Goal: Book appointment/travel/reservation

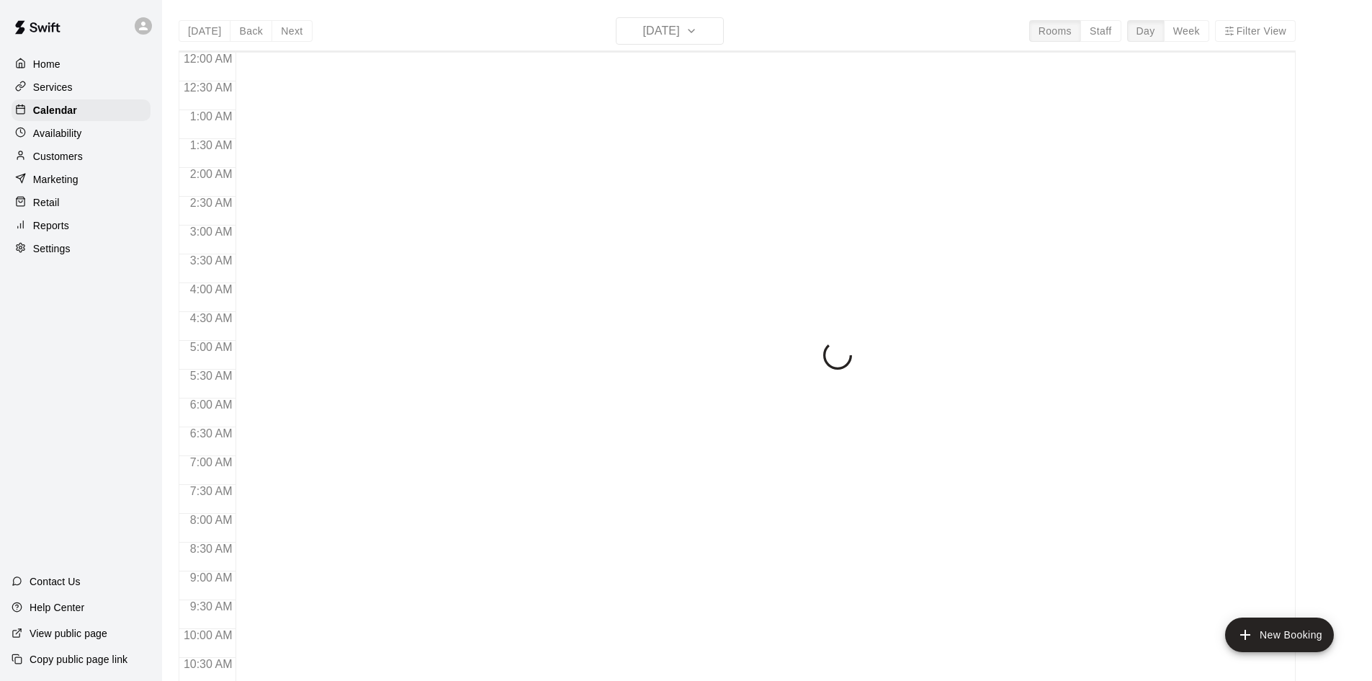
scroll to position [738, 0]
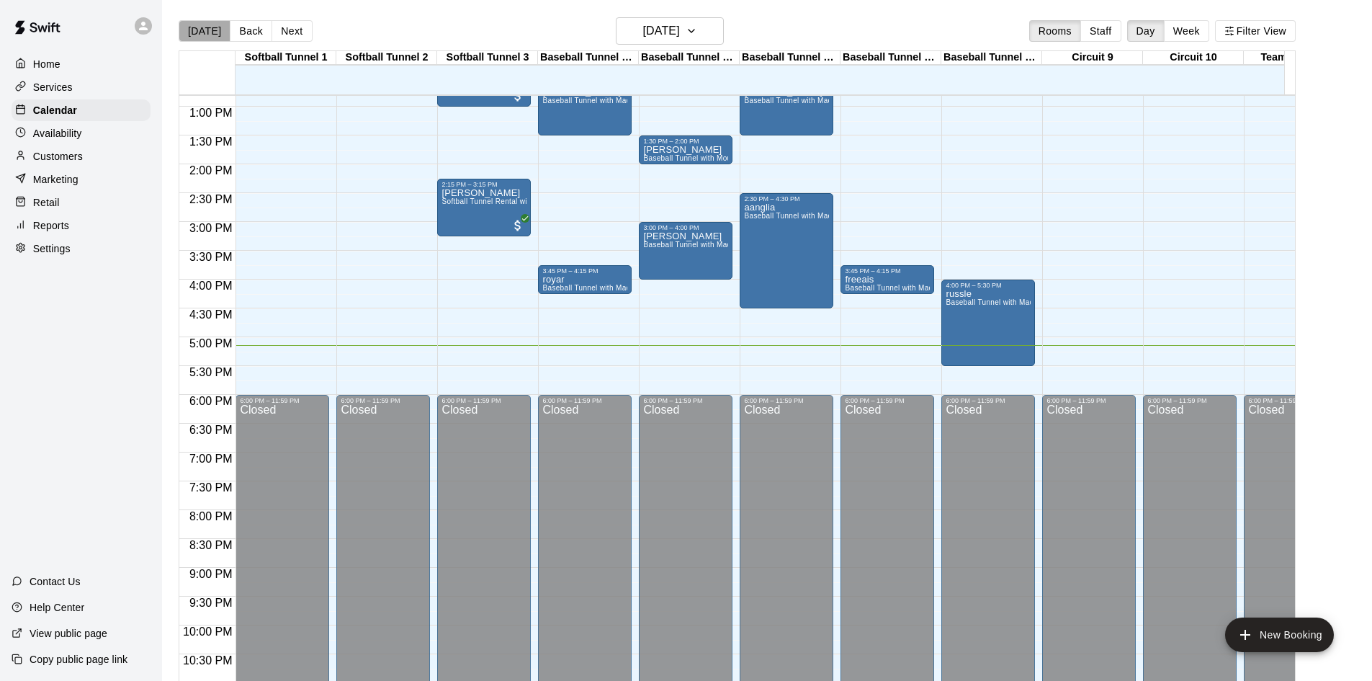
click at [205, 35] on button "[DATE]" at bounding box center [205, 31] width 52 height 22
click at [680, 31] on h6 "[DATE]" at bounding box center [661, 31] width 37 height 20
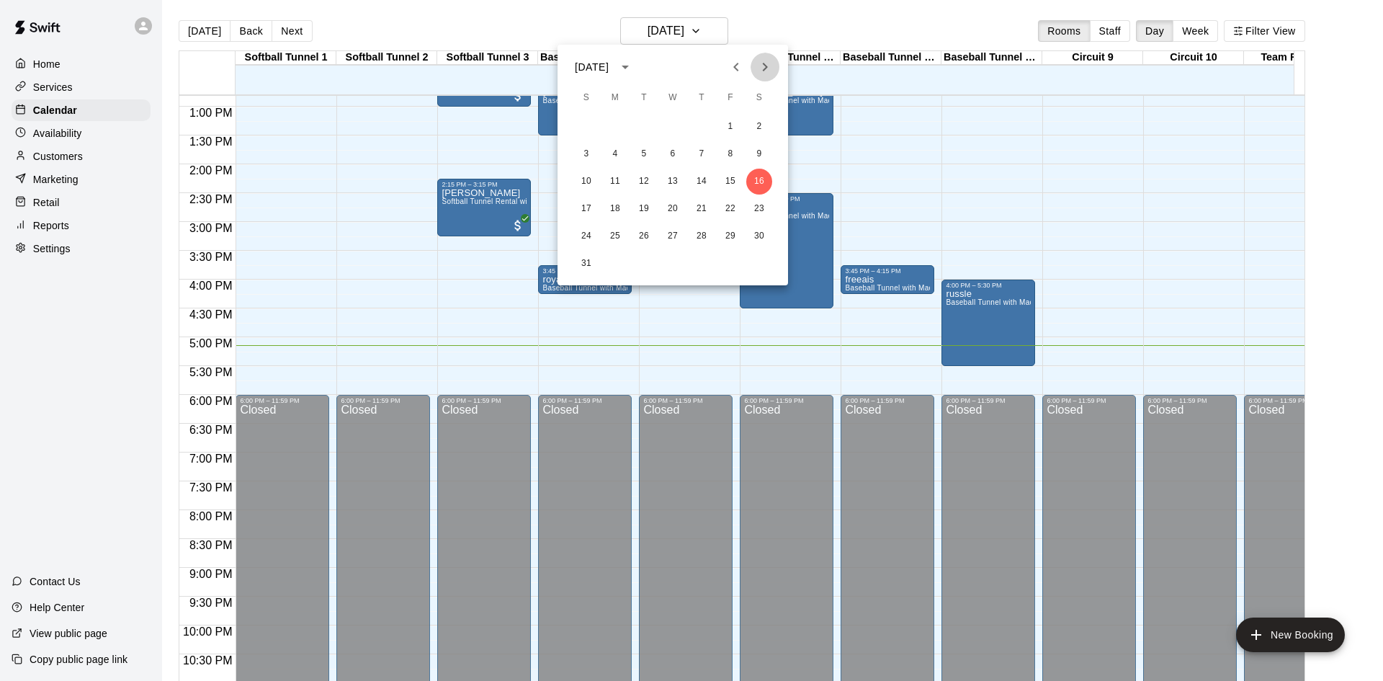
click at [769, 64] on icon "Next month" at bounding box center [764, 66] width 17 height 17
click at [207, 30] on div at bounding box center [691, 340] width 1383 height 681
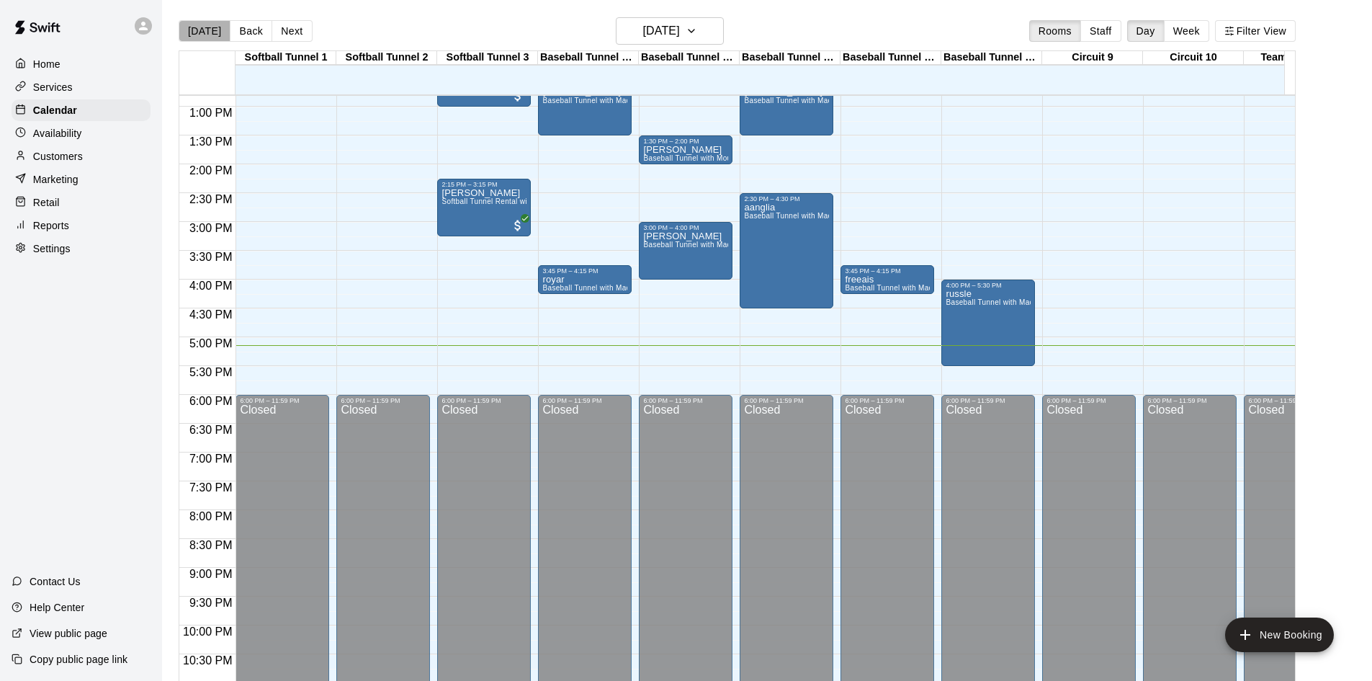
click at [207, 30] on button "[DATE]" at bounding box center [205, 31] width 52 height 22
click at [665, 28] on h6 "[DATE]" at bounding box center [661, 31] width 37 height 20
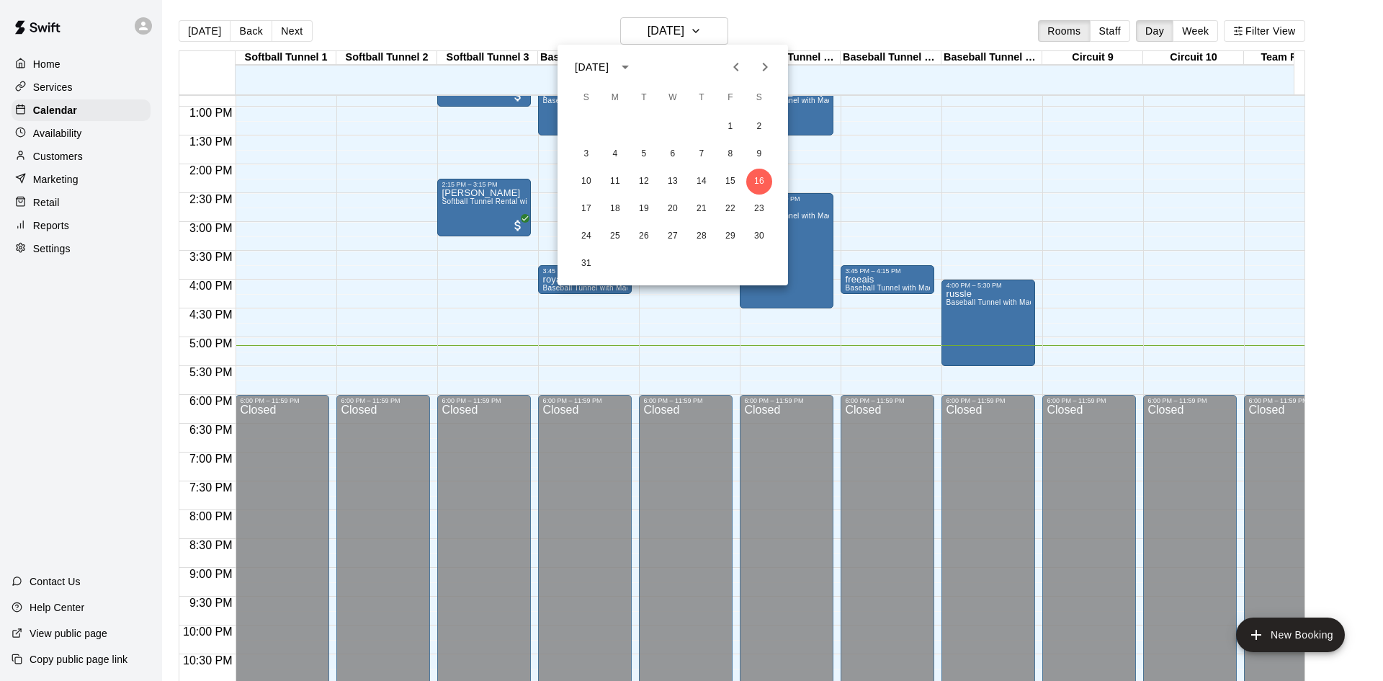
click at [710, 31] on div at bounding box center [691, 340] width 1383 height 681
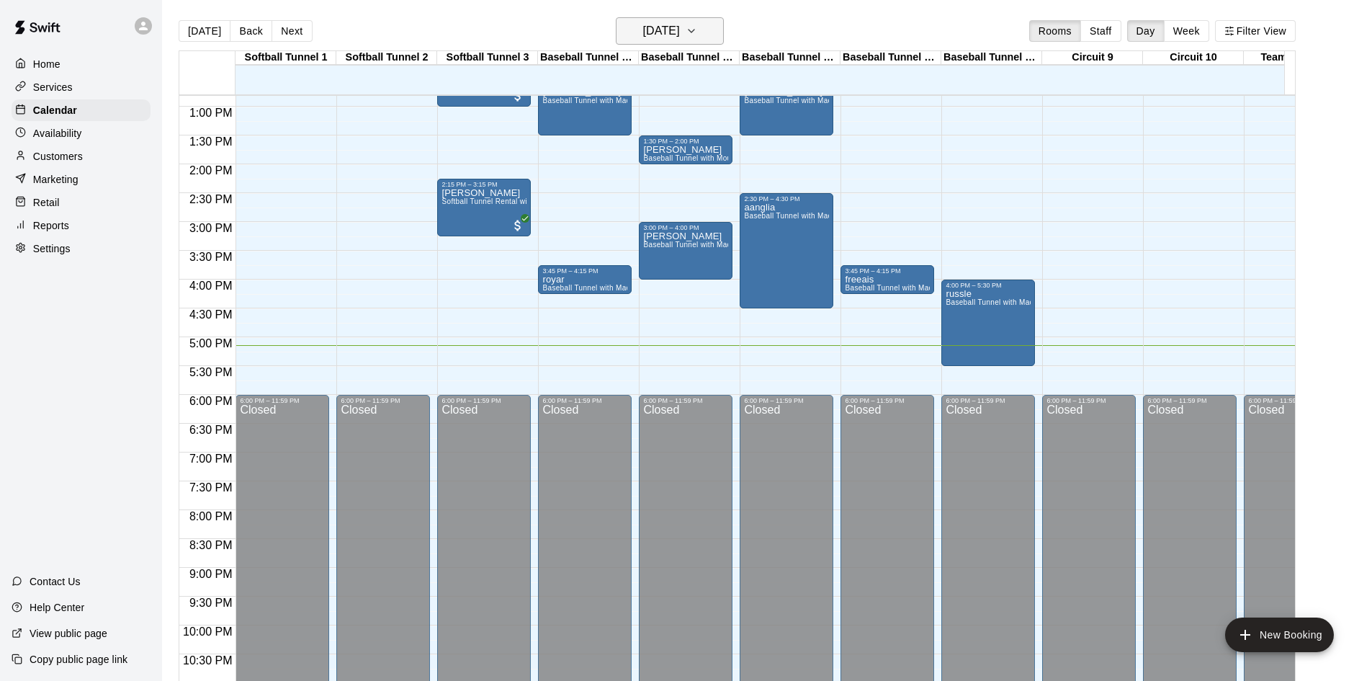
click at [697, 33] on icon "button" at bounding box center [692, 30] width 12 height 17
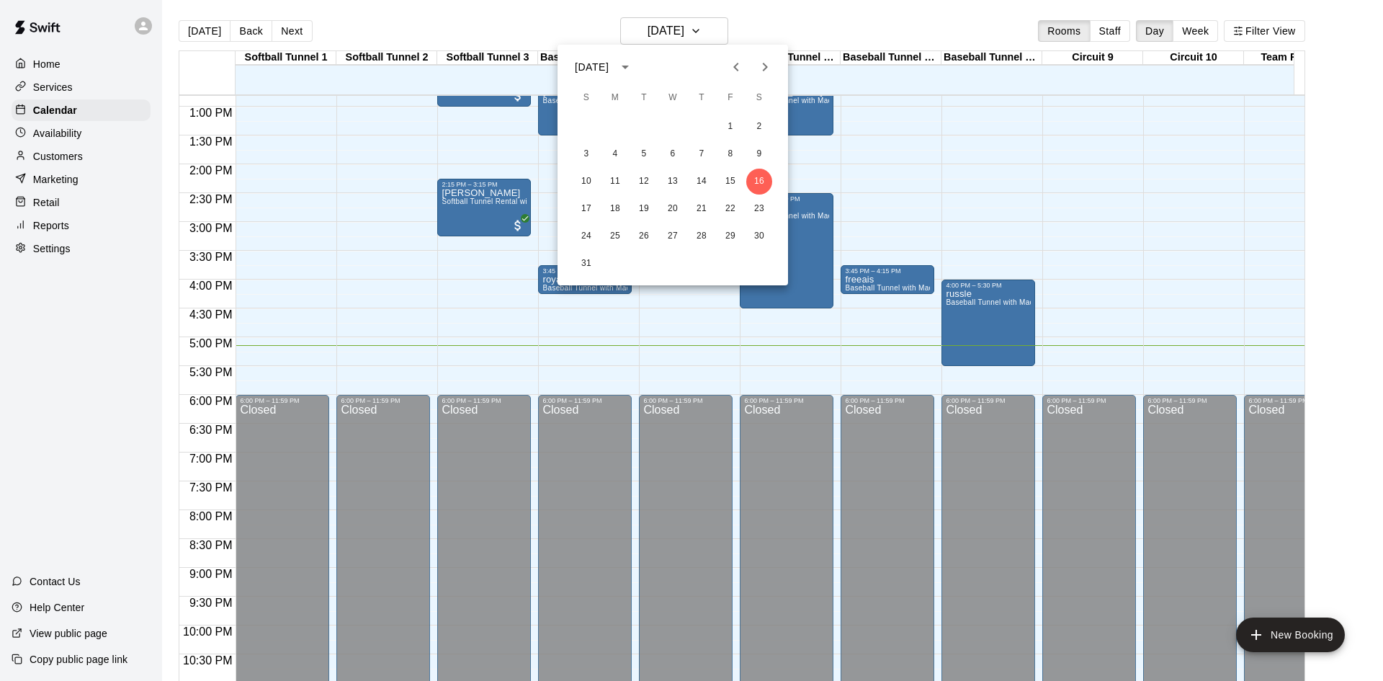
click at [764, 68] on icon "Next month" at bounding box center [764, 66] width 17 height 17
click at [736, 62] on icon "Previous month" at bounding box center [736, 66] width 17 height 17
click at [770, 61] on icon "Next month" at bounding box center [764, 66] width 17 height 17
click at [639, 127] on button "2" at bounding box center [644, 127] width 26 height 26
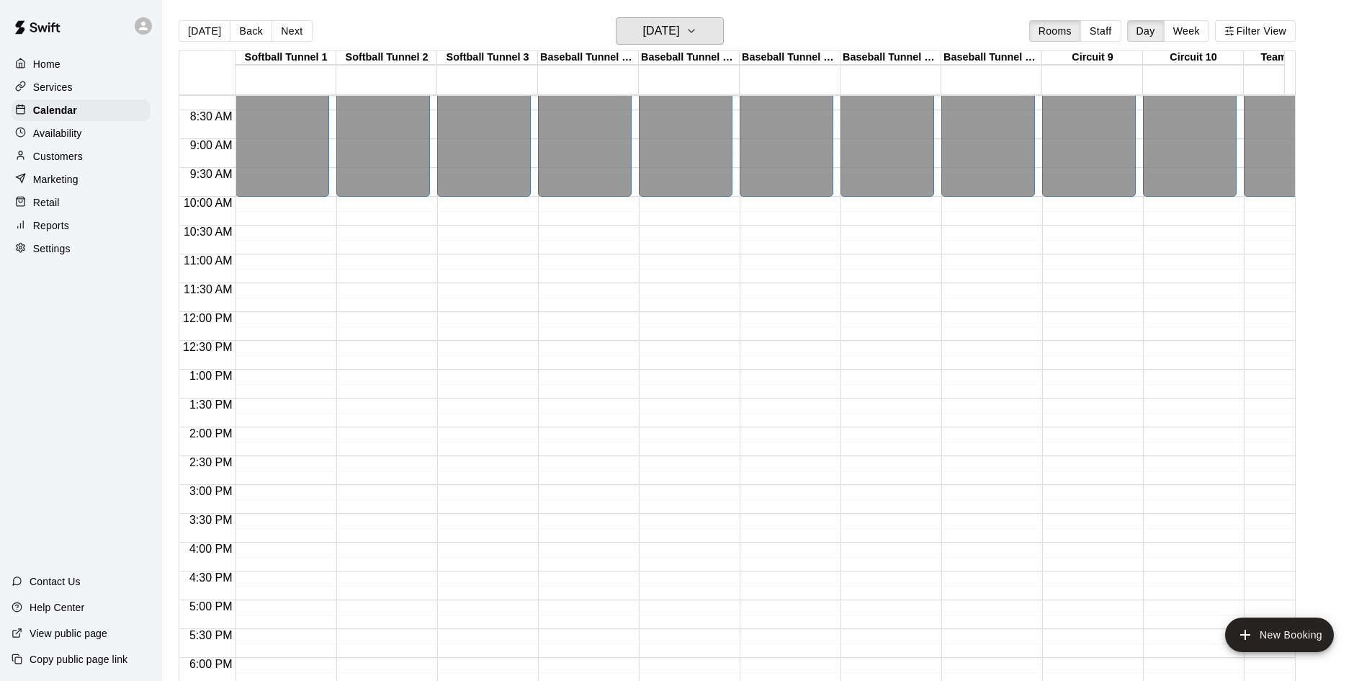
scroll to position [434, 0]
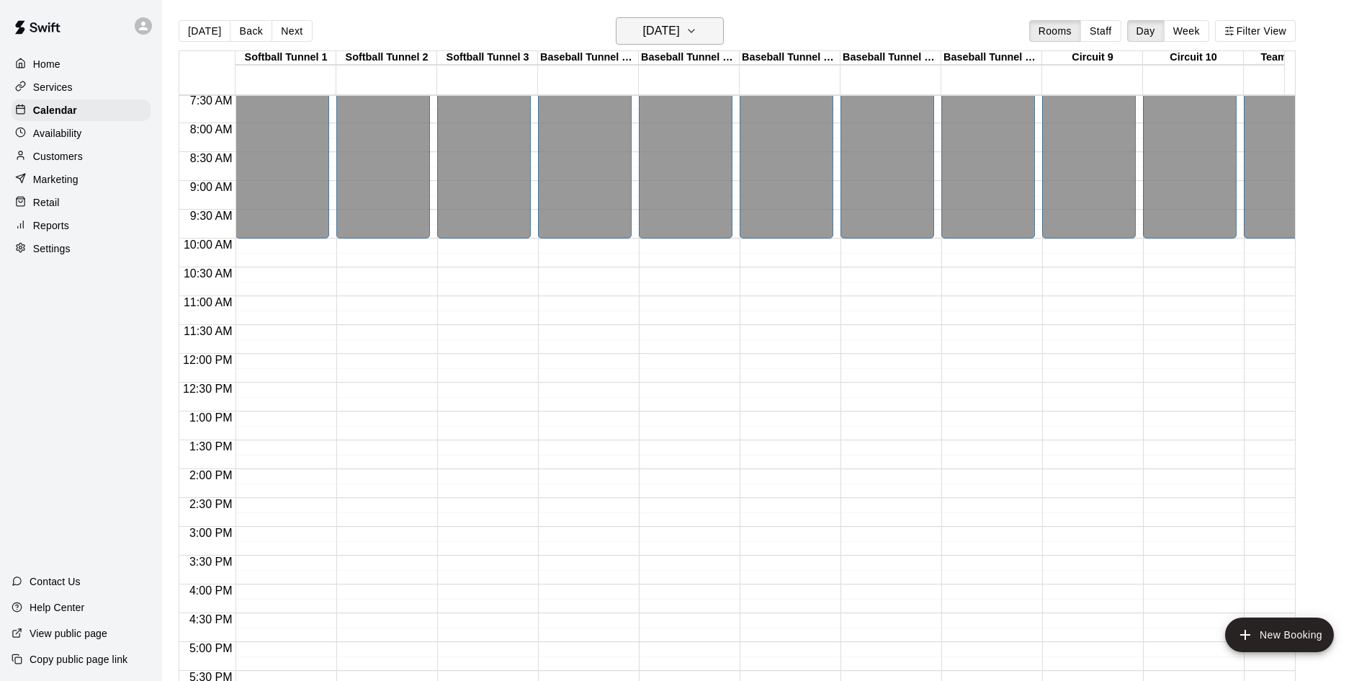
click at [680, 28] on h6 "[DATE]" at bounding box center [661, 31] width 37 height 20
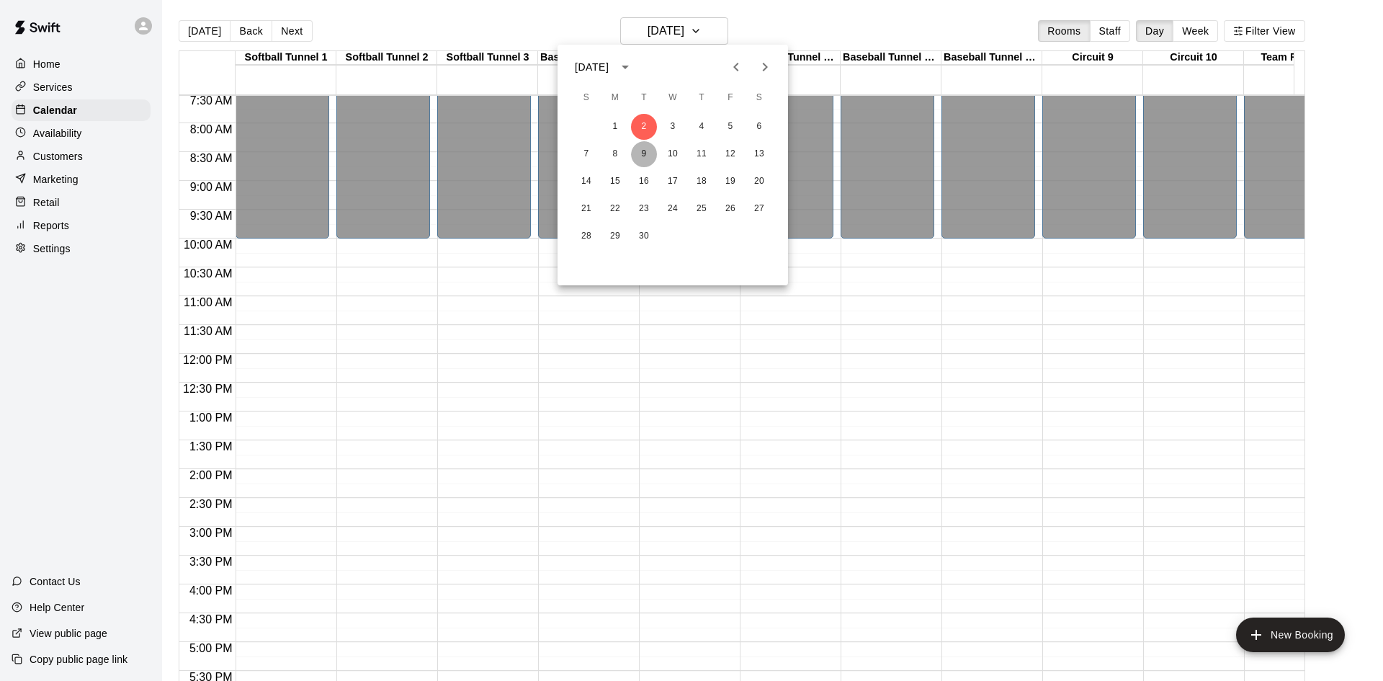
click at [643, 151] on button "9" at bounding box center [644, 154] width 26 height 26
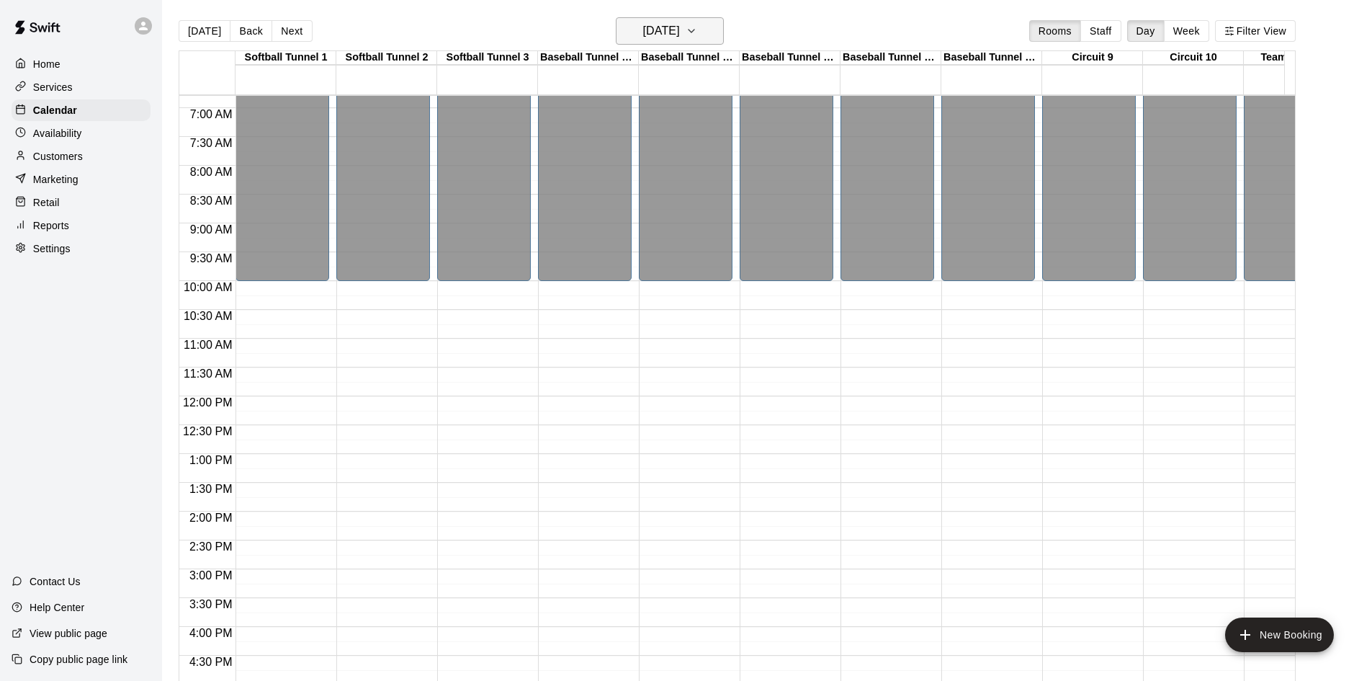
scroll to position [362, 0]
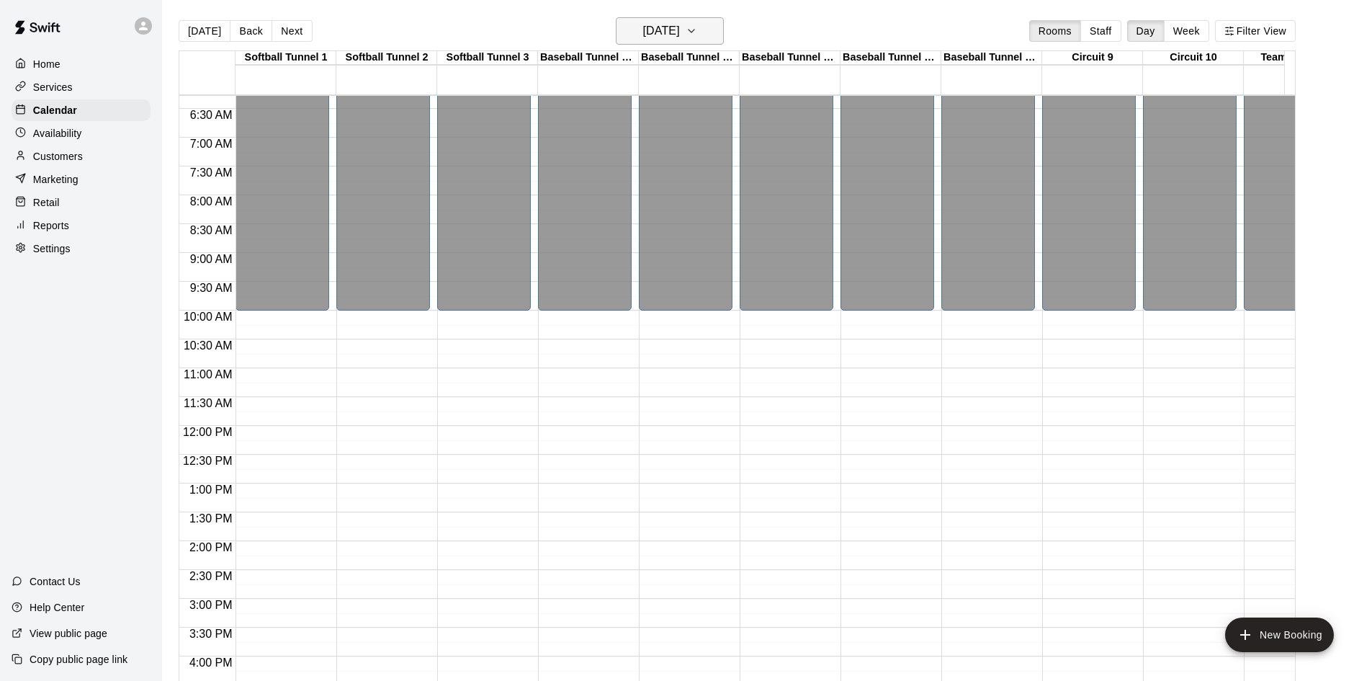
click at [675, 26] on h6 "[DATE]" at bounding box center [661, 31] width 37 height 20
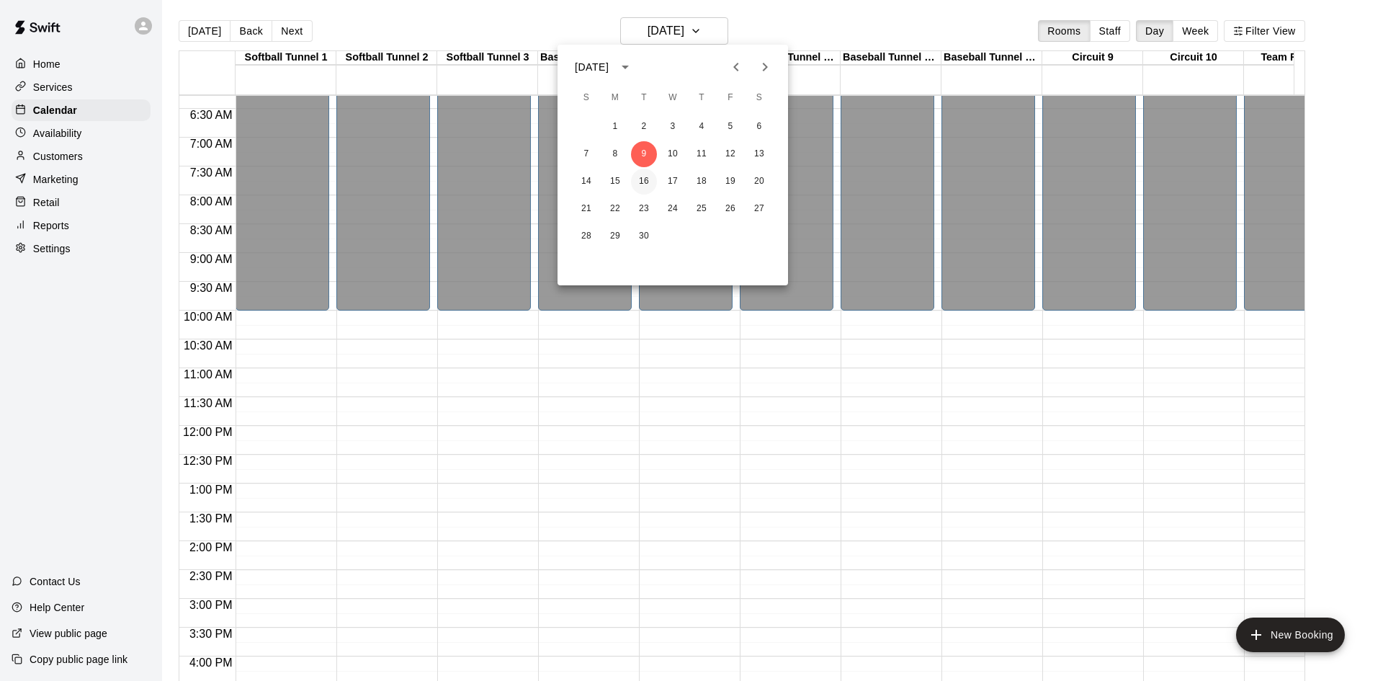
click at [643, 184] on button "16" at bounding box center [644, 182] width 26 height 26
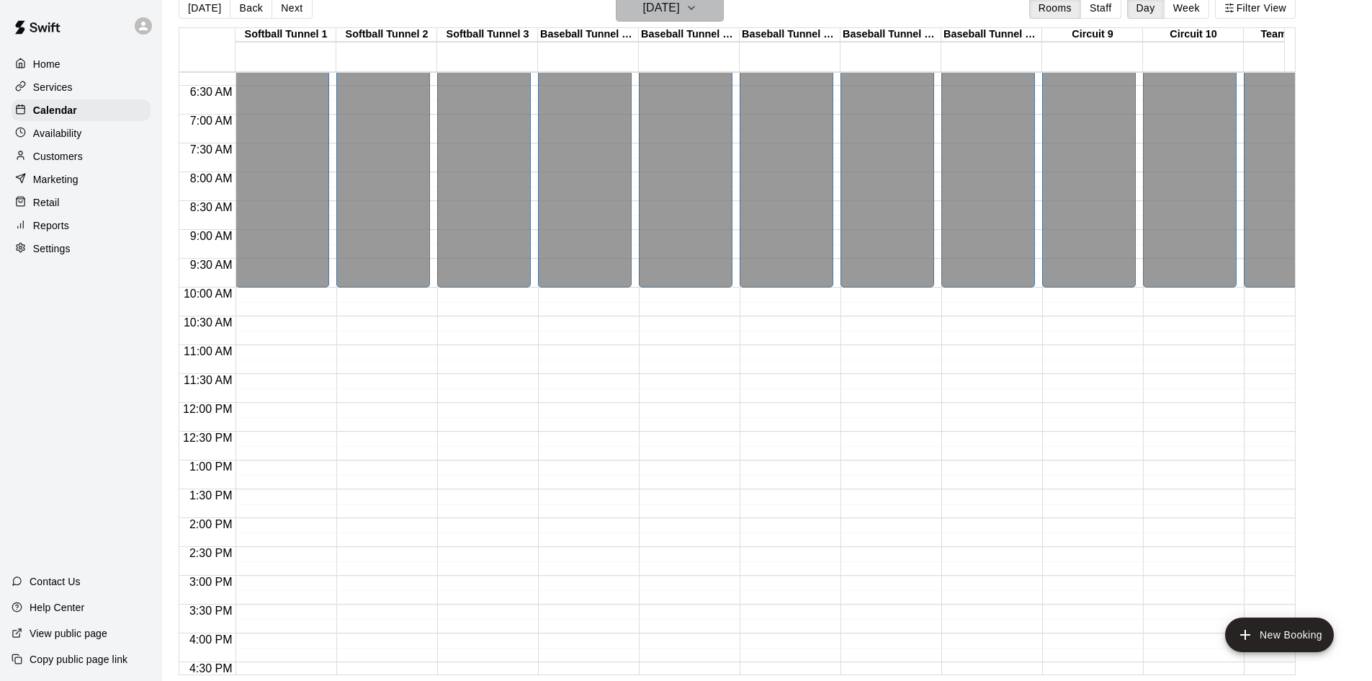
click at [671, 13] on h6 "[DATE]" at bounding box center [661, 8] width 37 height 20
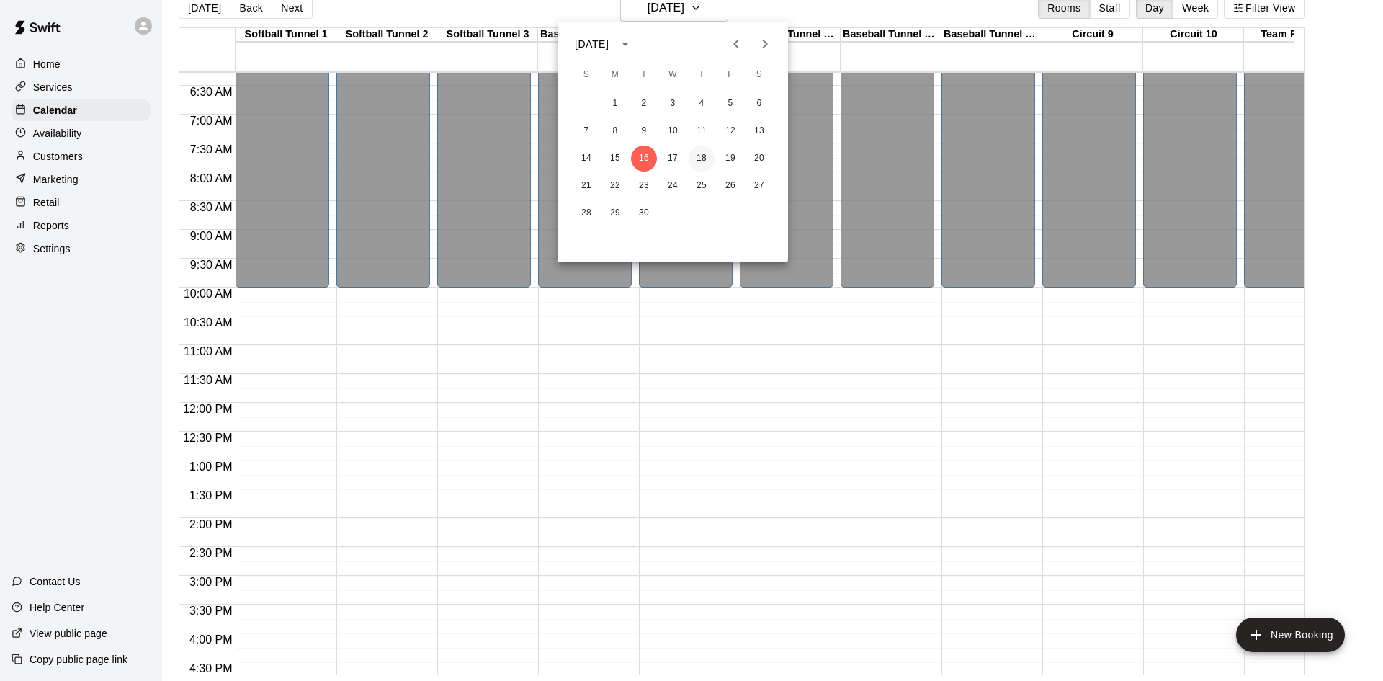
click at [707, 157] on button "18" at bounding box center [702, 159] width 26 height 26
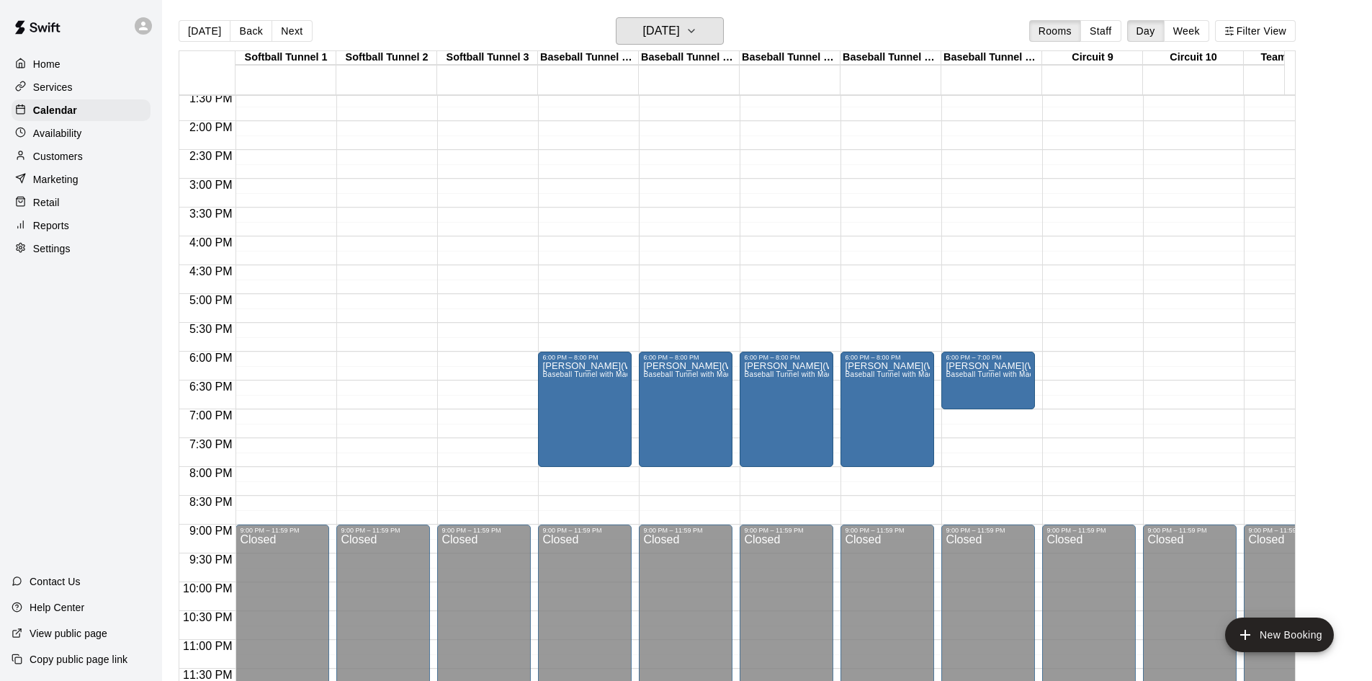
scroll to position [794, 0]
click at [649, 32] on h6 "[DATE]" at bounding box center [661, 31] width 37 height 20
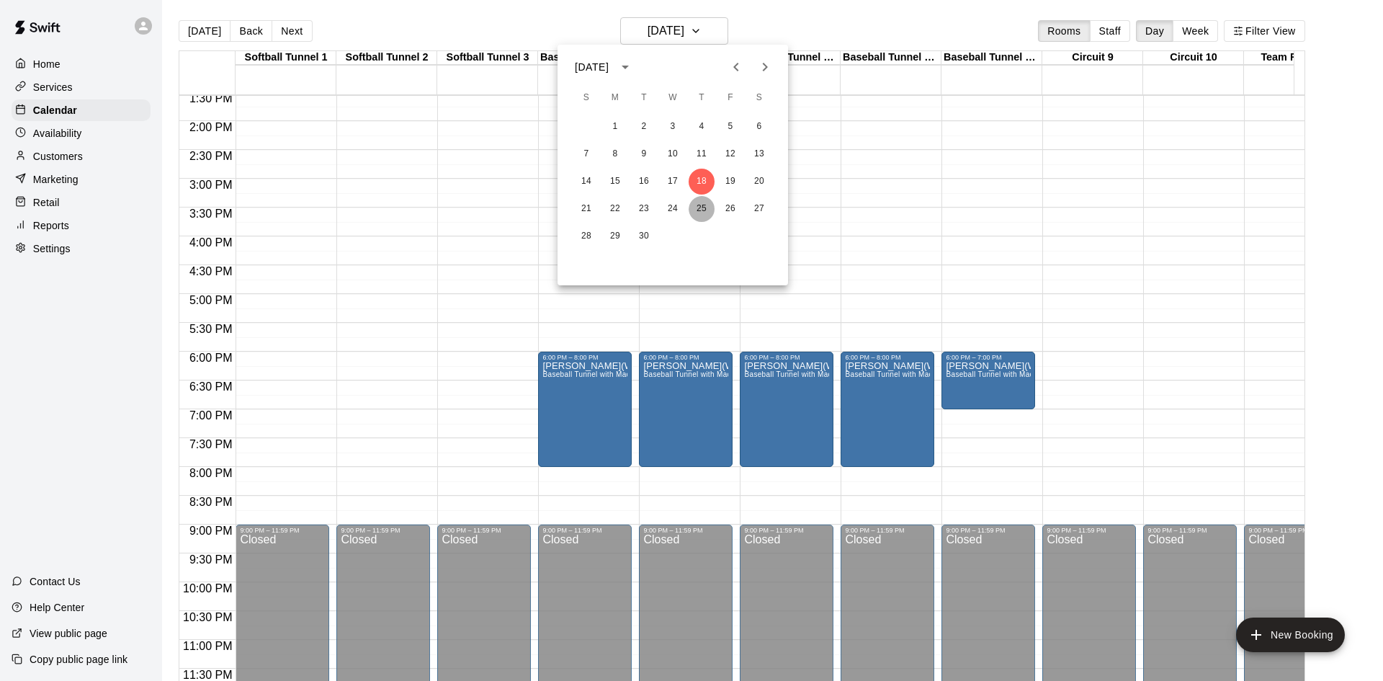
click at [701, 206] on button "25" at bounding box center [702, 209] width 26 height 26
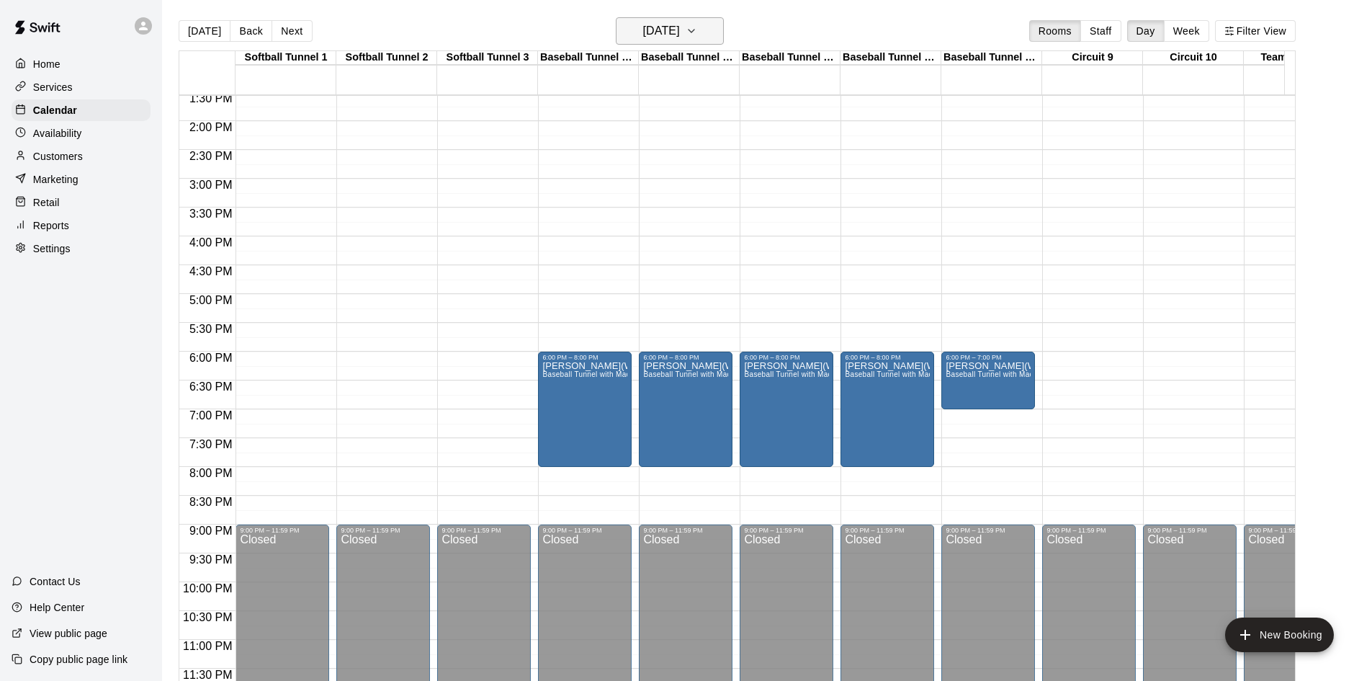
click at [680, 29] on h6 "[DATE]" at bounding box center [661, 31] width 37 height 20
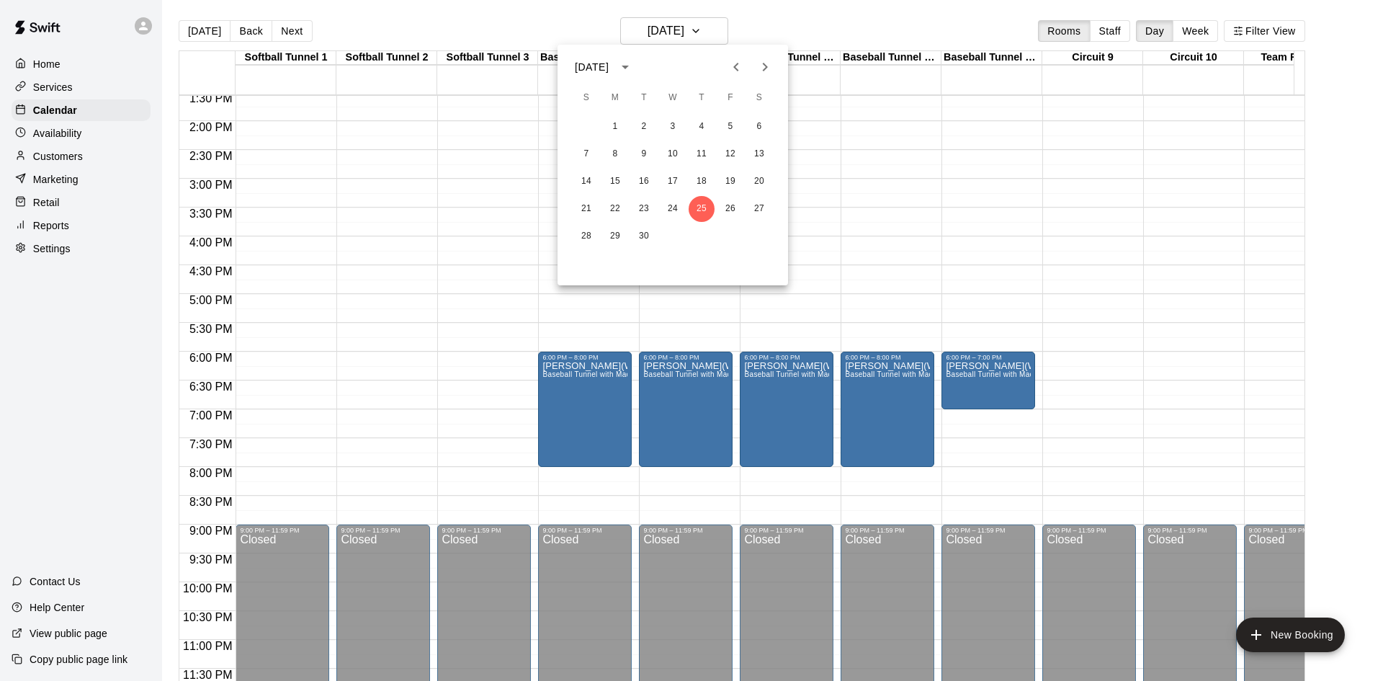
click at [770, 66] on icon "Next month" at bounding box center [764, 66] width 17 height 17
click at [705, 154] on button "9" at bounding box center [702, 154] width 26 height 26
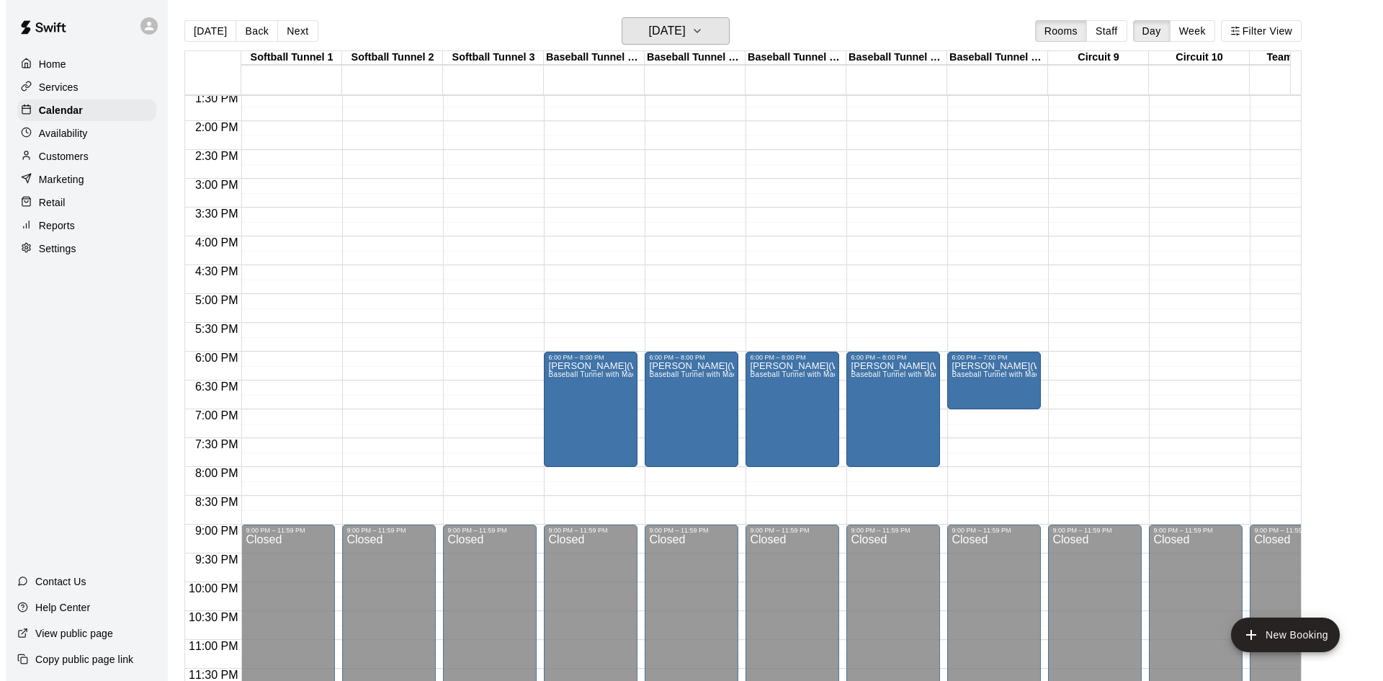
scroll to position [23, 0]
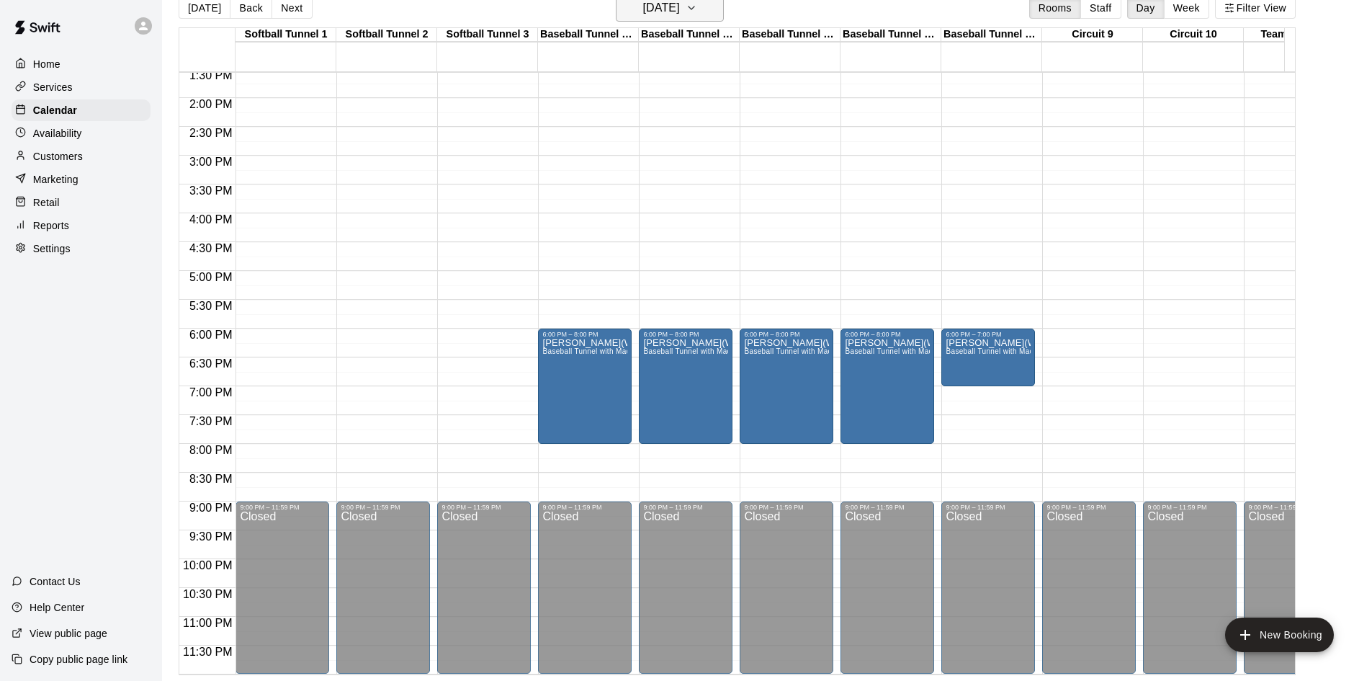
click at [708, 11] on button "[DATE]" at bounding box center [670, 7] width 108 height 27
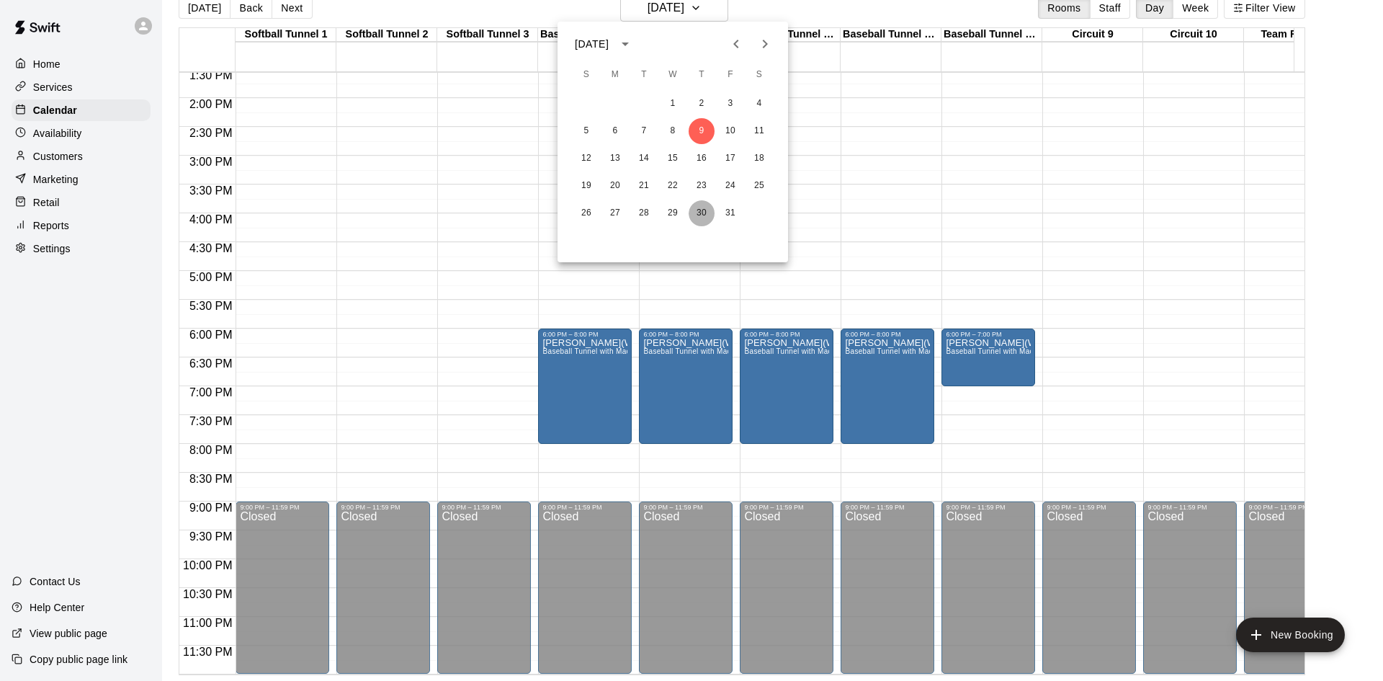
click at [705, 215] on button "30" at bounding box center [702, 213] width 26 height 26
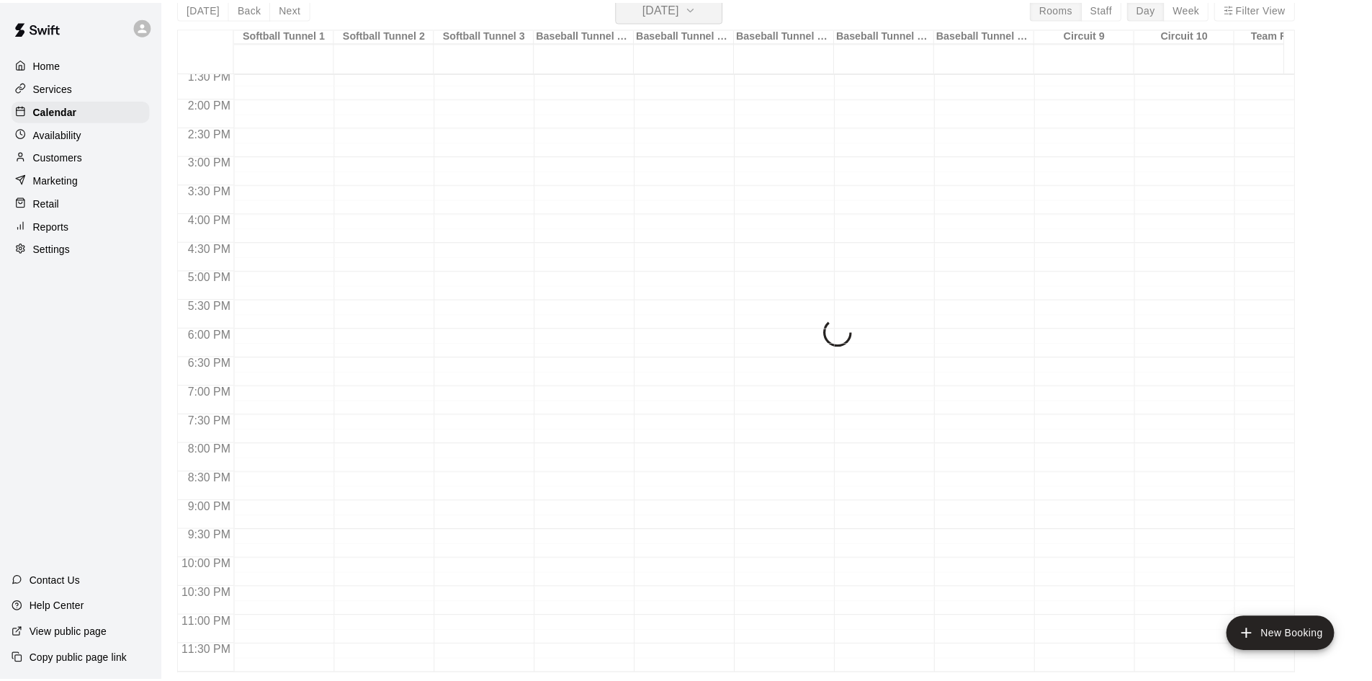
scroll to position [17, 0]
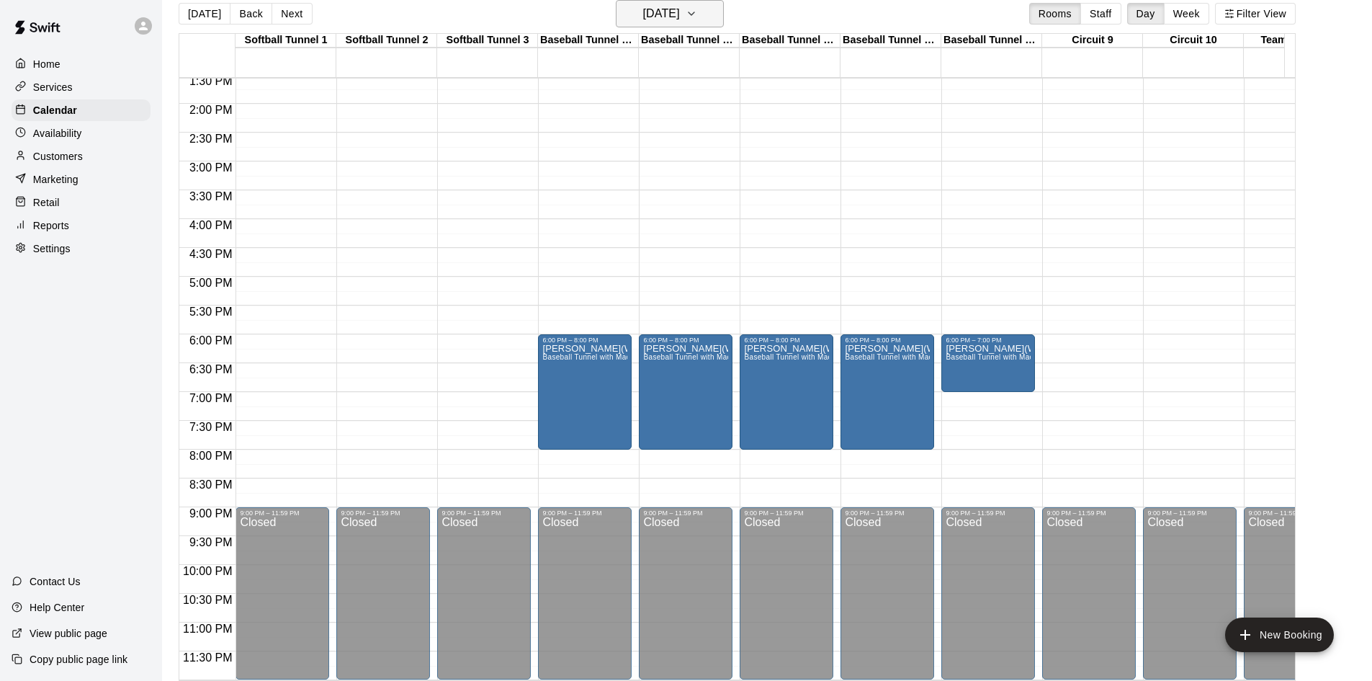
click at [680, 16] on h6 "[DATE]" at bounding box center [661, 14] width 37 height 20
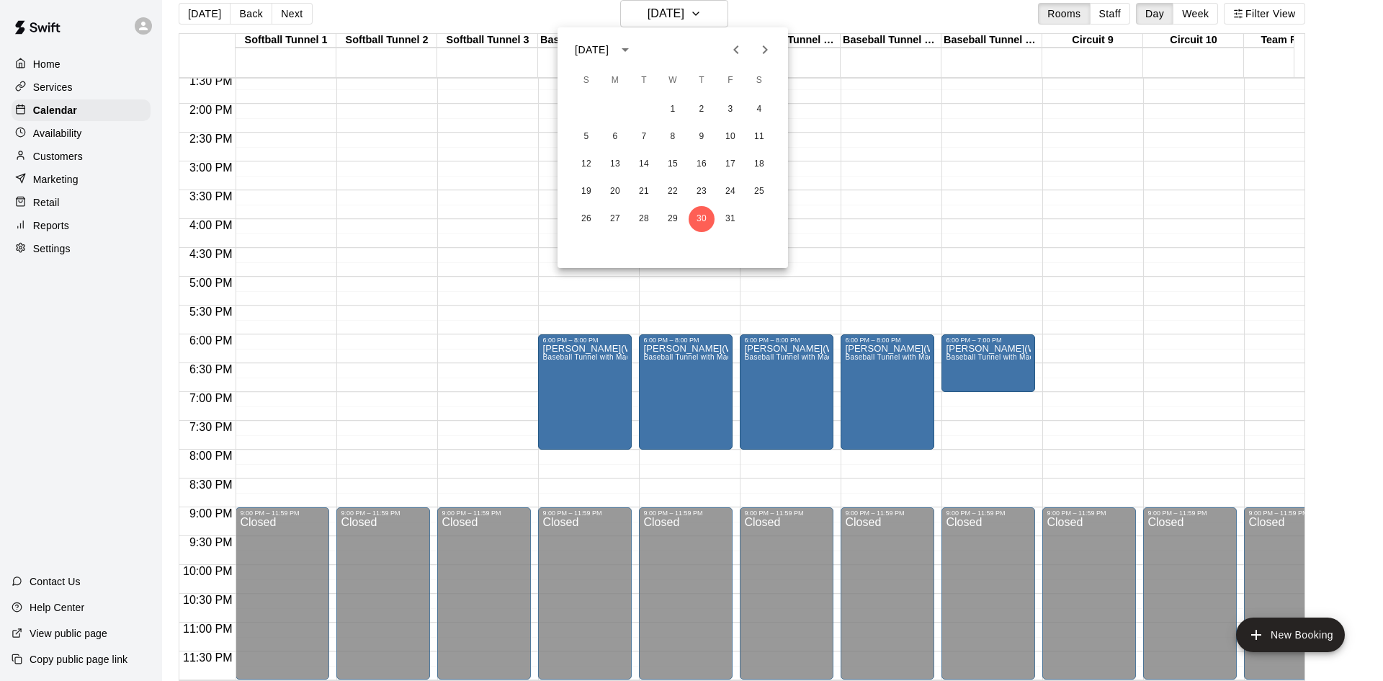
click at [763, 50] on icon "Next month" at bounding box center [764, 49] width 17 height 17
click at [702, 157] on button "13" at bounding box center [702, 164] width 26 height 26
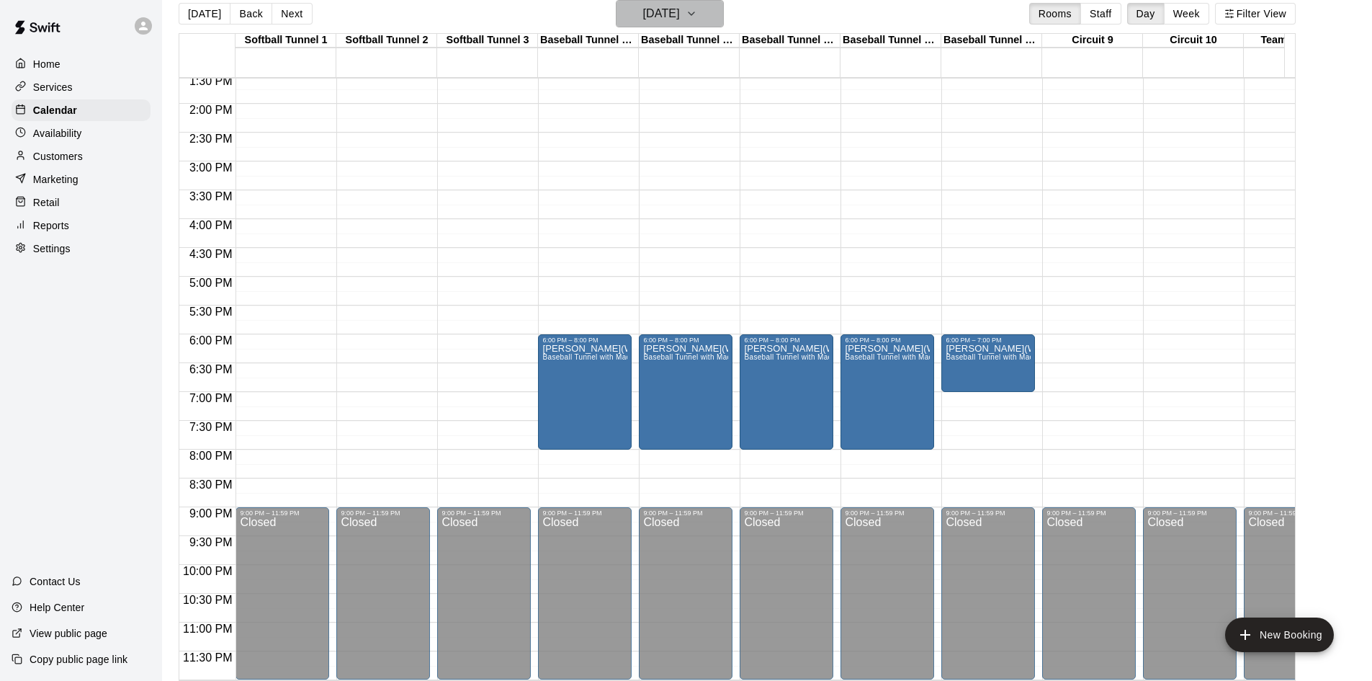
click at [680, 9] on h6 "[DATE]" at bounding box center [661, 14] width 37 height 20
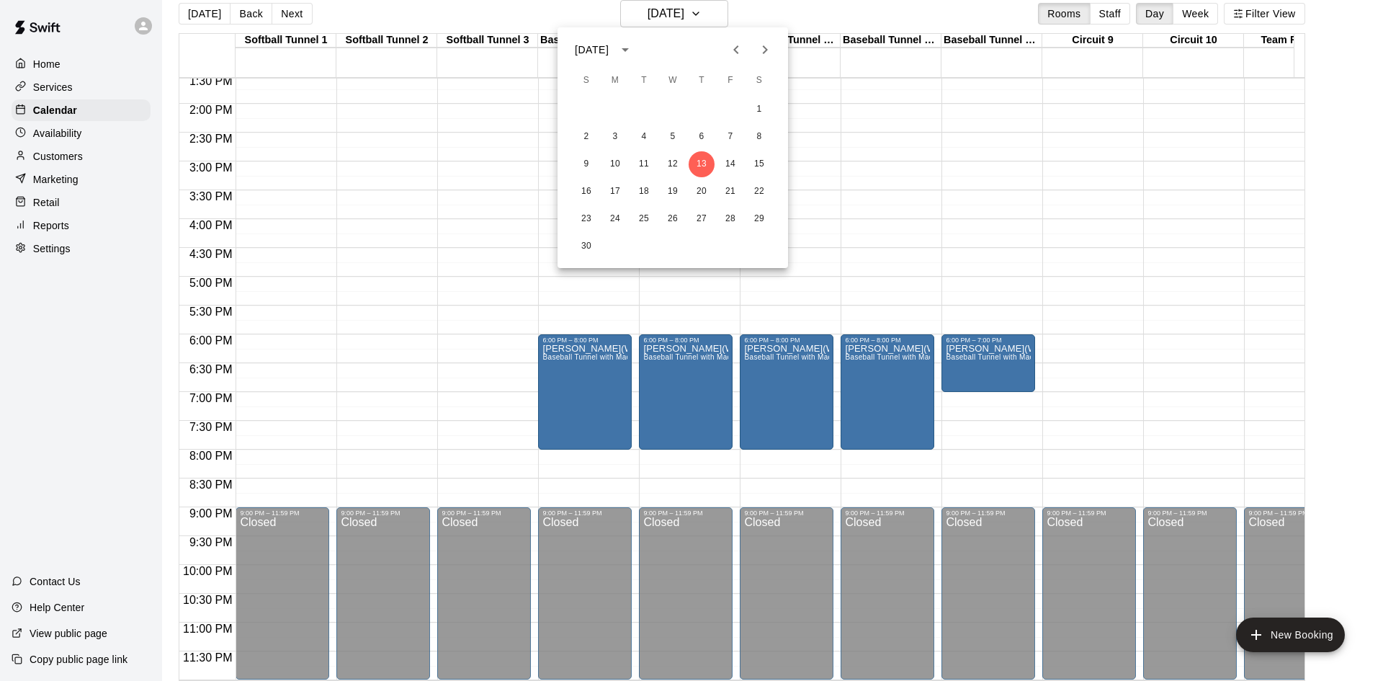
click at [725, 46] on button "Previous month" at bounding box center [736, 49] width 29 height 29
click at [802, 17] on div at bounding box center [691, 340] width 1383 height 681
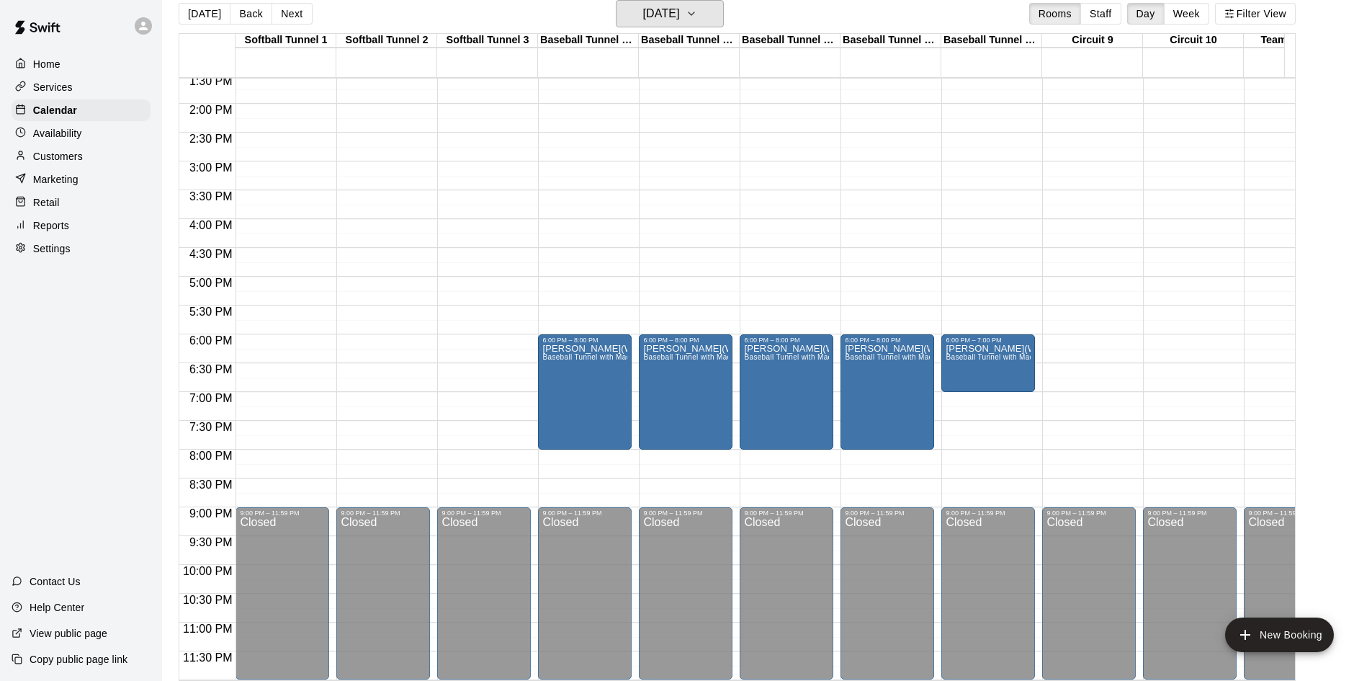
scroll to position [0, 0]
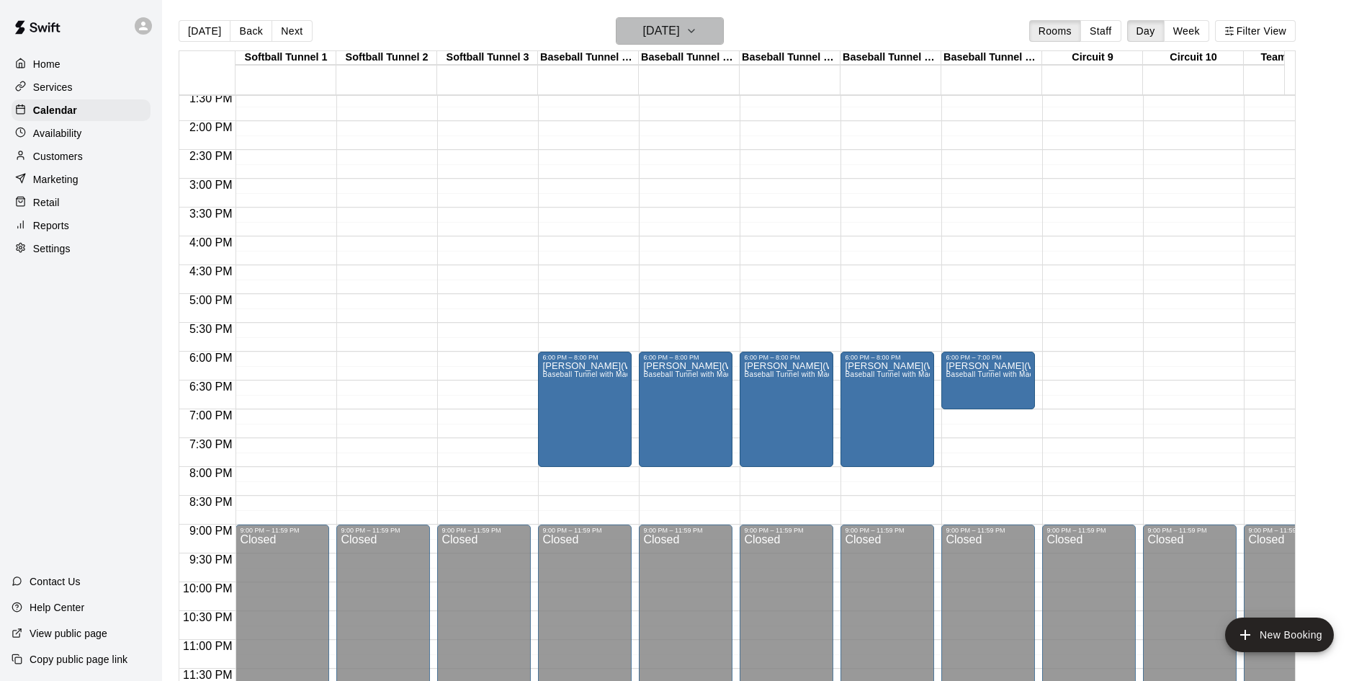
click at [656, 31] on h6 "[DATE]" at bounding box center [661, 31] width 37 height 20
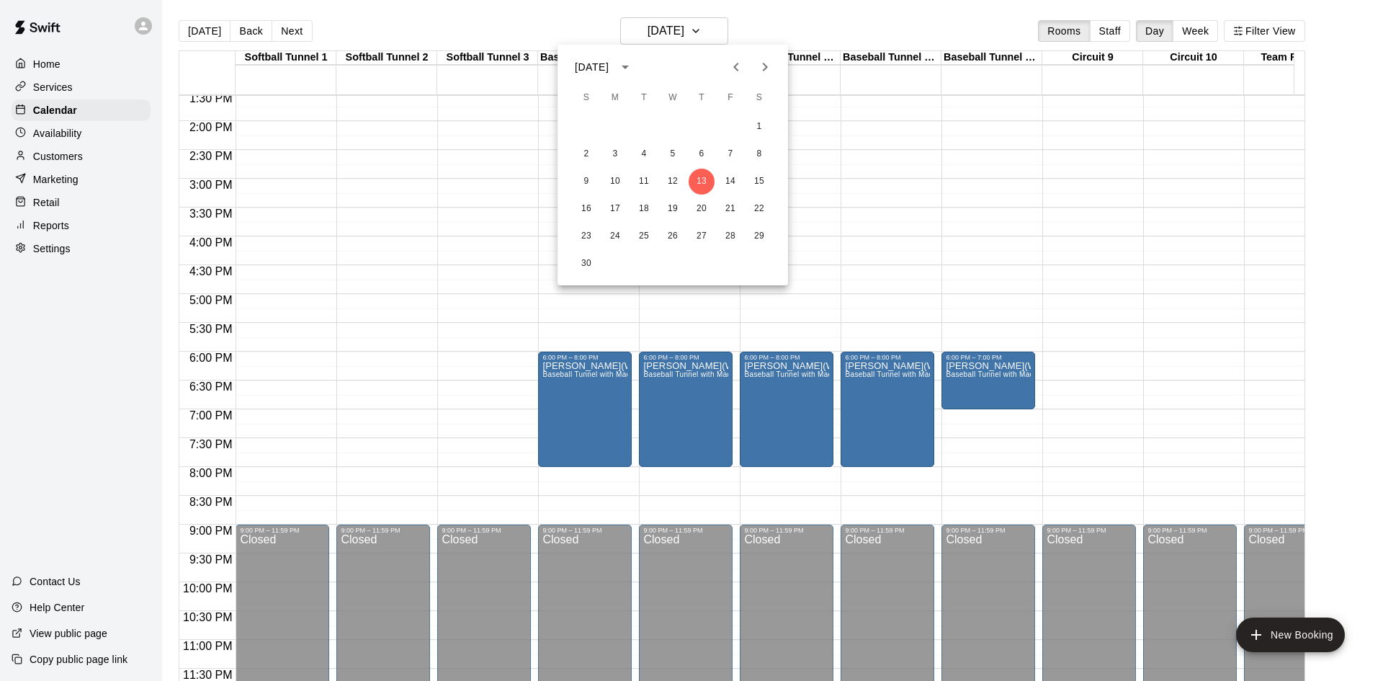
click at [772, 68] on icon "Next month" at bounding box center [764, 66] width 17 height 17
click at [707, 189] on button "18" at bounding box center [702, 182] width 26 height 26
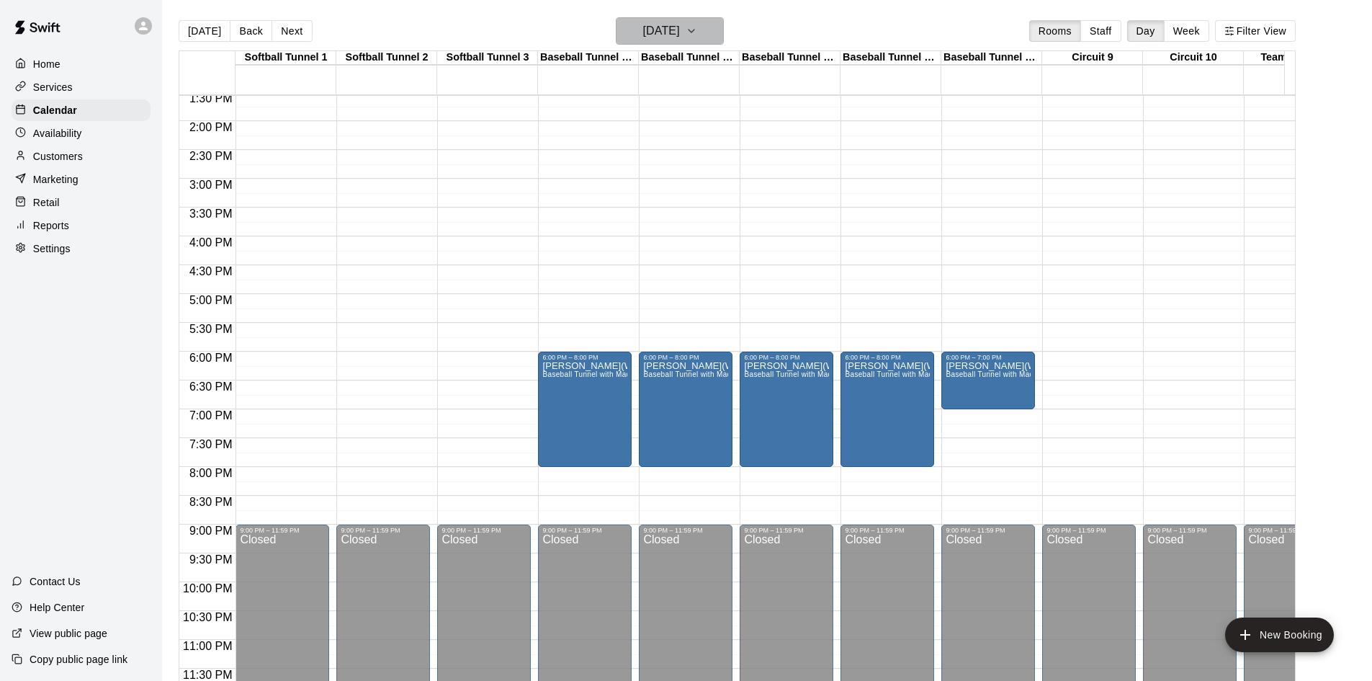
click at [693, 41] on button "[DATE]" at bounding box center [670, 30] width 108 height 27
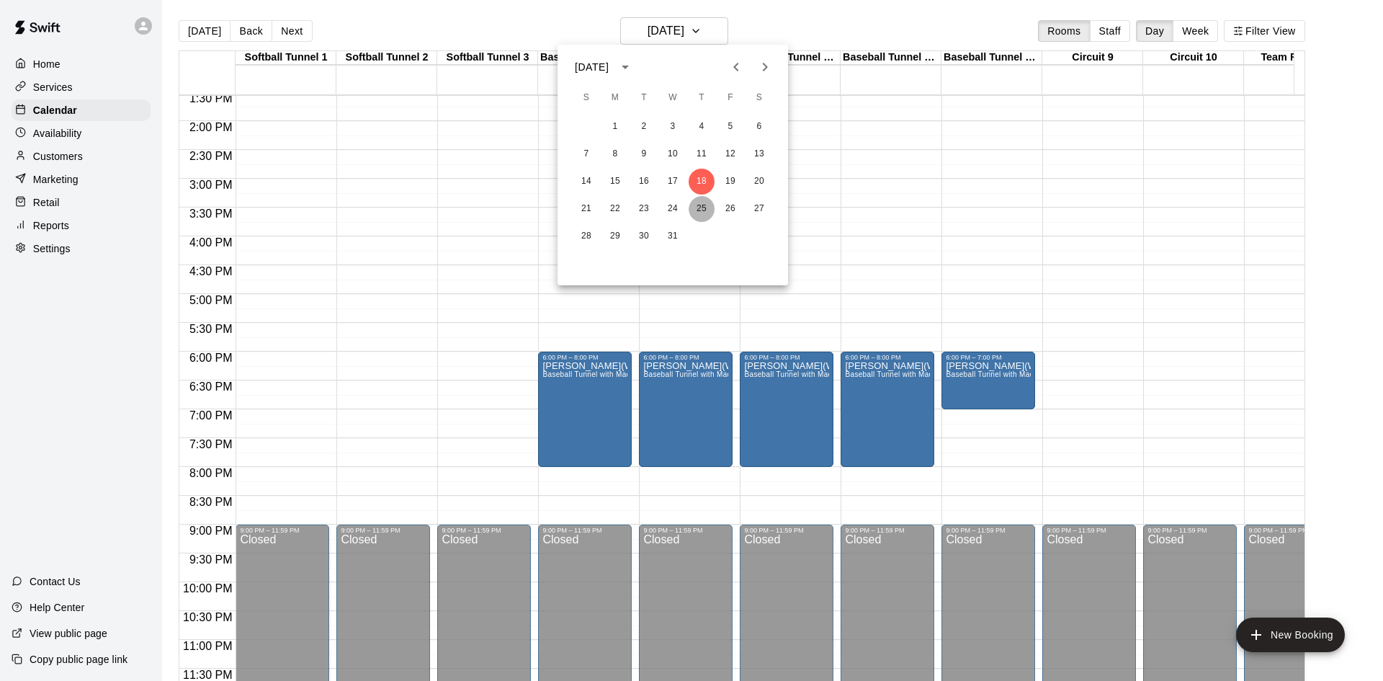
click at [703, 203] on button "25" at bounding box center [702, 209] width 26 height 26
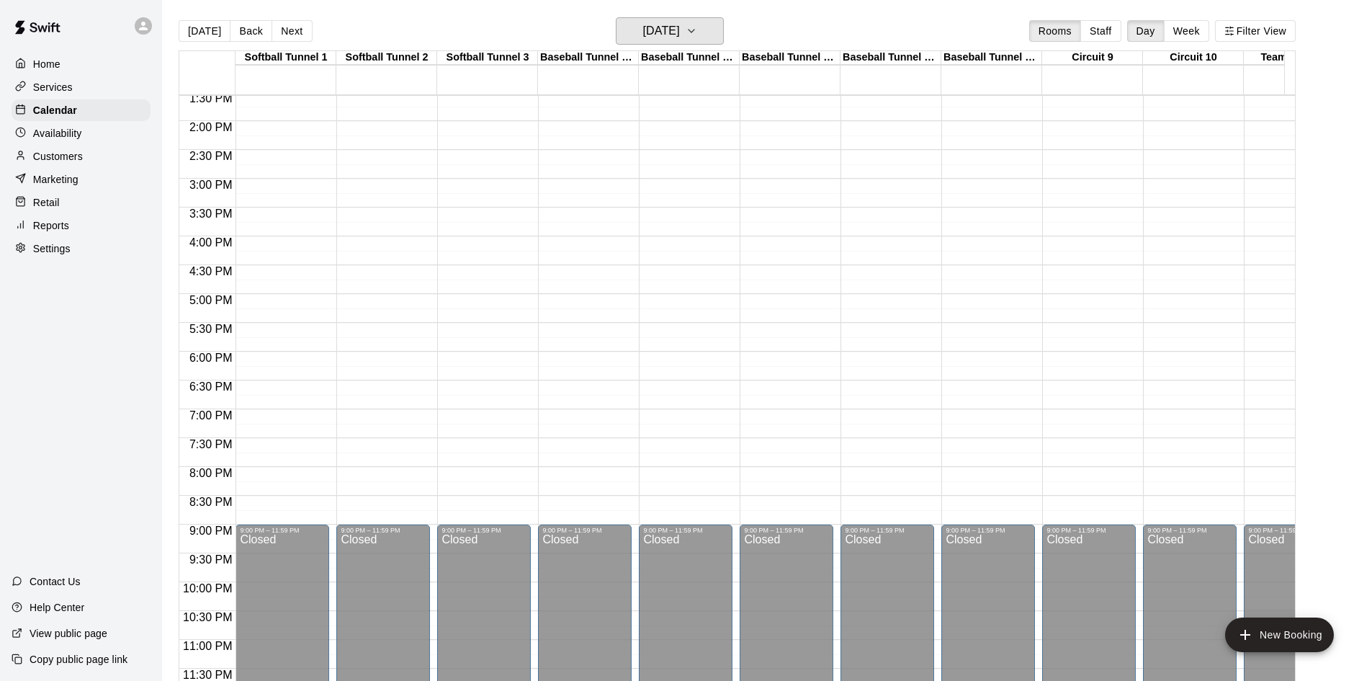
scroll to position [722, 0]
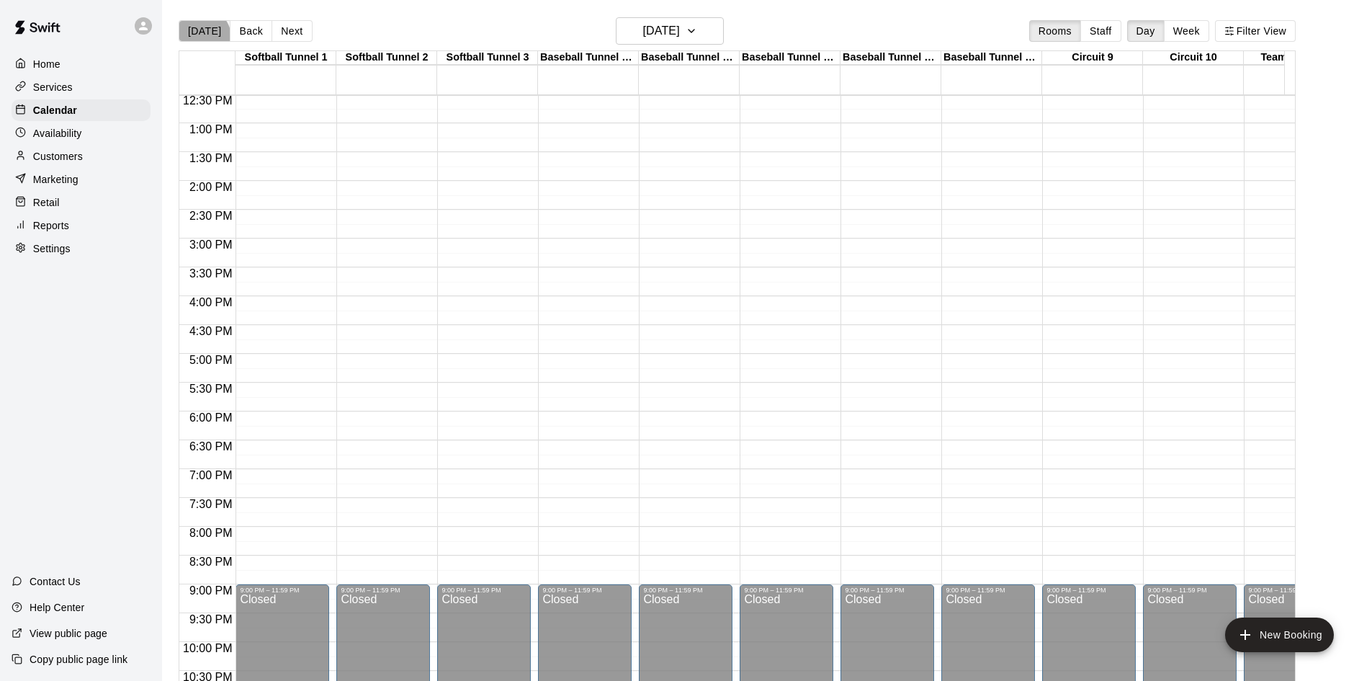
click at [200, 37] on button "[DATE]" at bounding box center [205, 31] width 52 height 22
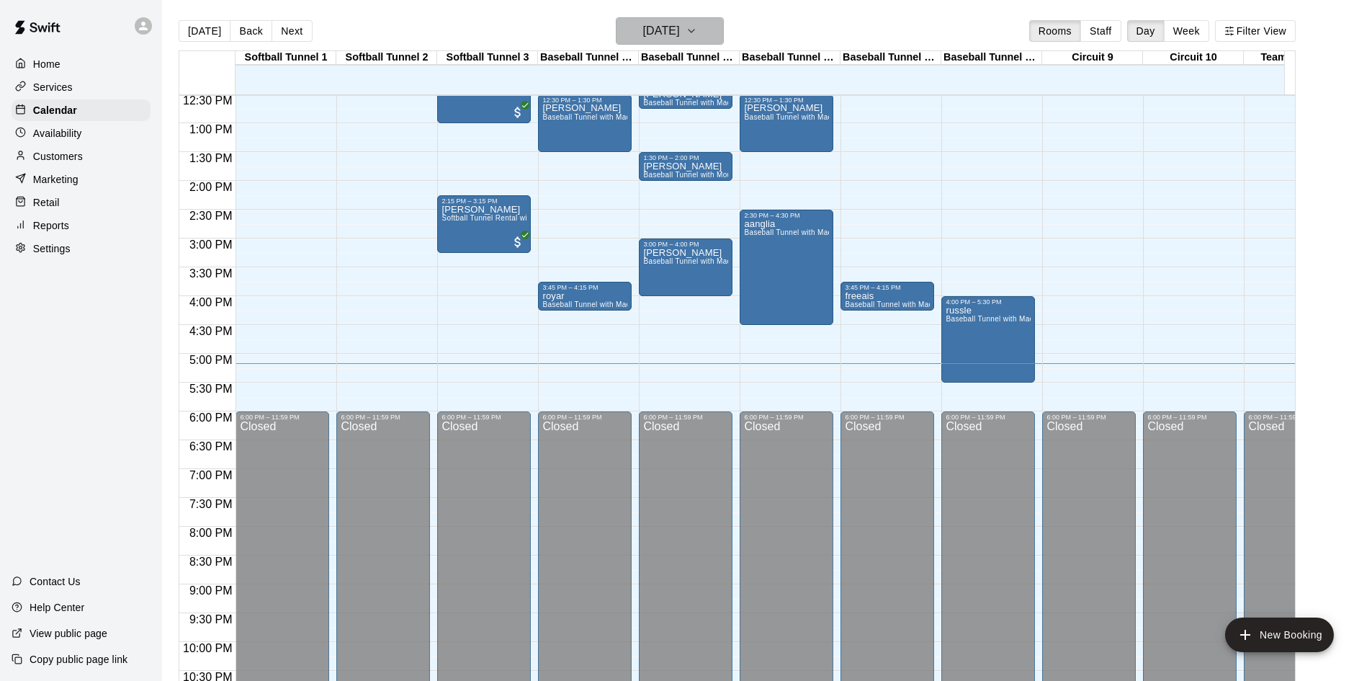
click at [680, 35] on h6 "[DATE]" at bounding box center [661, 31] width 37 height 20
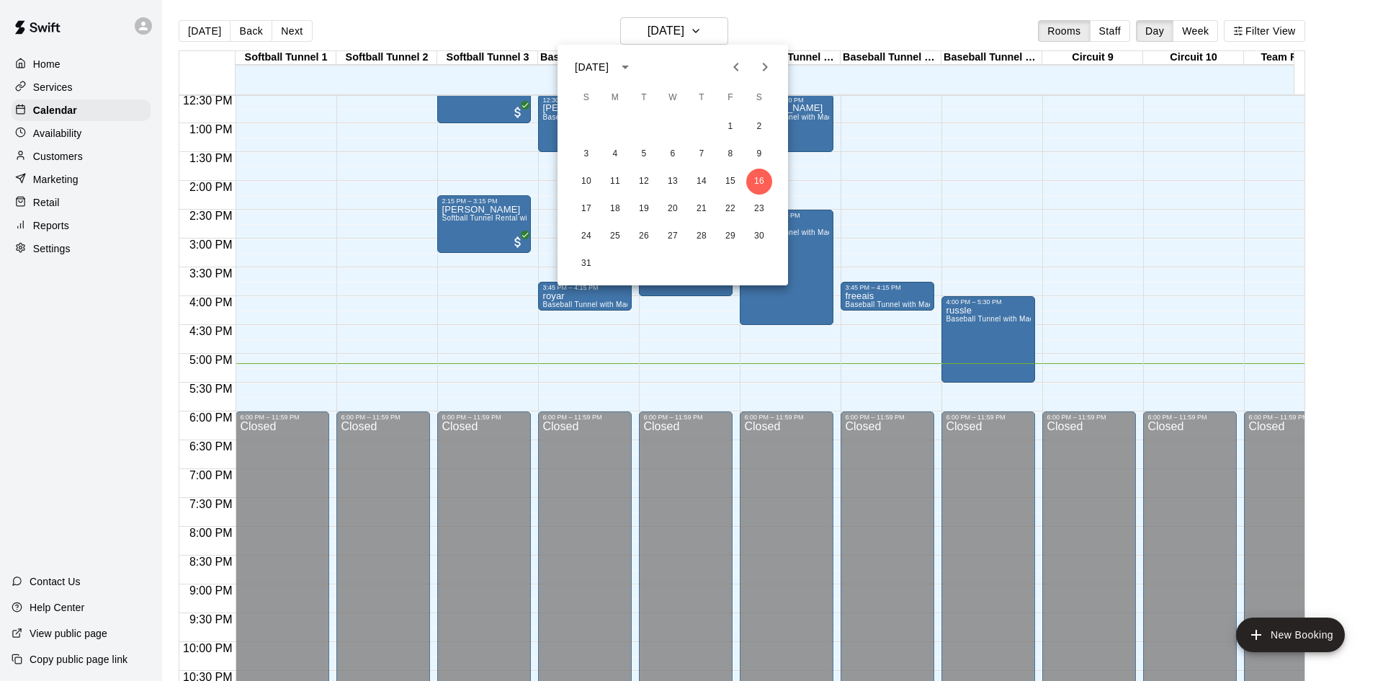
click at [760, 68] on icon "Next month" at bounding box center [764, 66] width 17 height 17
click at [648, 207] on button "23" at bounding box center [644, 209] width 26 height 26
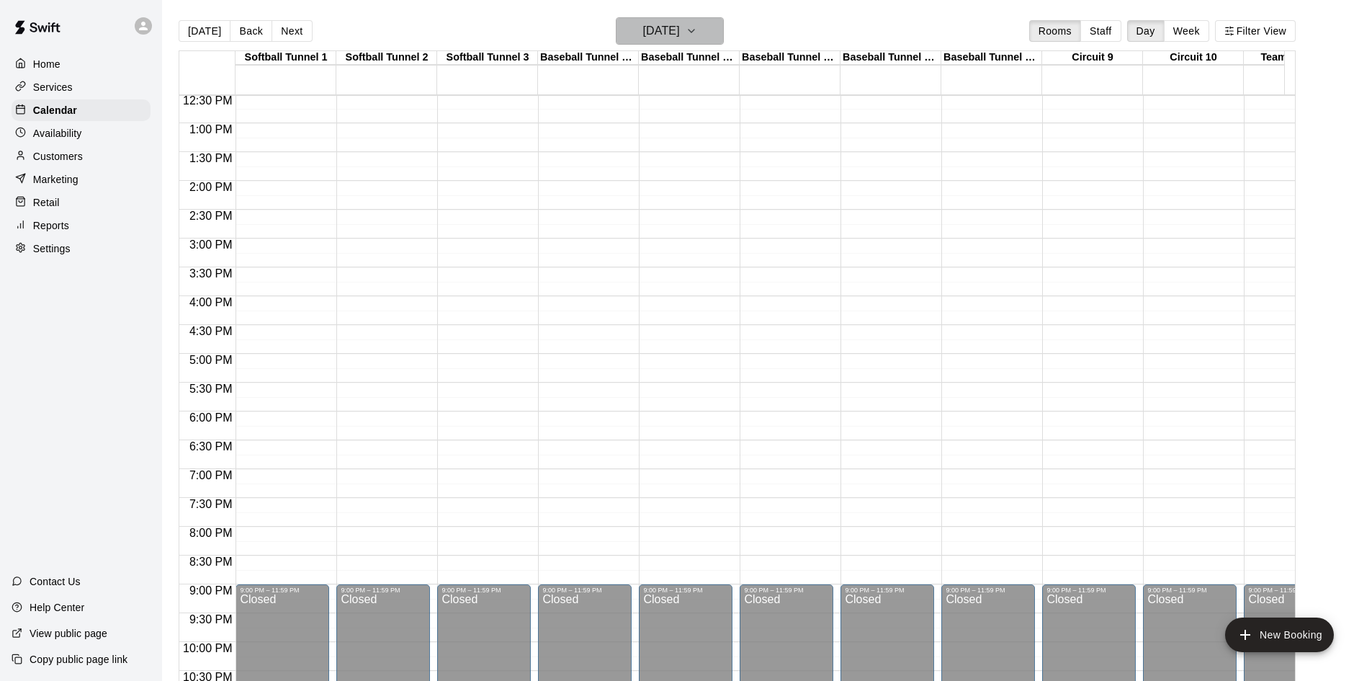
click at [680, 32] on h6 "[DATE]" at bounding box center [661, 31] width 37 height 20
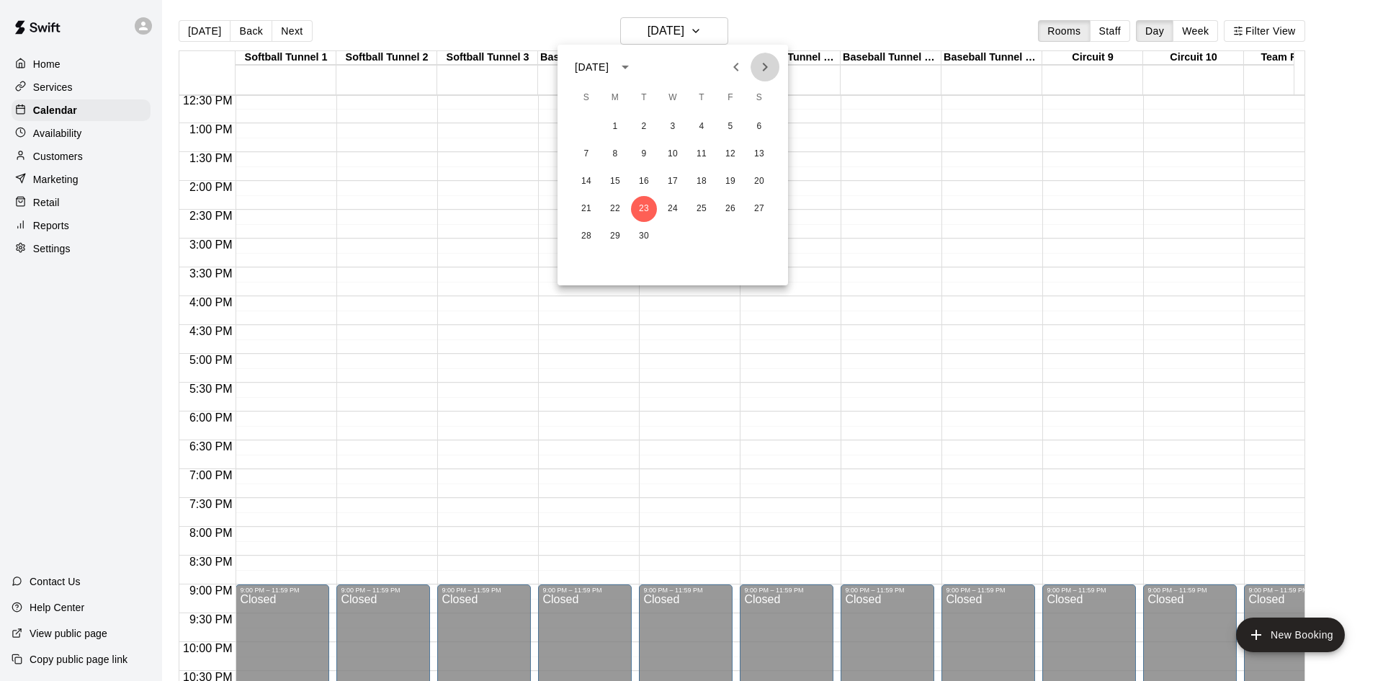
click at [764, 65] on icon "Next month" at bounding box center [765, 67] width 5 height 9
click at [760, 71] on icon "Next month" at bounding box center [764, 66] width 17 height 17
click at [732, 65] on icon "Previous month" at bounding box center [736, 66] width 17 height 17
click at [645, 207] on button "21" at bounding box center [644, 209] width 26 height 26
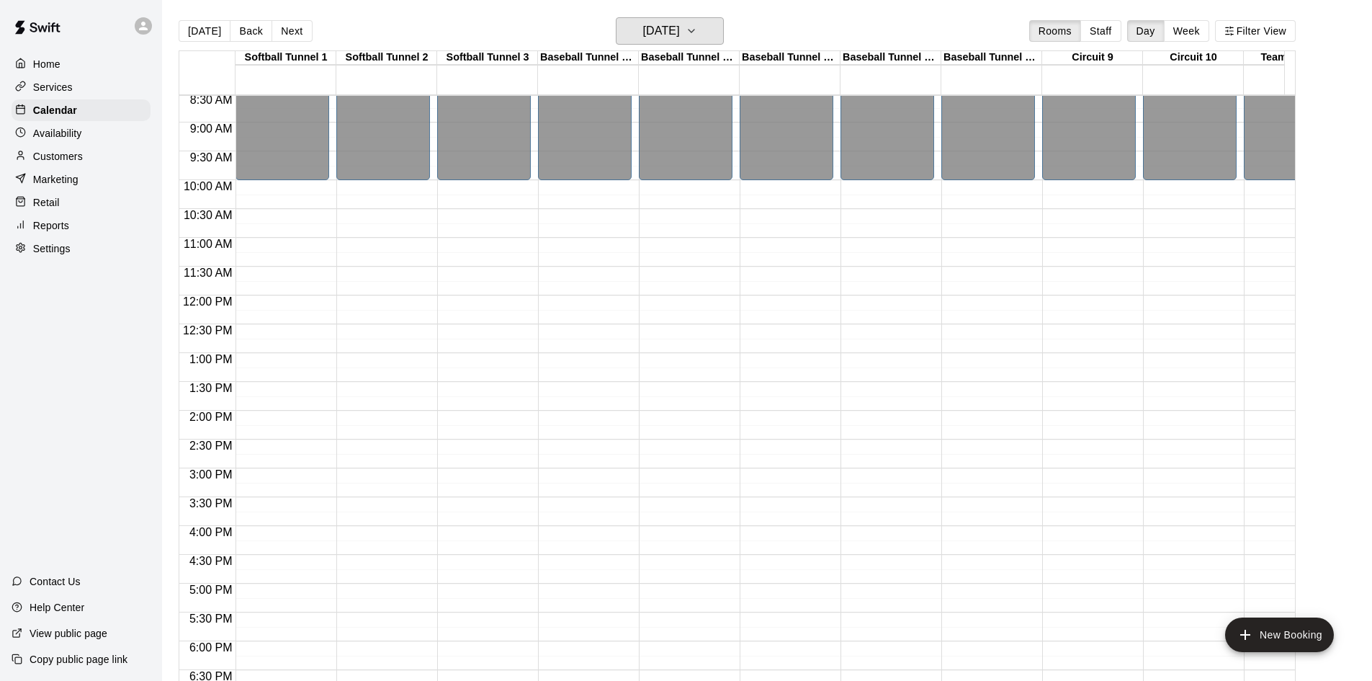
scroll to position [434, 0]
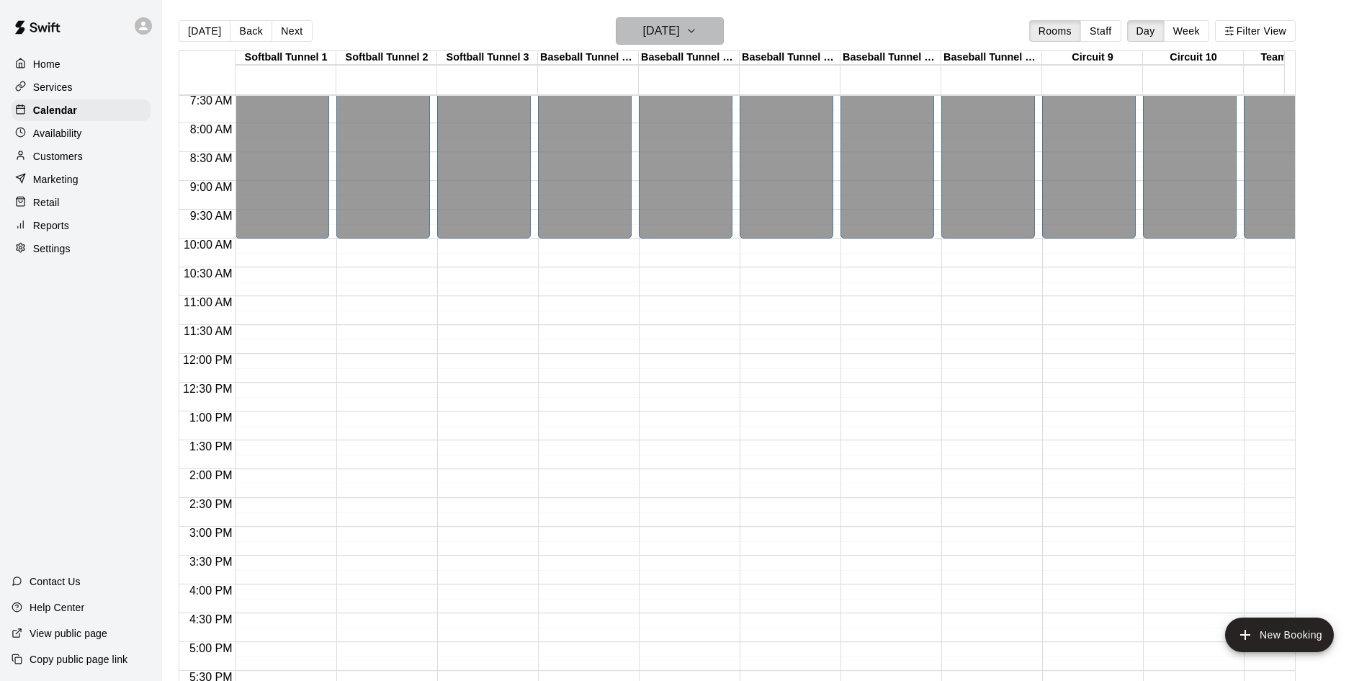
click at [680, 28] on h6 "[DATE]" at bounding box center [661, 31] width 37 height 20
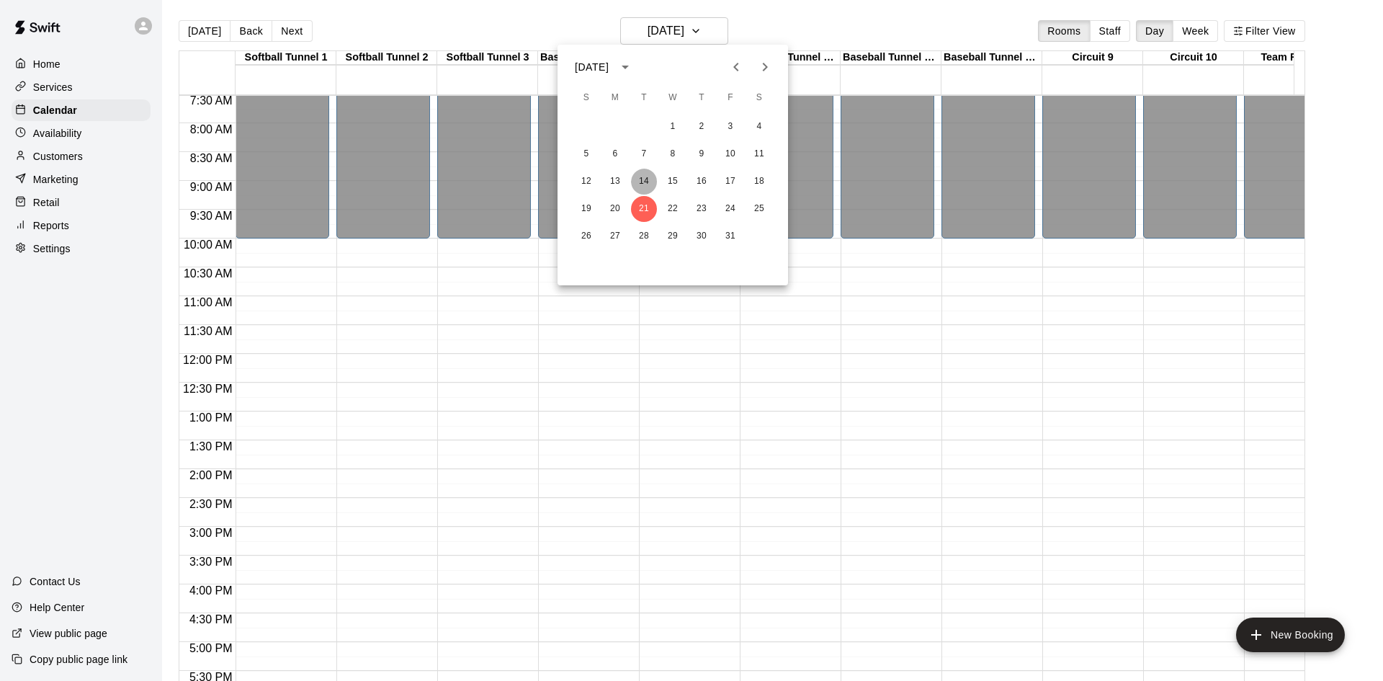
click at [648, 173] on button "14" at bounding box center [644, 182] width 26 height 26
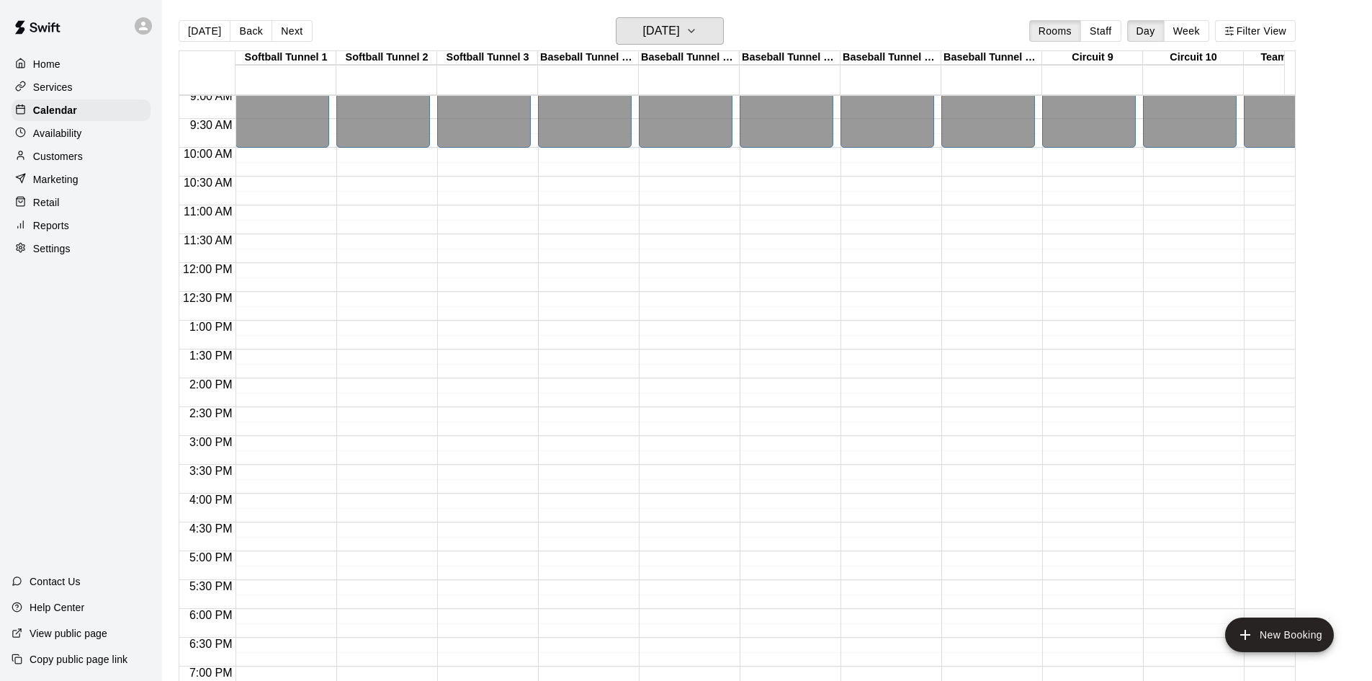
scroll to position [794, 0]
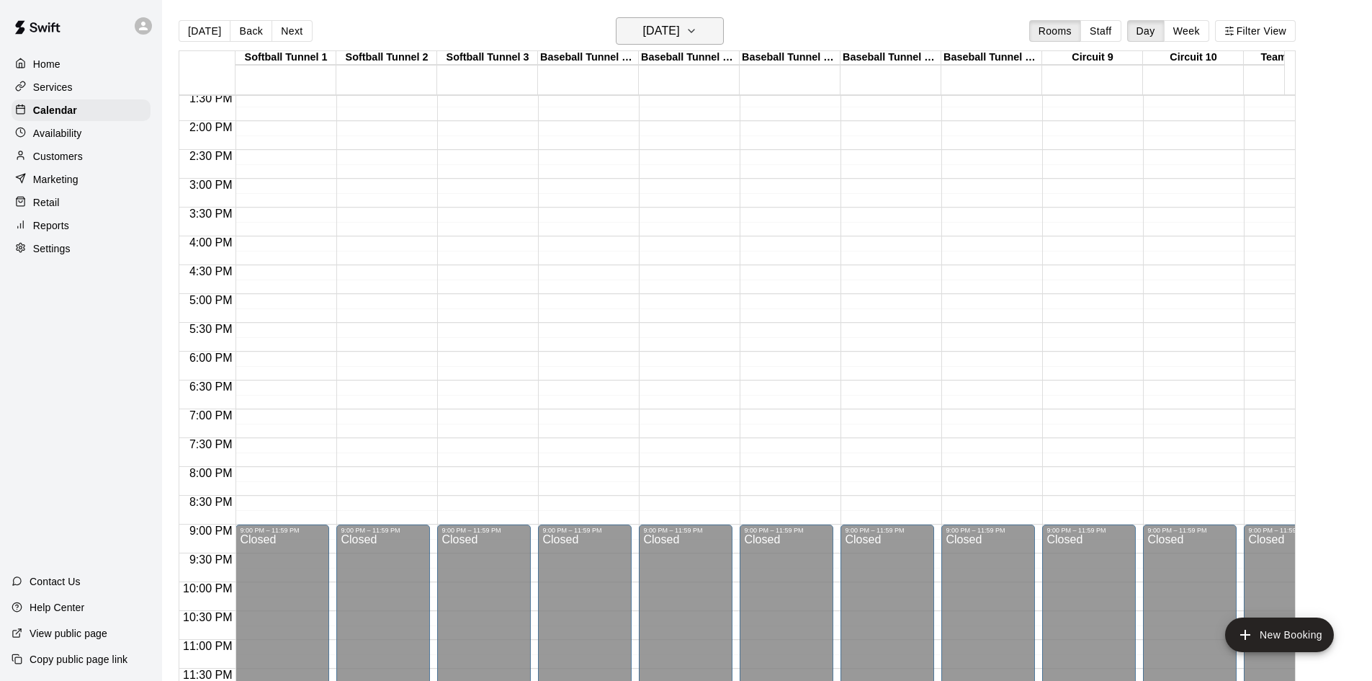
click at [643, 21] on h6 "[DATE]" at bounding box center [661, 31] width 37 height 20
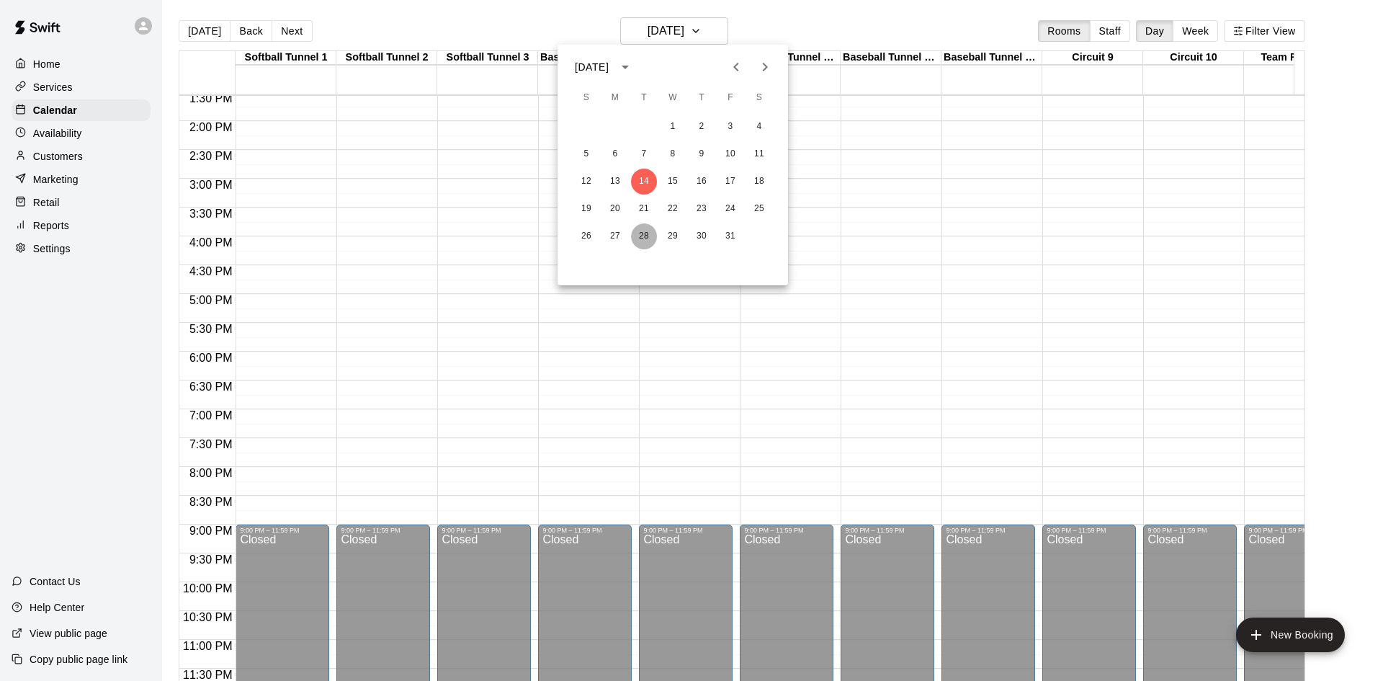
click at [645, 237] on button "28" at bounding box center [644, 236] width 26 height 26
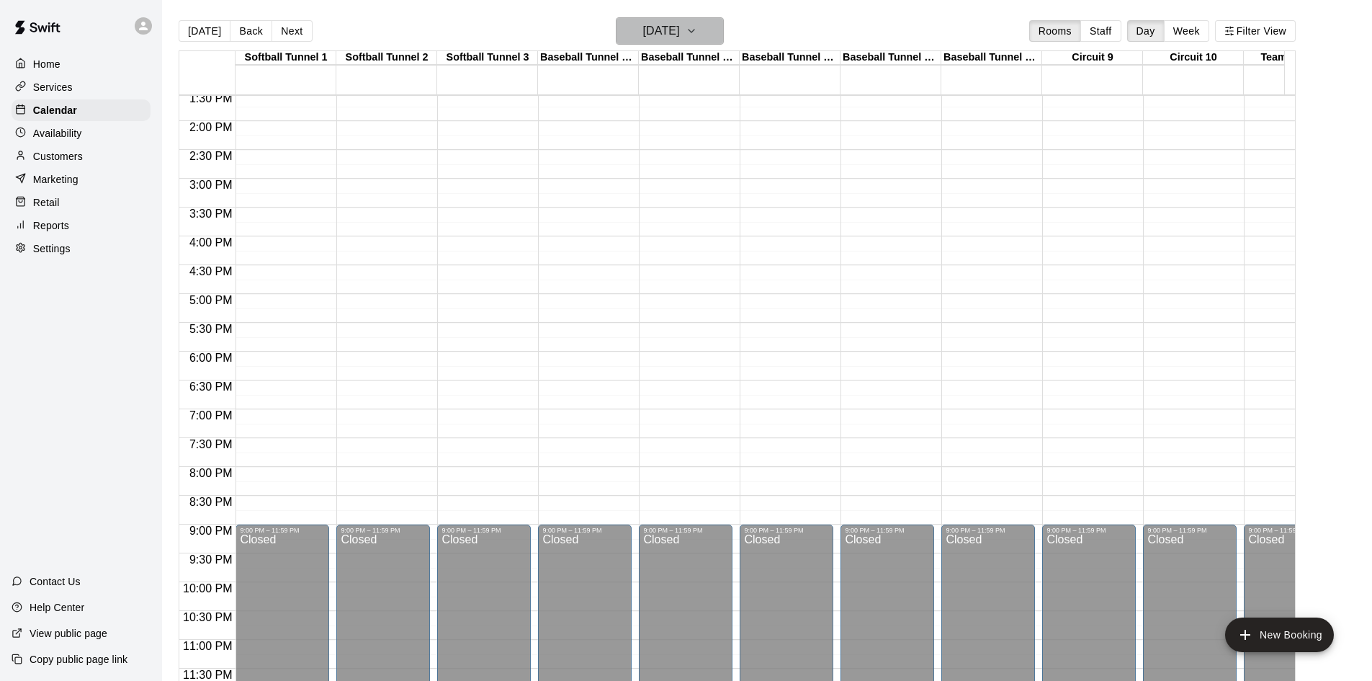
click at [722, 37] on button "[DATE]" at bounding box center [670, 30] width 108 height 27
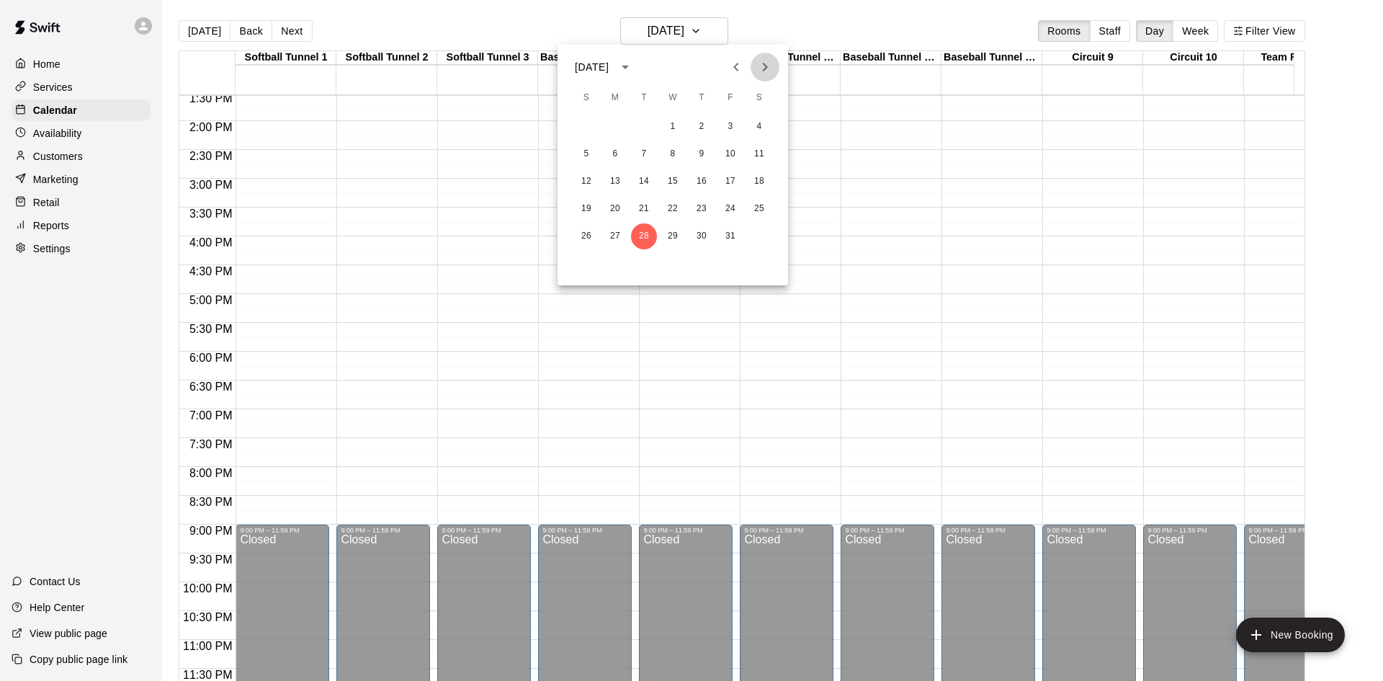
click at [763, 65] on icon "Next month" at bounding box center [764, 66] width 17 height 17
click at [648, 160] on button "4" at bounding box center [644, 154] width 26 height 26
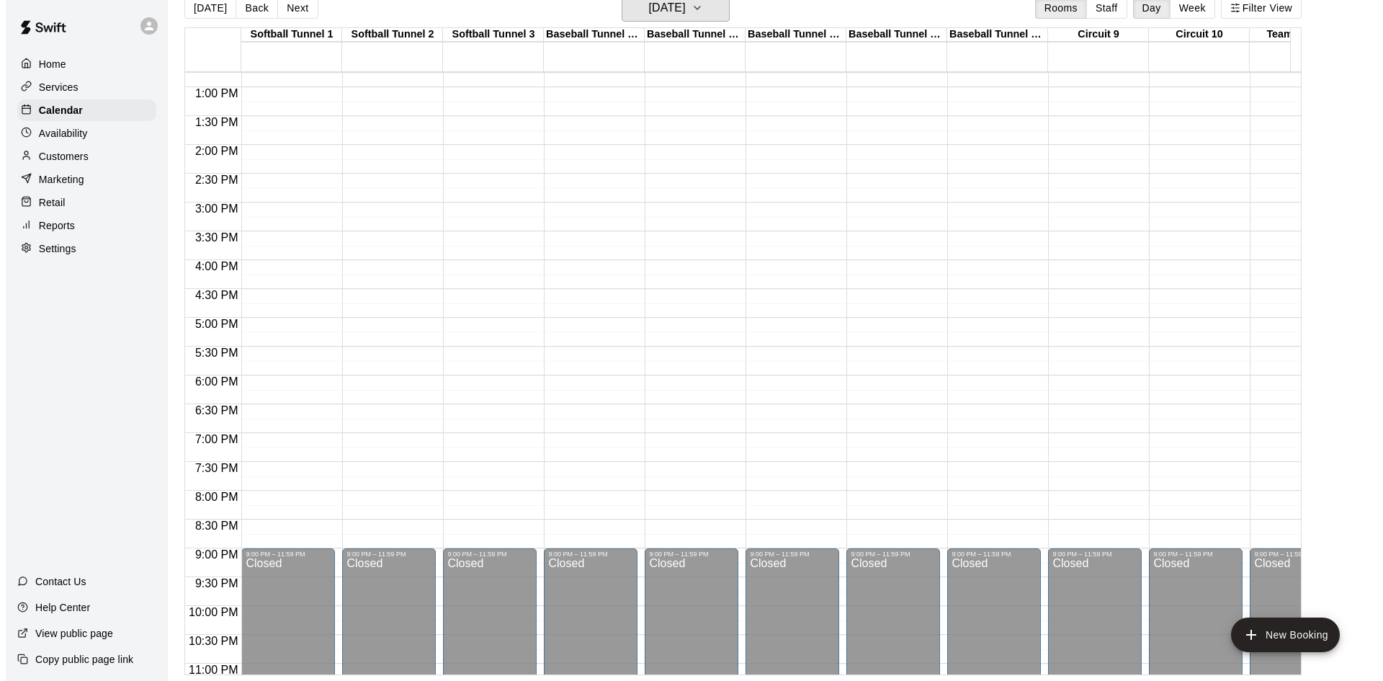
scroll to position [578, 0]
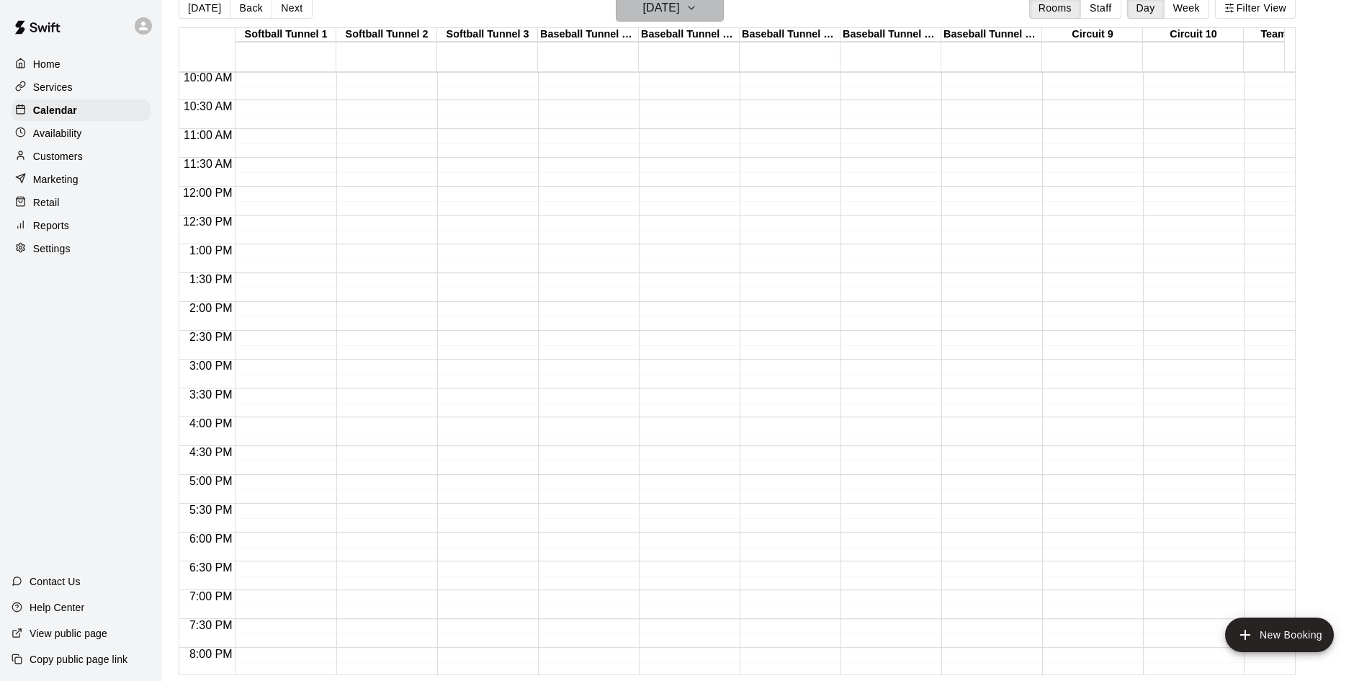
click at [662, 15] on h6 "[DATE]" at bounding box center [661, 8] width 37 height 20
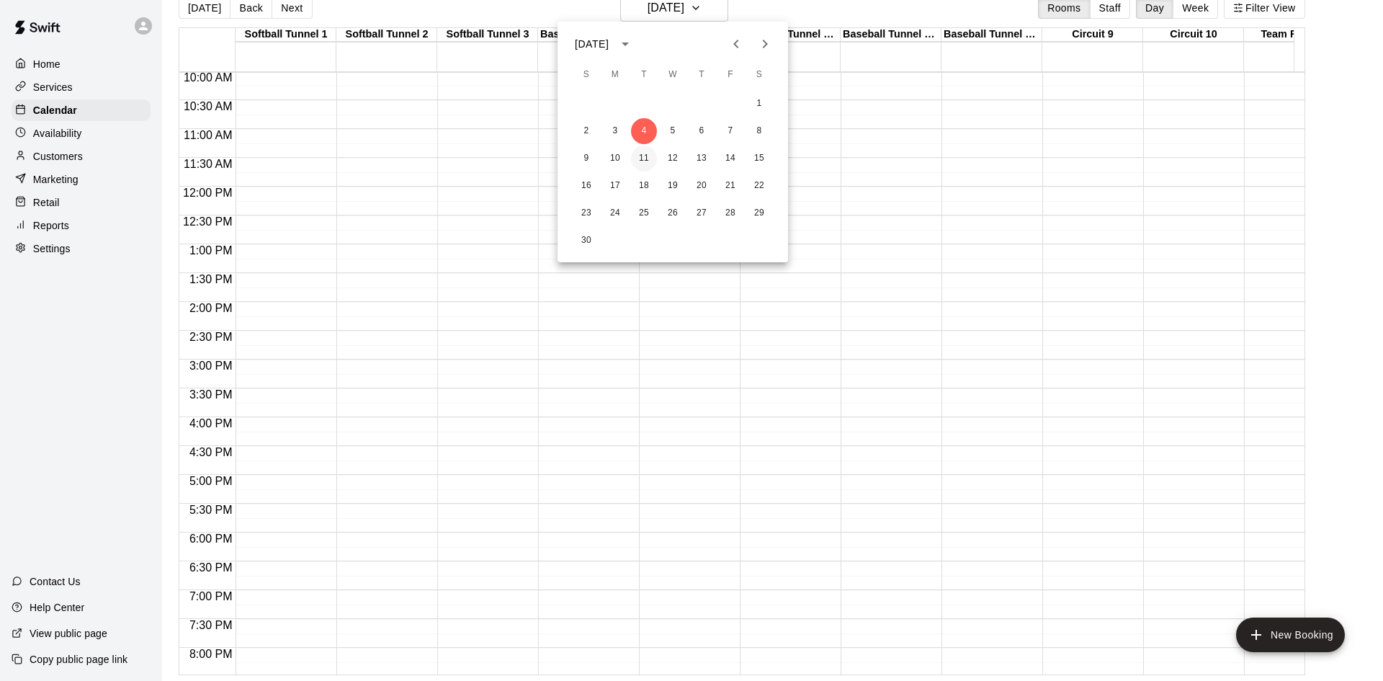
click at [648, 162] on button "11" at bounding box center [644, 159] width 26 height 26
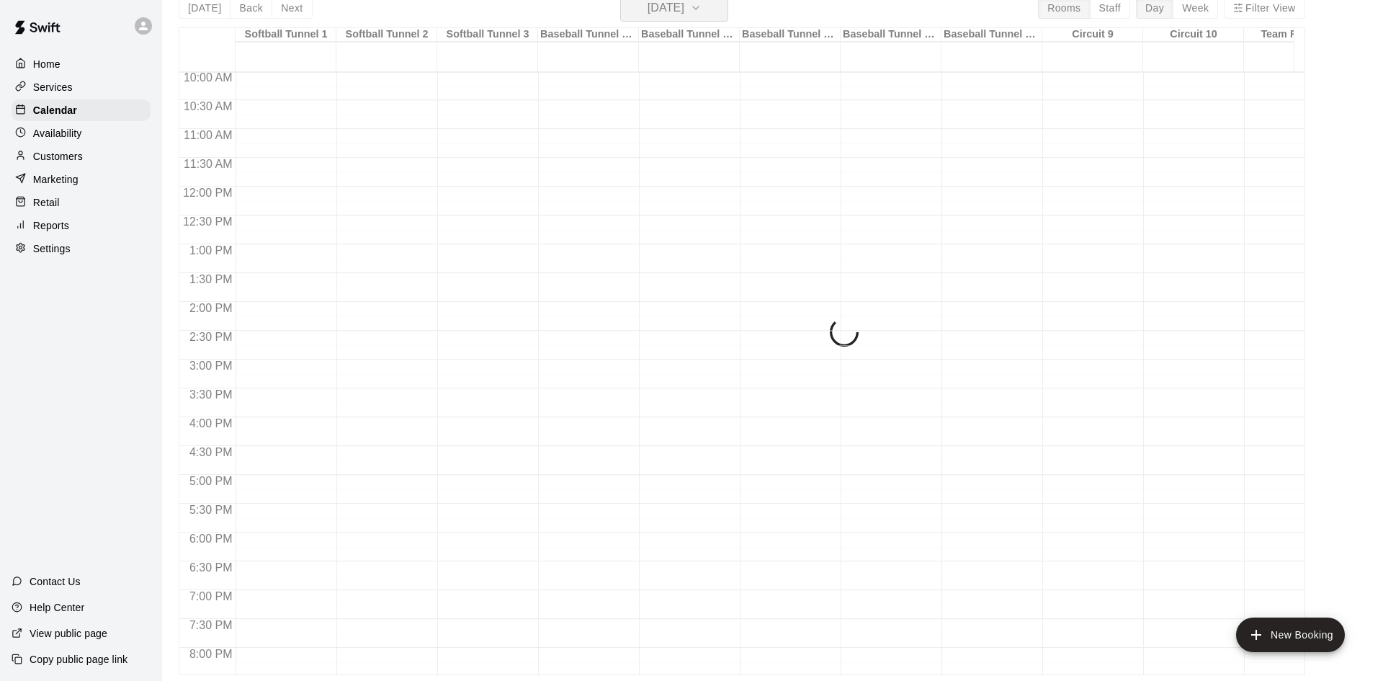
scroll to position [17, 0]
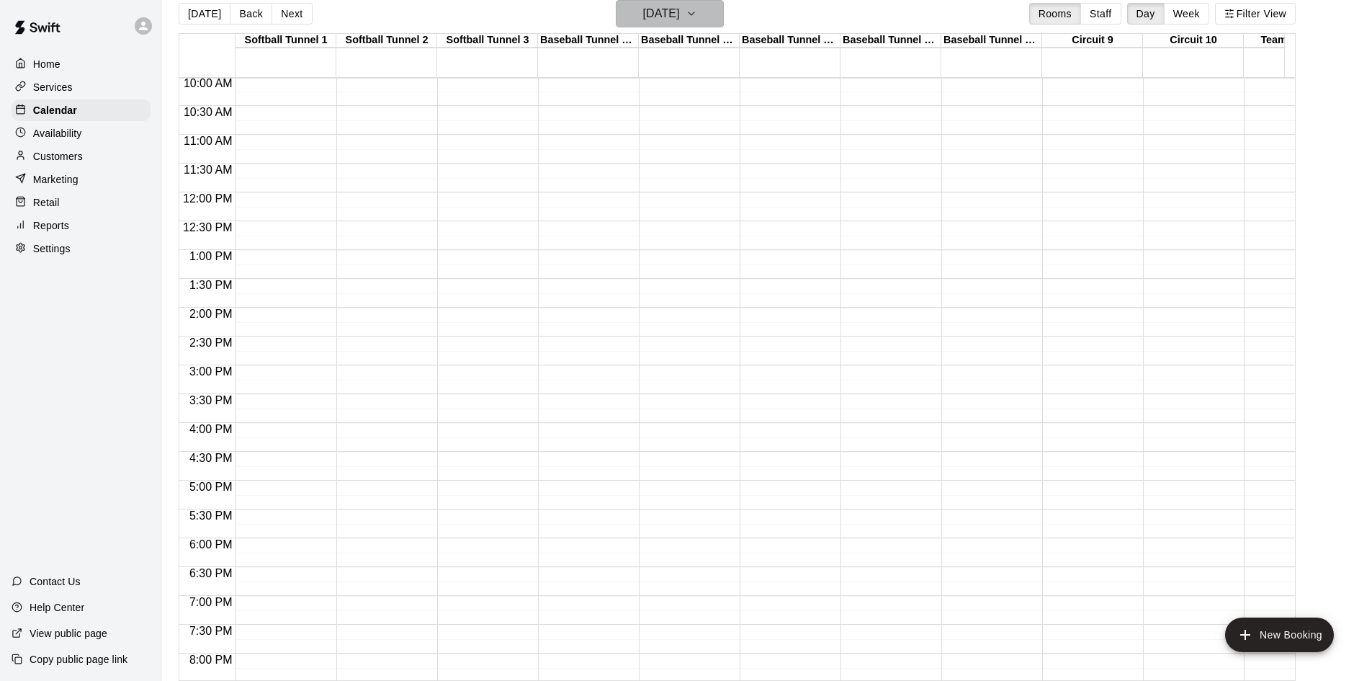
click at [671, 12] on h6 "[DATE]" at bounding box center [661, 14] width 37 height 20
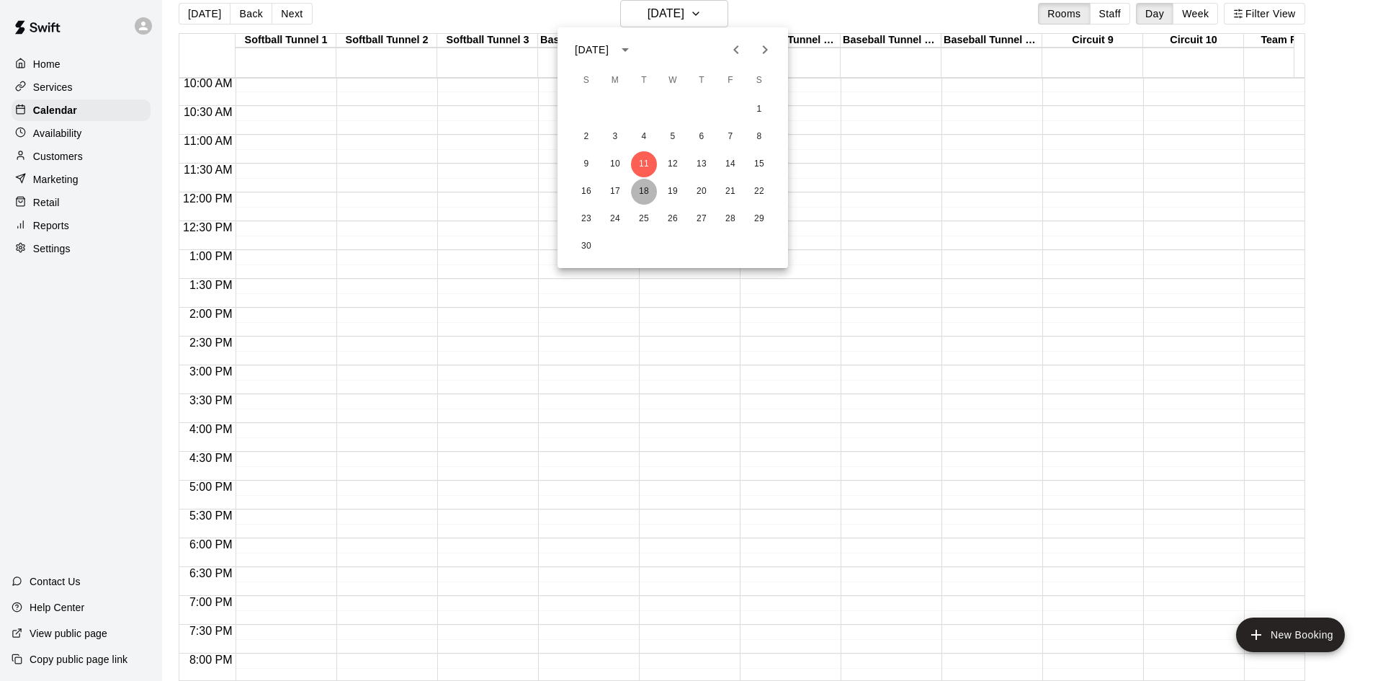
click at [644, 194] on button "18" at bounding box center [644, 192] width 26 height 26
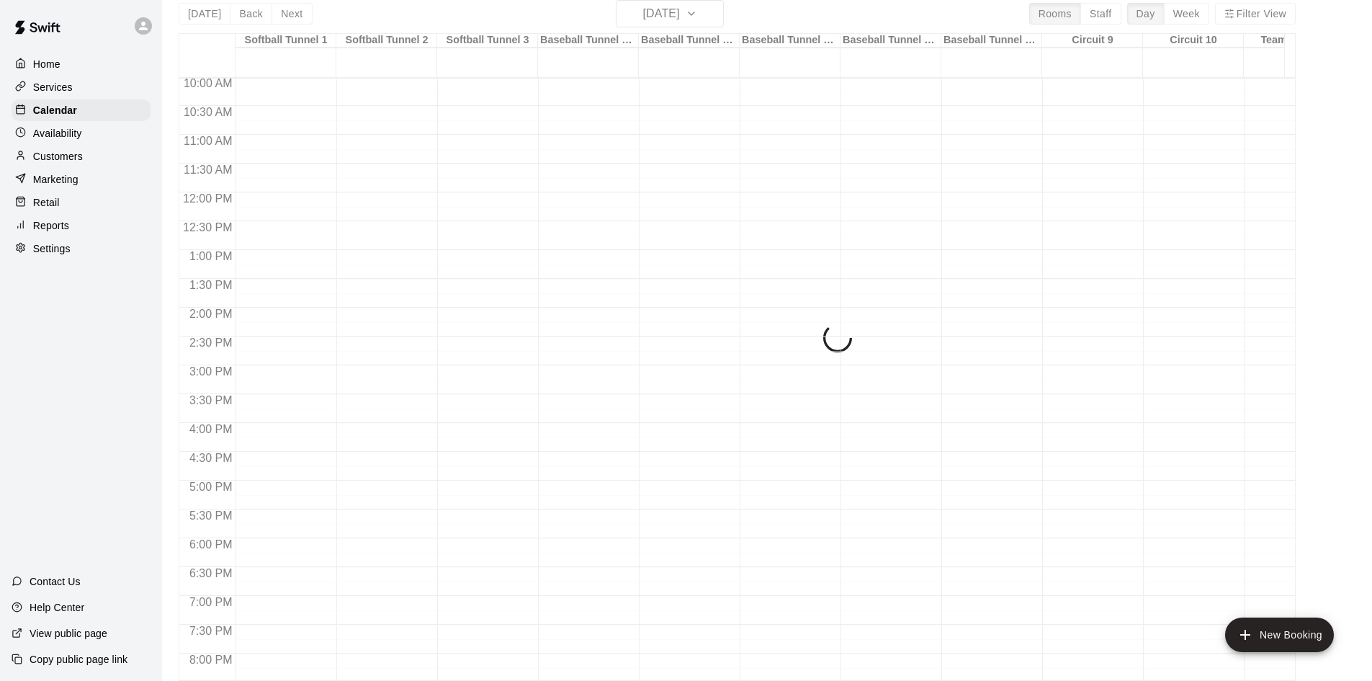
click at [644, 194] on div at bounding box center [686, 192] width 94 height 1383
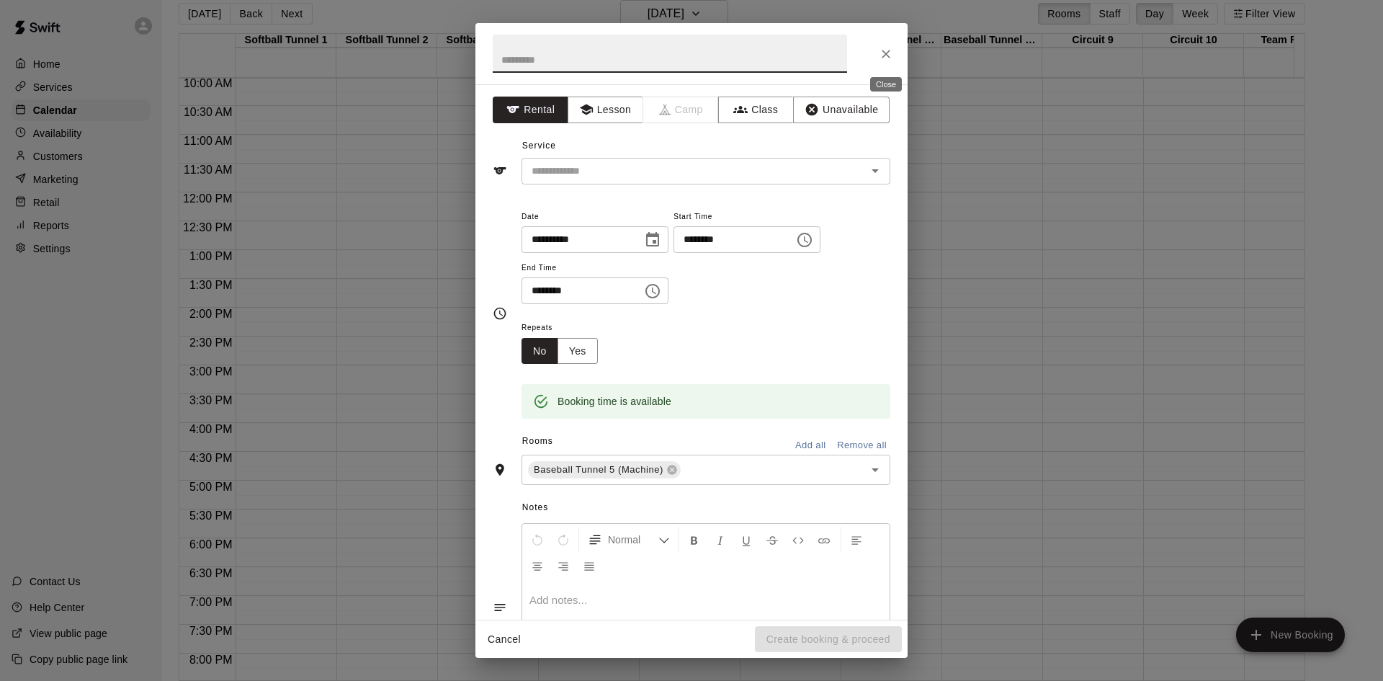
click at [882, 53] on icon "Close" at bounding box center [886, 54] width 14 height 14
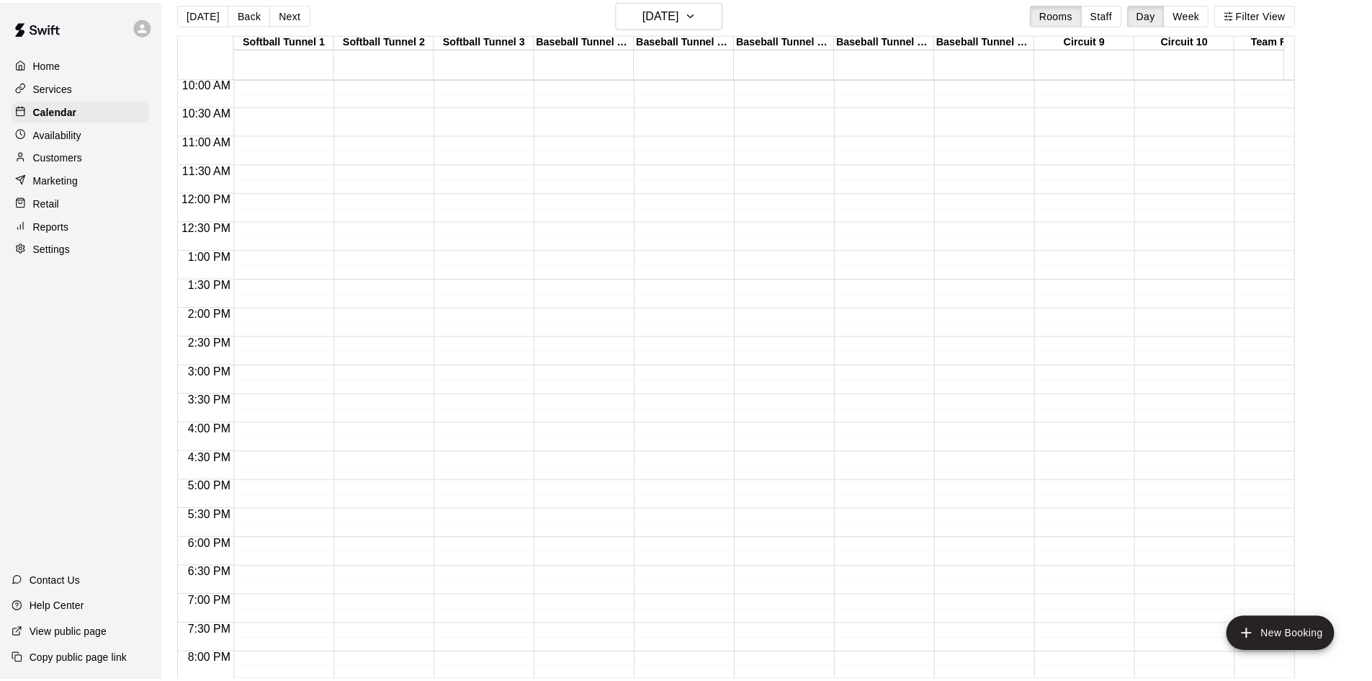
scroll to position [0, 0]
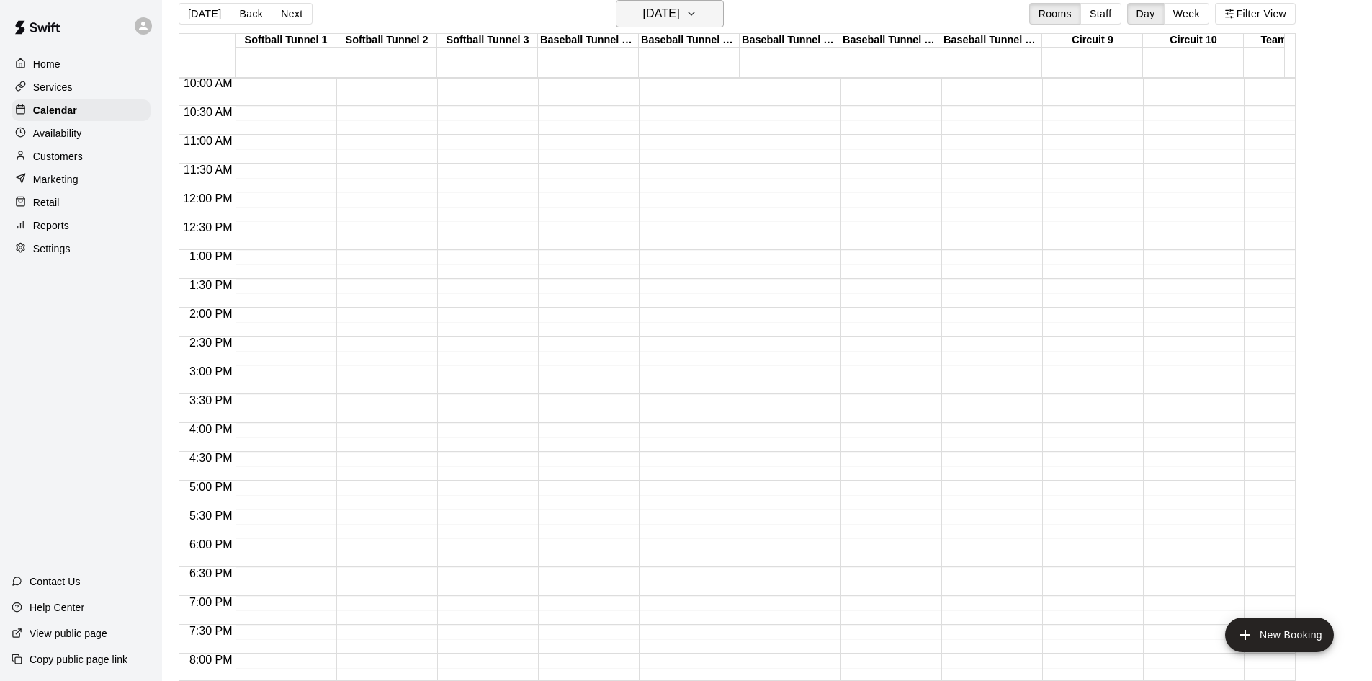
click at [675, 12] on h6 "[DATE]" at bounding box center [661, 14] width 37 height 20
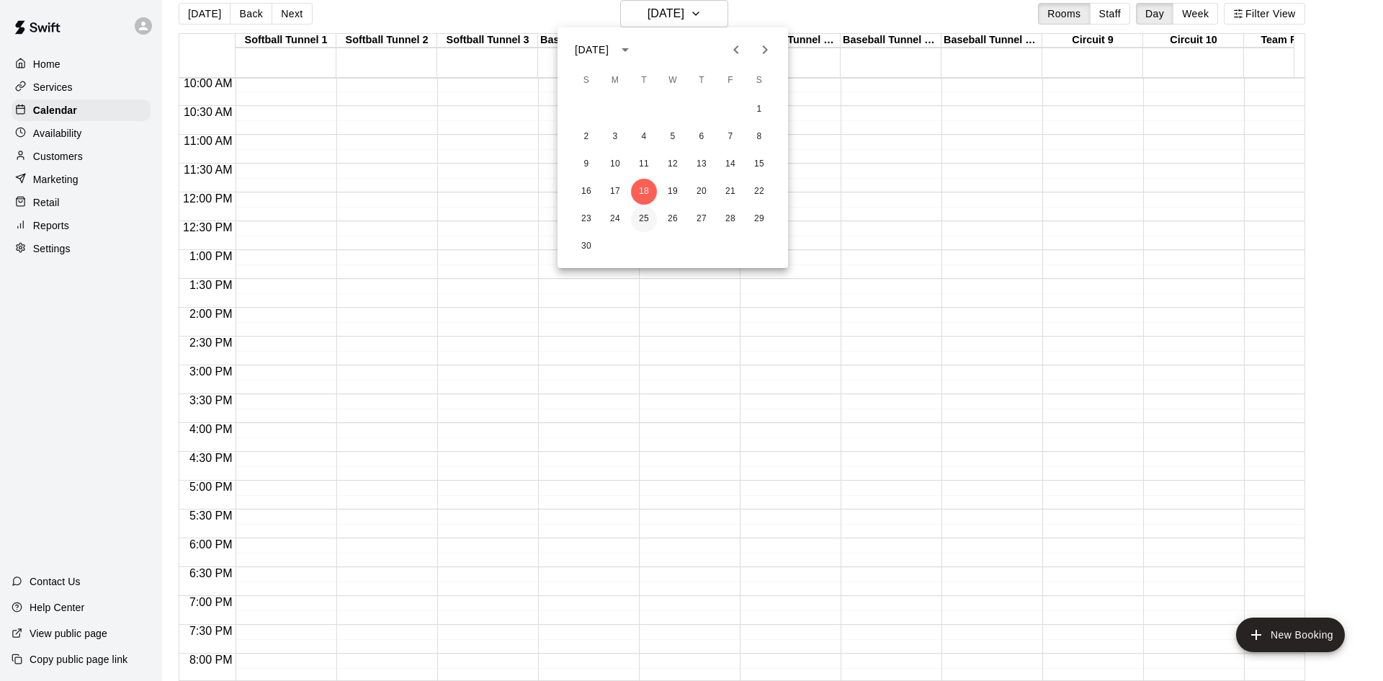
click at [646, 218] on button "25" at bounding box center [644, 219] width 26 height 26
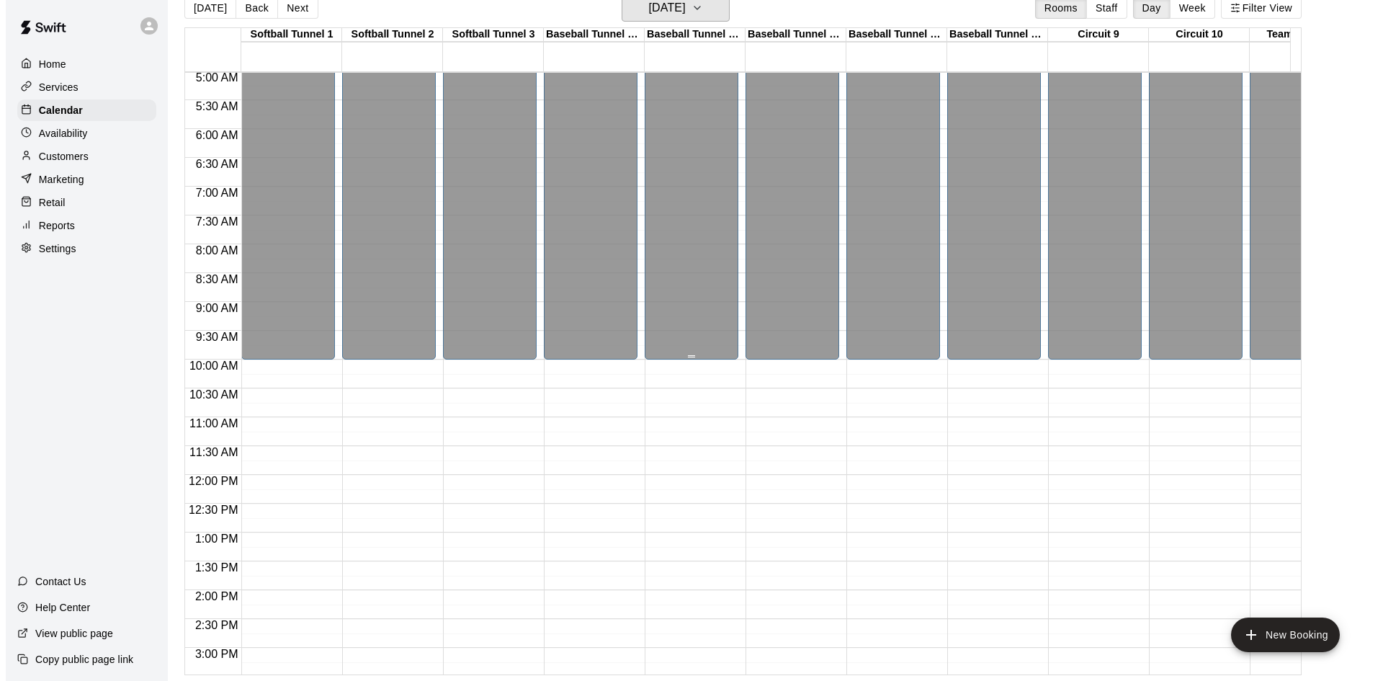
scroll to position [650, 0]
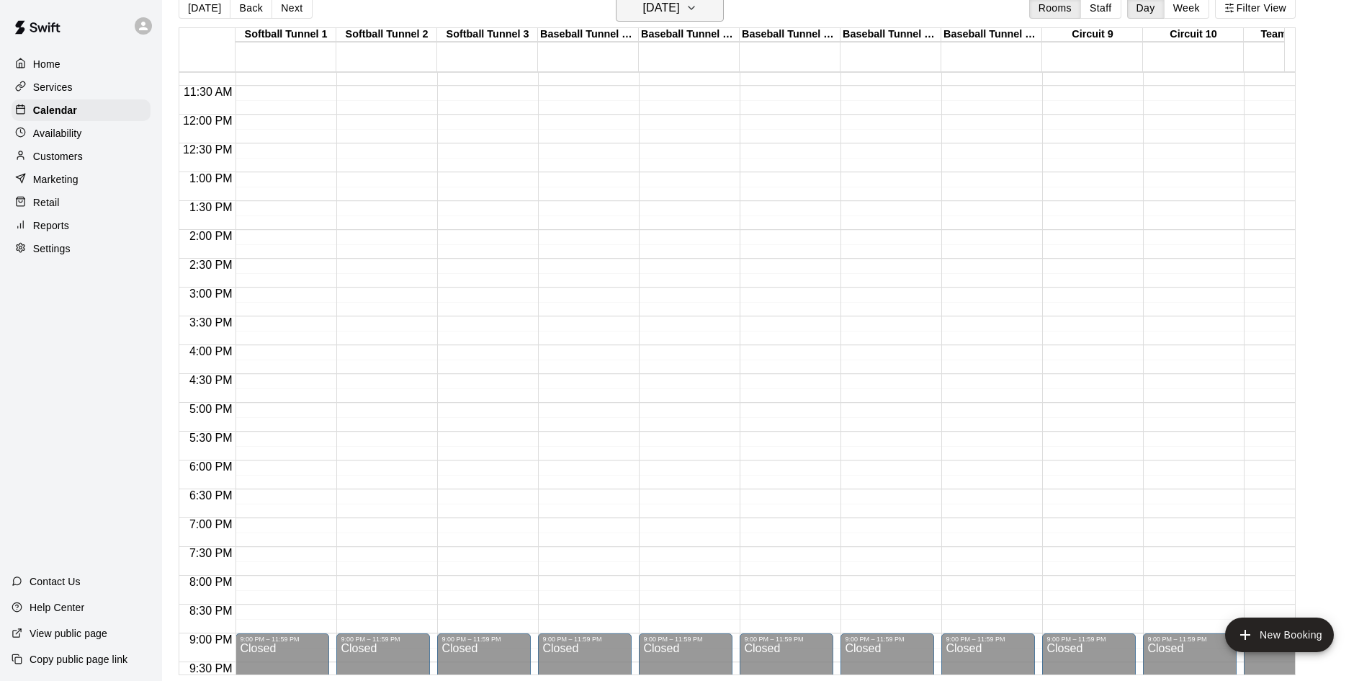
click at [671, 12] on h6 "[DATE]" at bounding box center [661, 8] width 37 height 20
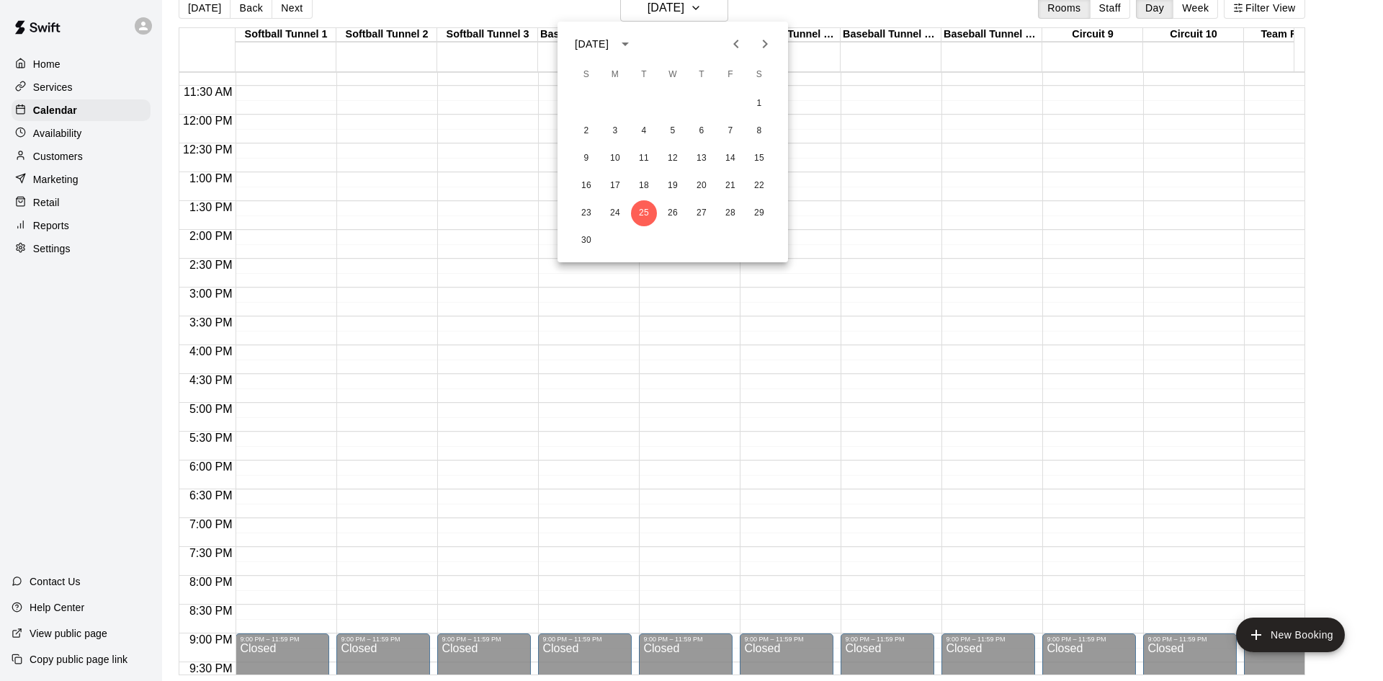
click at [733, 44] on icon "Previous month" at bounding box center [736, 43] width 17 height 17
click at [640, 190] on button "21" at bounding box center [644, 186] width 26 height 26
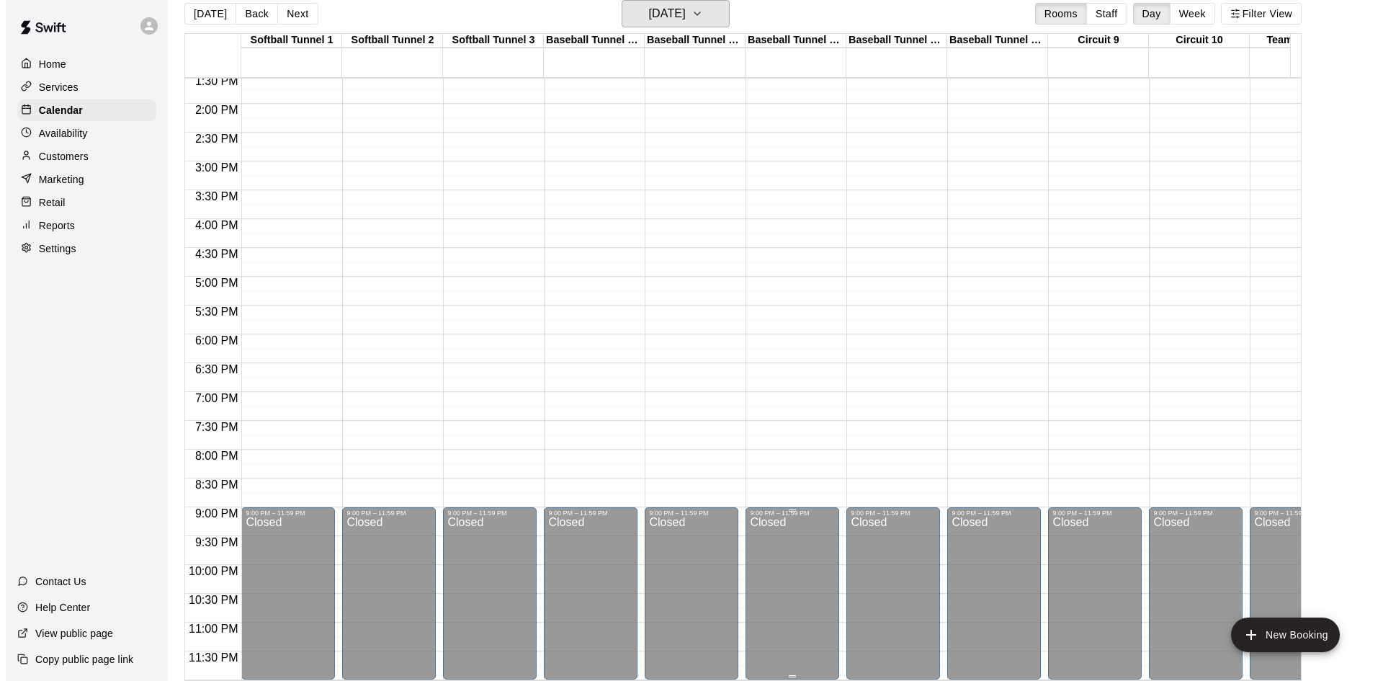
scroll to position [794, 0]
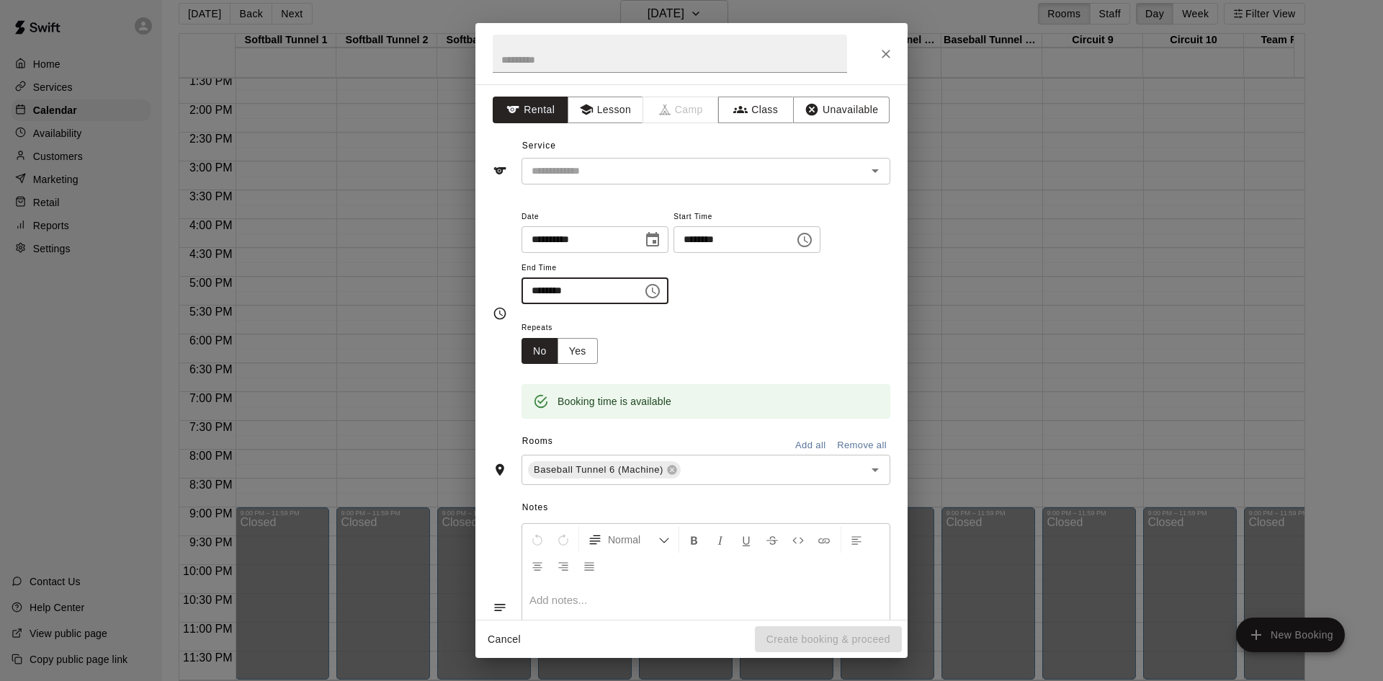
click at [535, 279] on input "********" at bounding box center [577, 290] width 111 height 27
type input "********"
click at [726, 466] on input "text" at bounding box center [763, 470] width 161 height 18
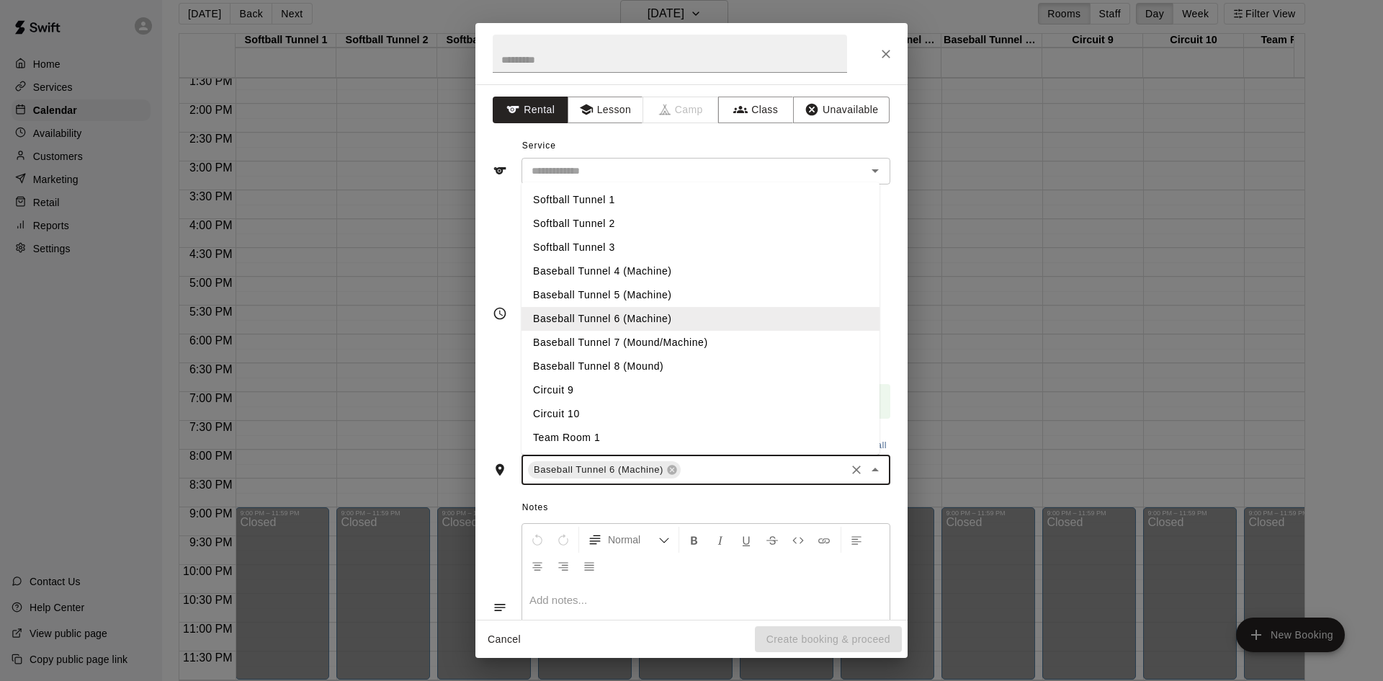
click at [643, 341] on li "Baseball Tunnel 7 (Mound/Machine)" at bounding box center [701, 343] width 358 height 24
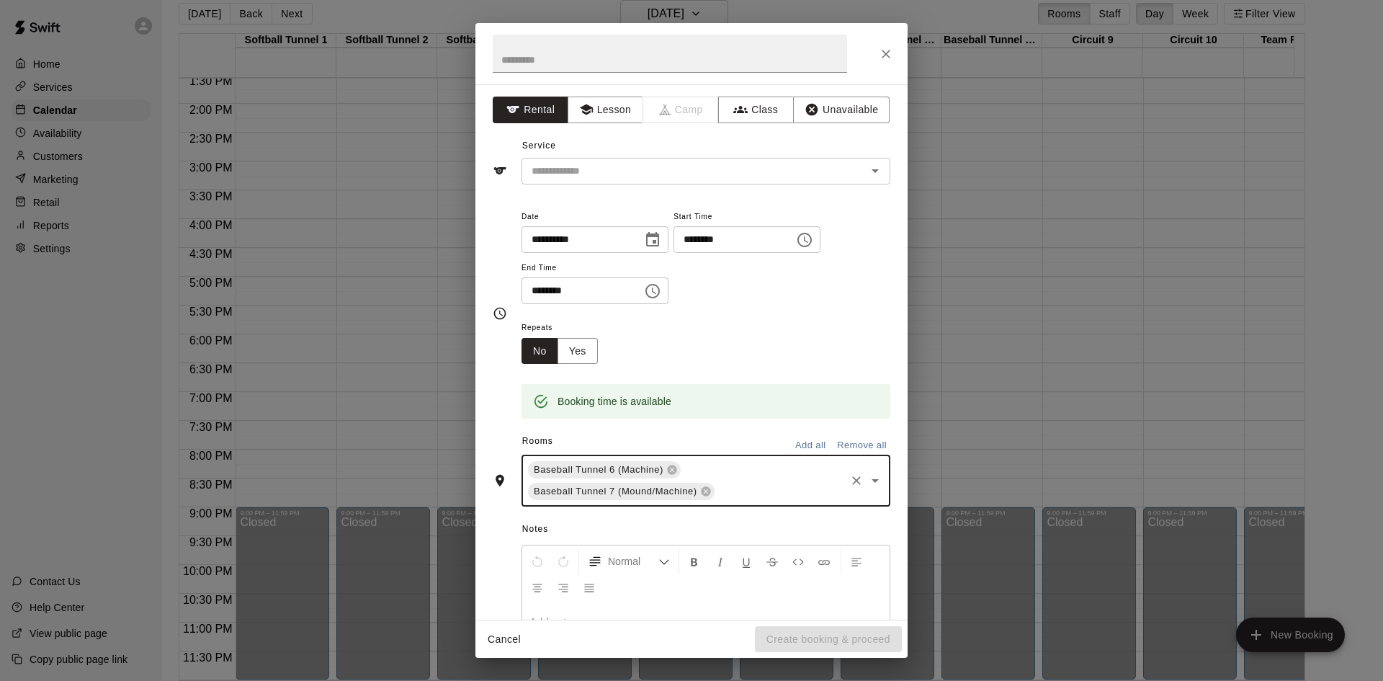
click at [741, 493] on input "text" at bounding box center [780, 492] width 127 height 18
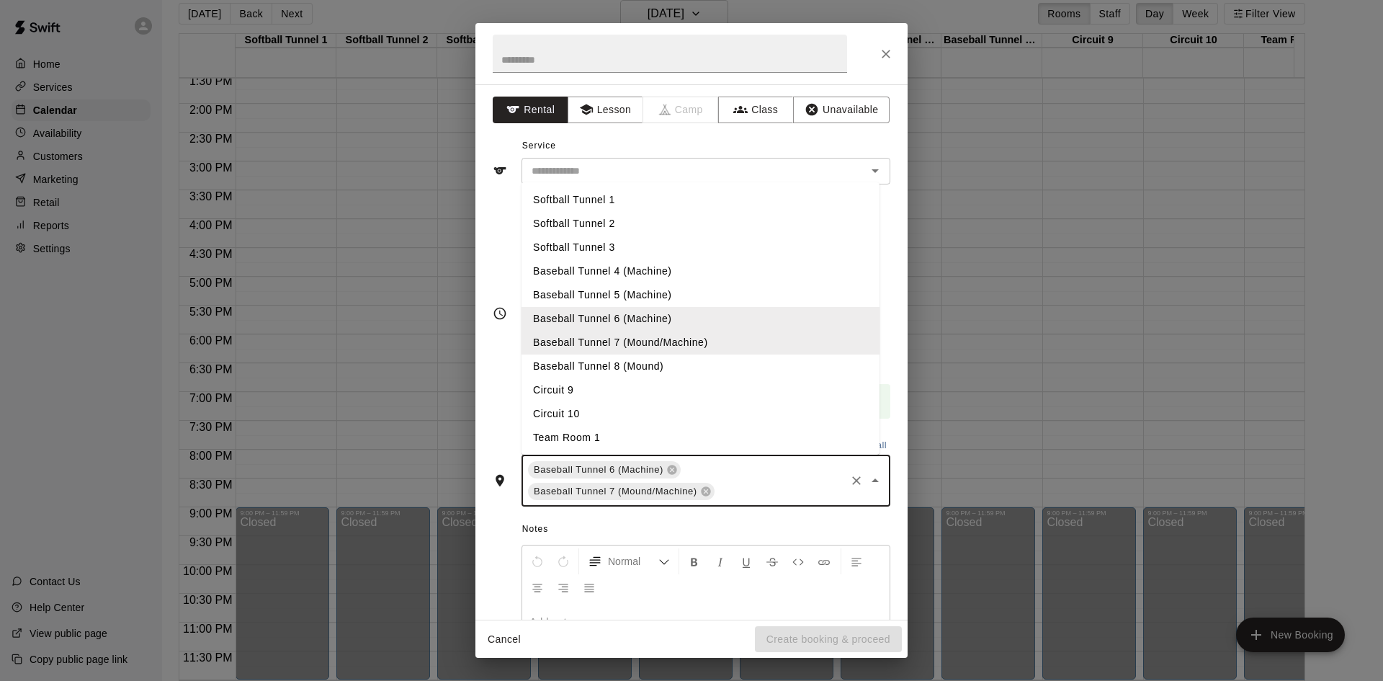
click at [679, 293] on li "Baseball Tunnel 5 (Machine)" at bounding box center [701, 295] width 358 height 24
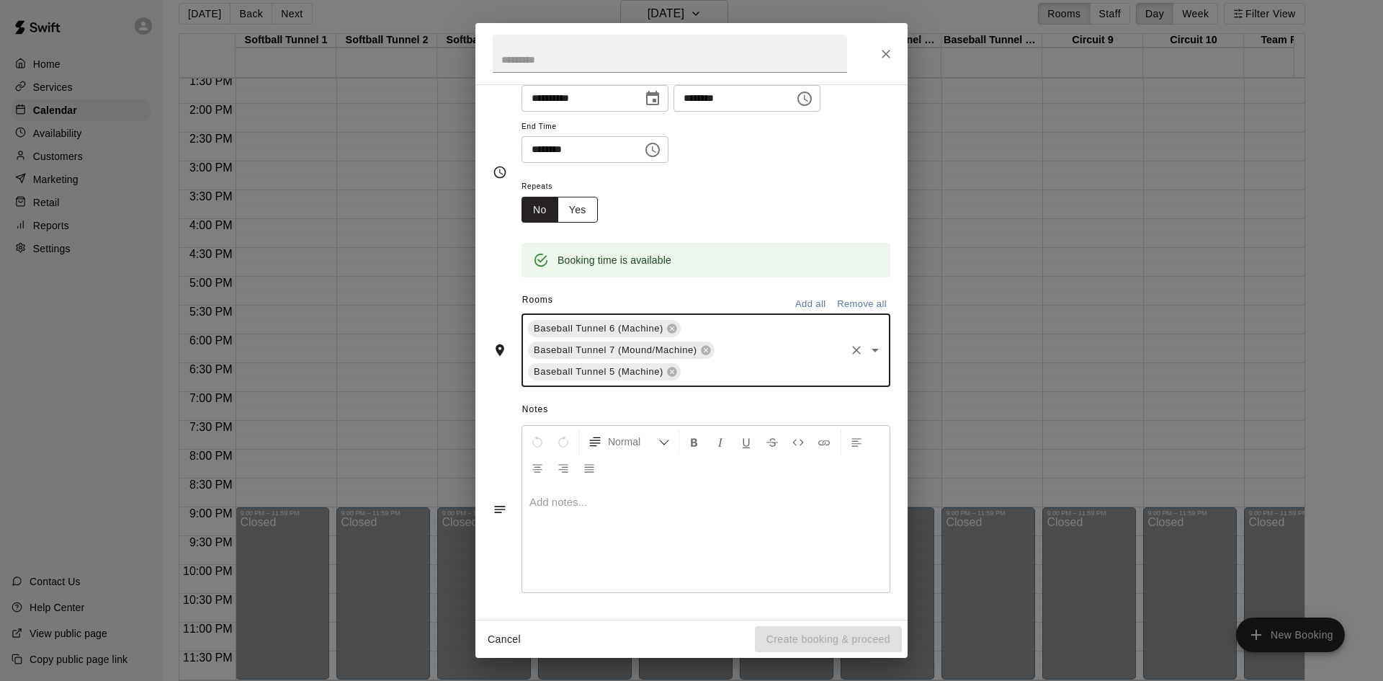
click at [578, 205] on button "Yes" at bounding box center [578, 210] width 40 height 27
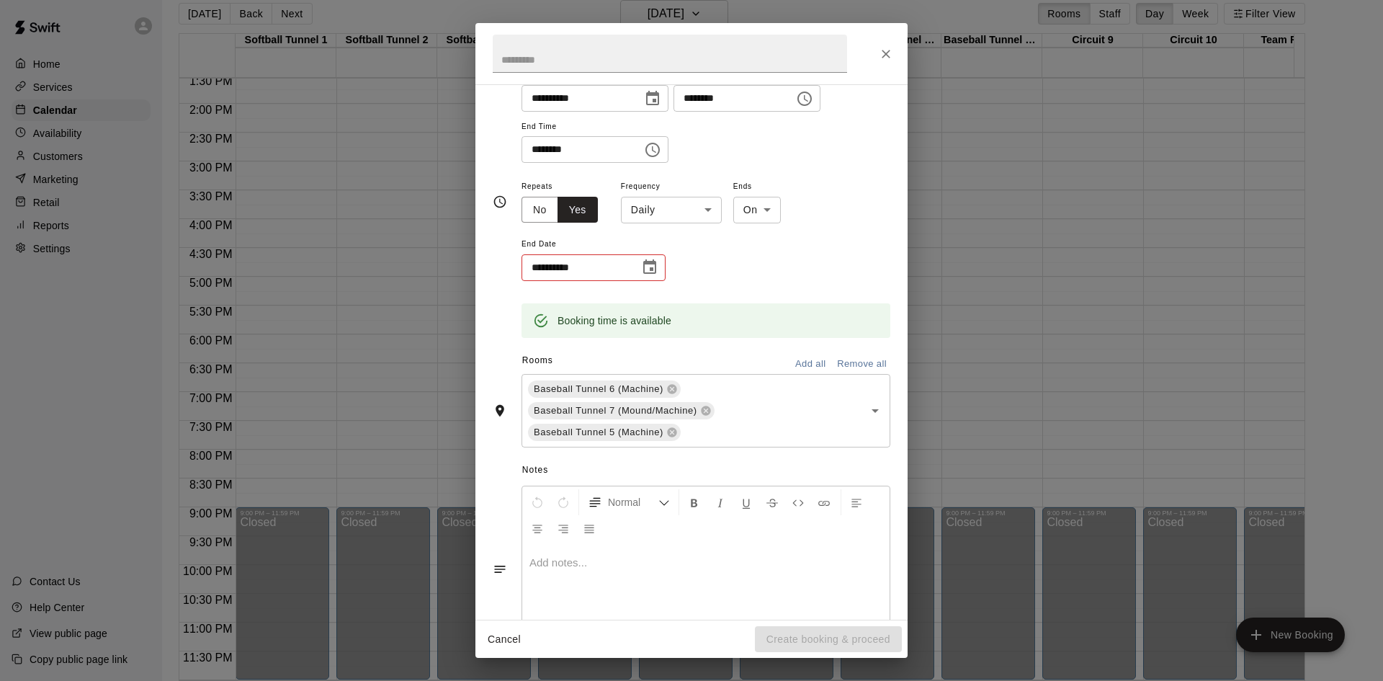
scroll to position [144, 0]
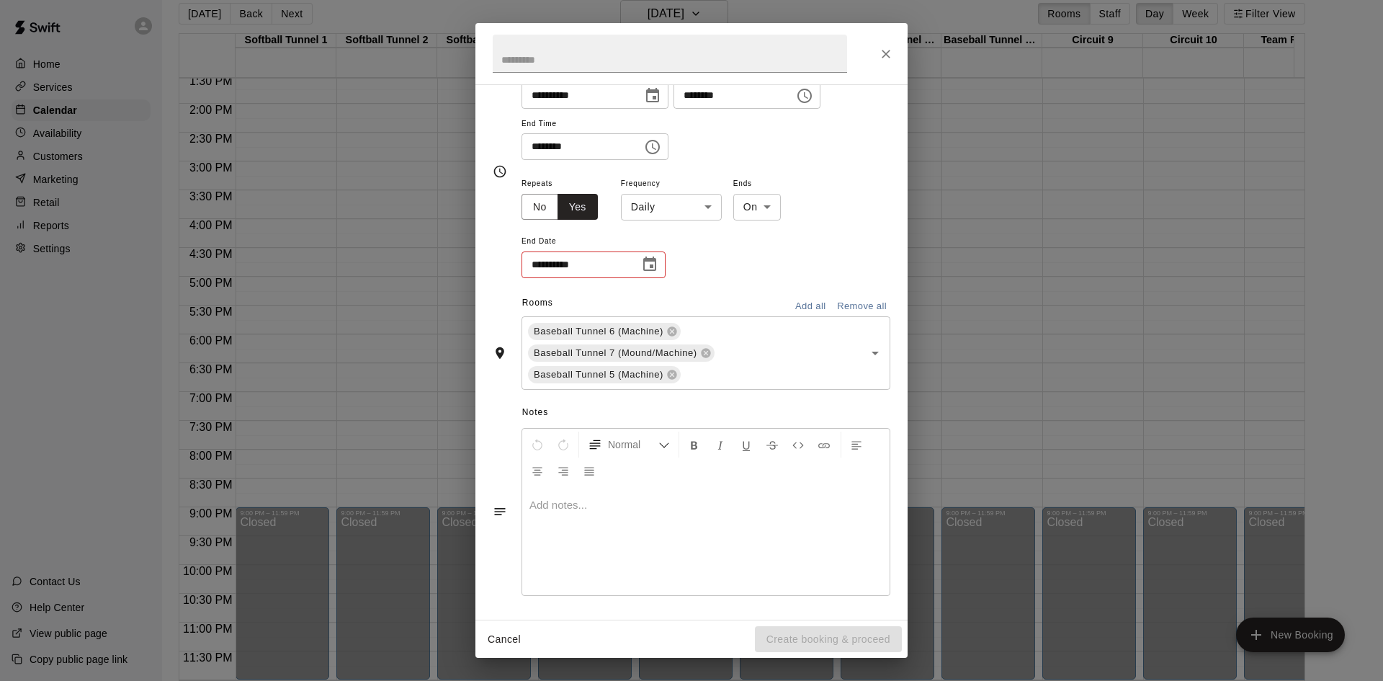
click at [704, 207] on body "Home Services Calendar Availability Customers Marketing Retail Reports Settings…" at bounding box center [691, 335] width 1383 height 704
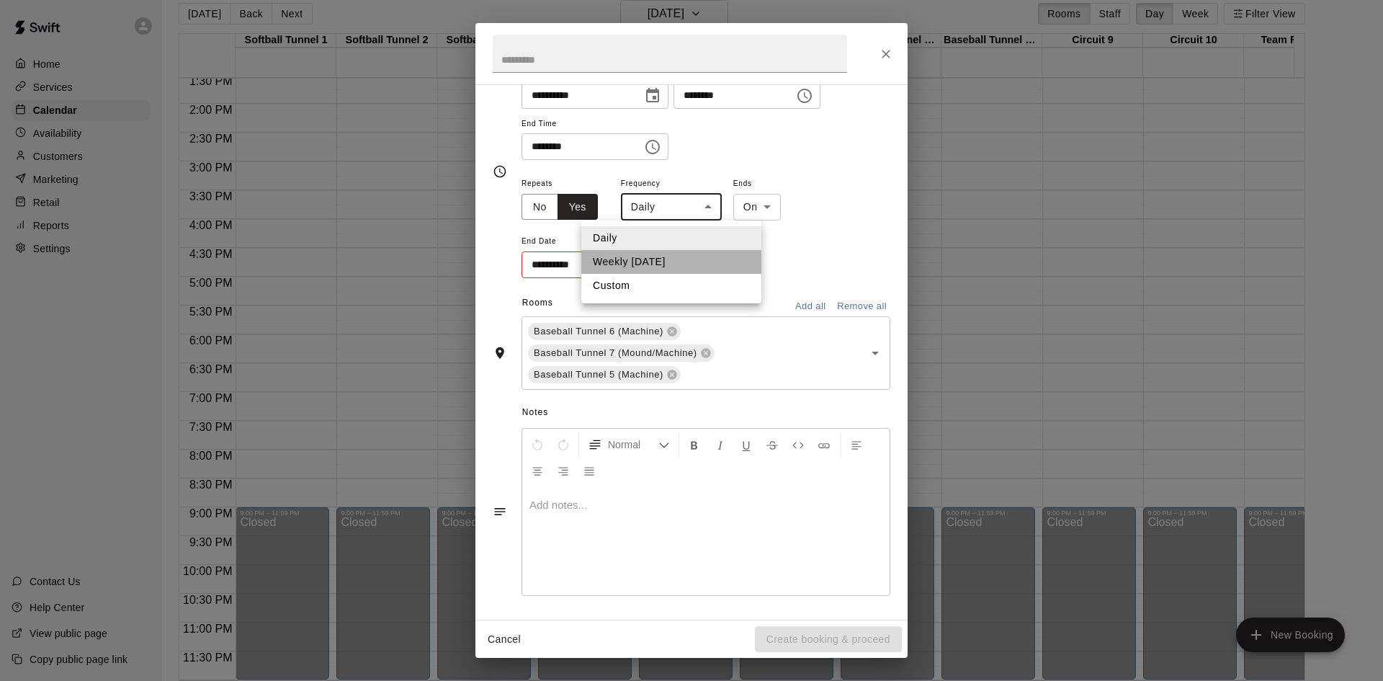
click at [673, 264] on li "Weekly [DATE]" at bounding box center [671, 262] width 180 height 24
type input "******"
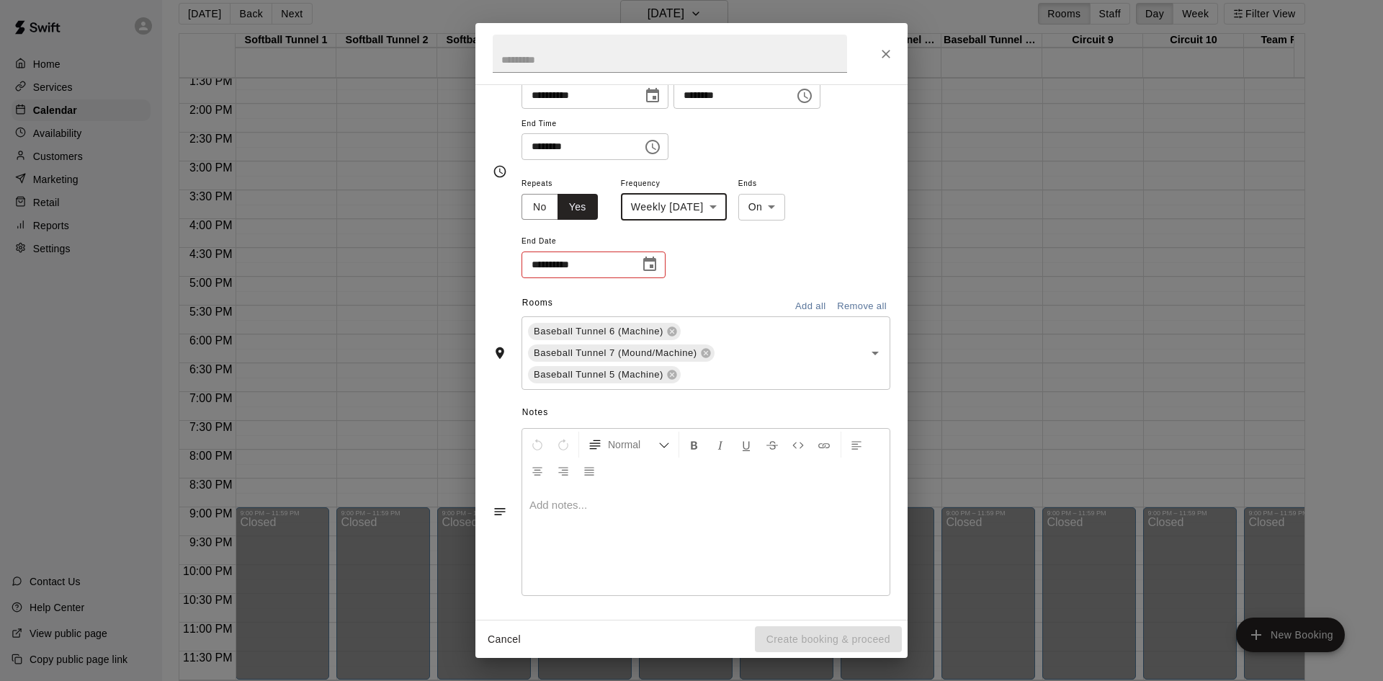
click at [650, 267] on icon "Choose date" at bounding box center [649, 263] width 13 height 14
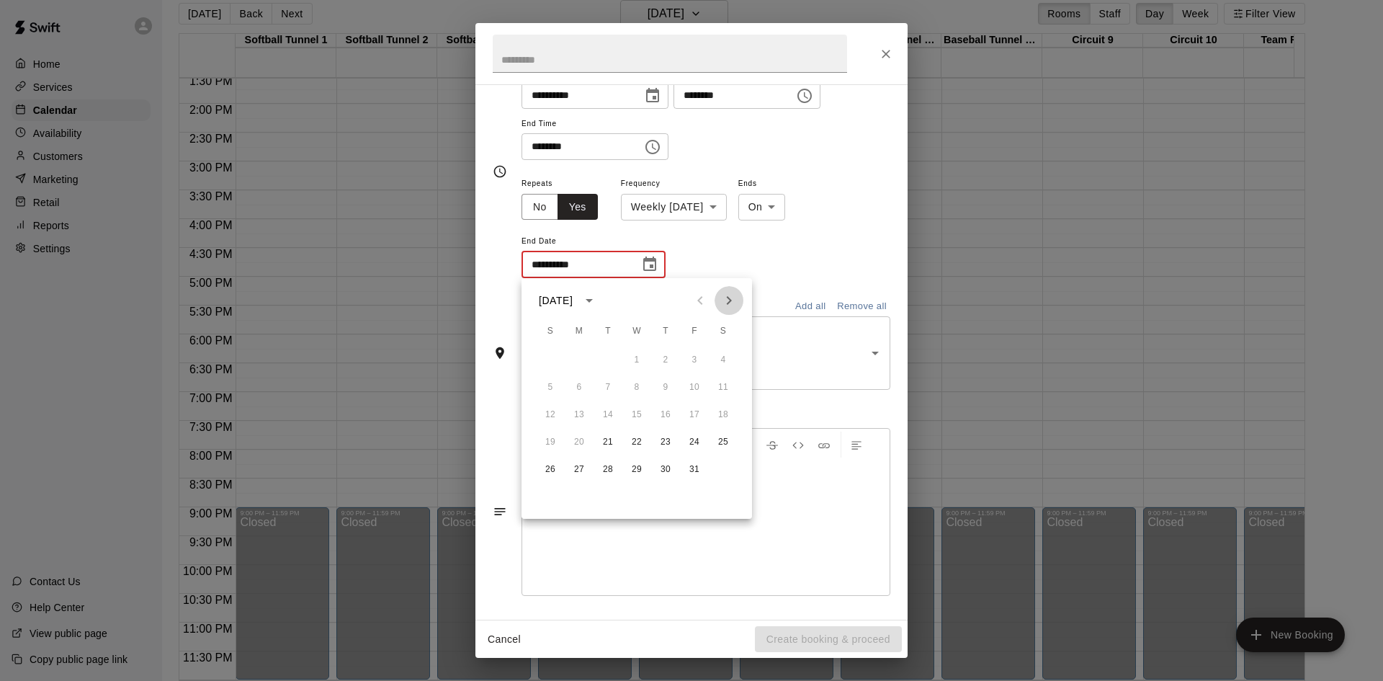
click at [733, 298] on icon "Next month" at bounding box center [728, 300] width 17 height 17
click at [730, 304] on icon "Next month" at bounding box center [728, 300] width 17 height 17
click at [705, 304] on icon "Previous month" at bounding box center [700, 300] width 17 height 17
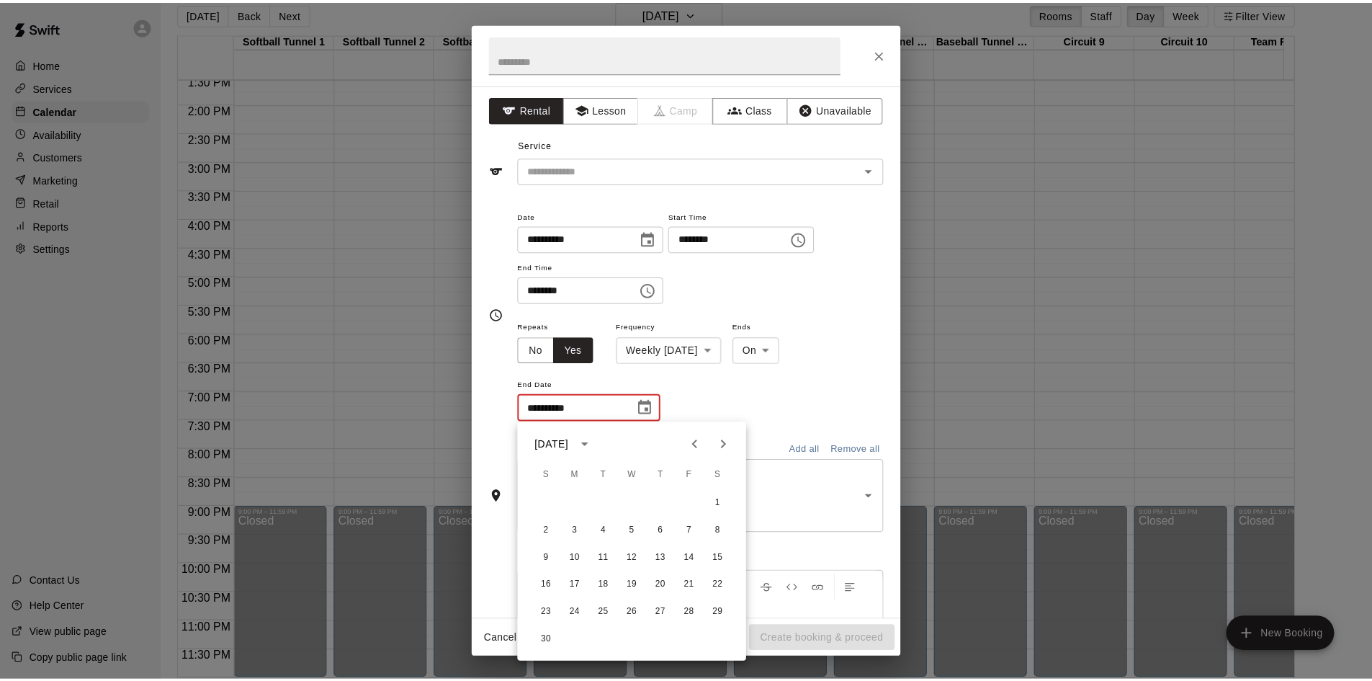
scroll to position [0, 0]
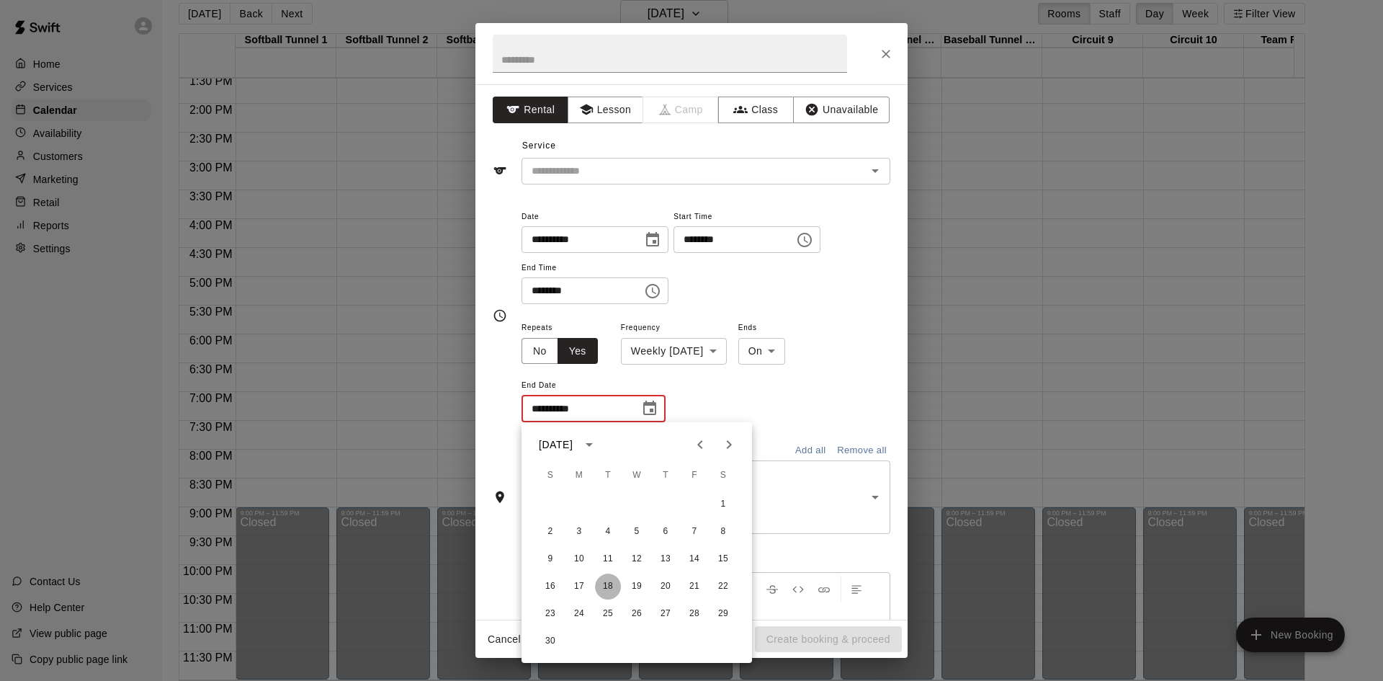
click at [611, 579] on button "18" at bounding box center [608, 586] width 26 height 26
type input "**********"
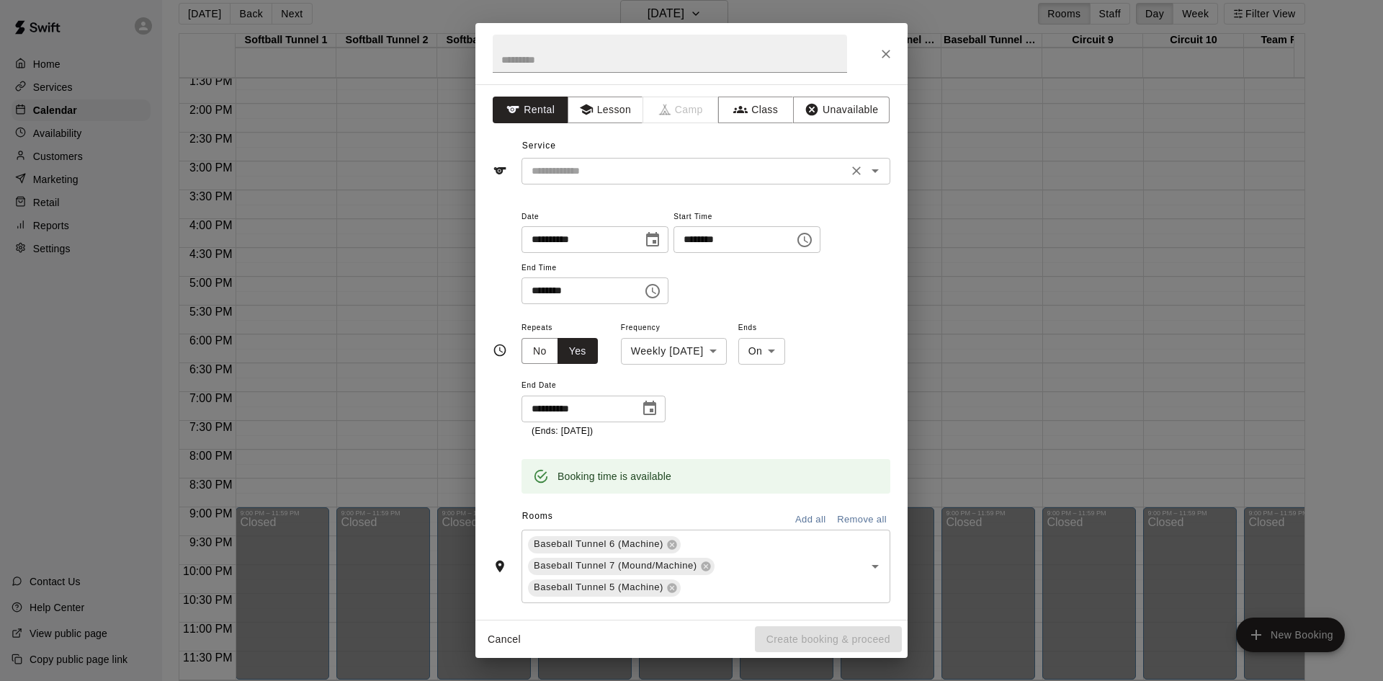
click at [634, 171] on input "text" at bounding box center [685, 171] width 318 height 18
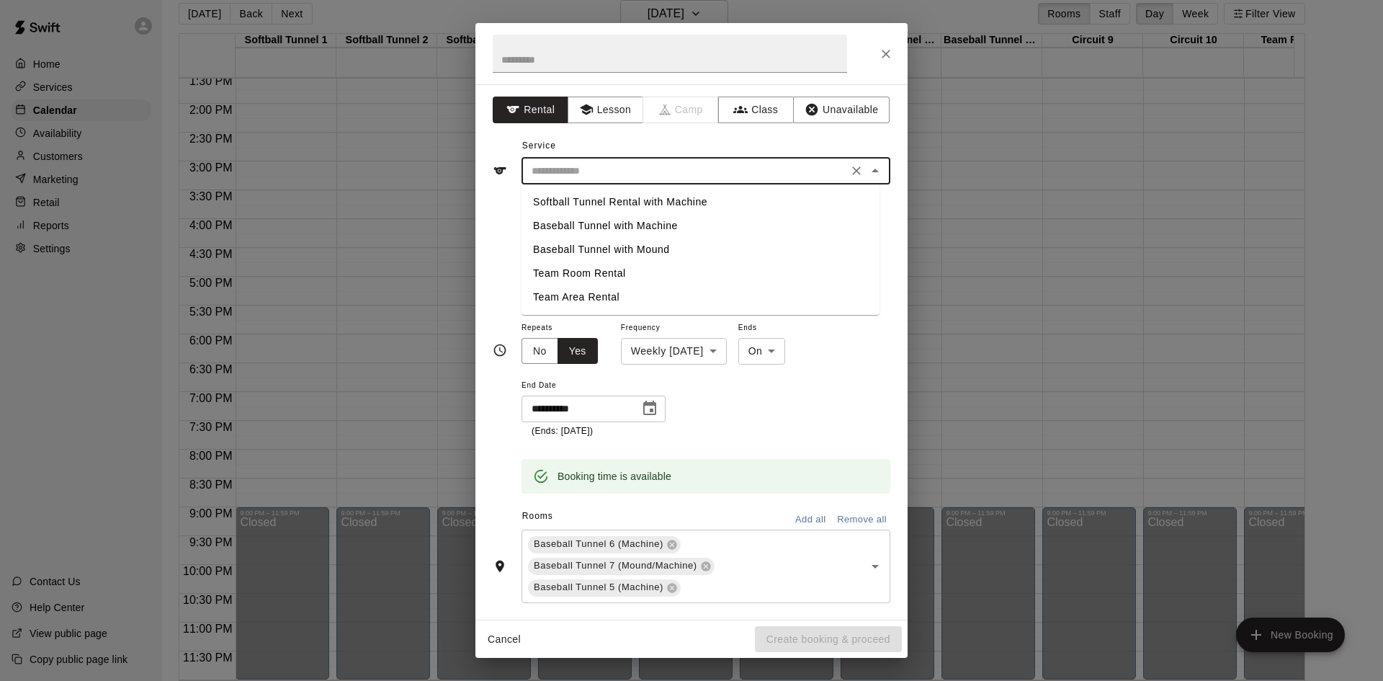
click at [619, 227] on li "Baseball Tunnel with Machine" at bounding box center [701, 226] width 358 height 24
type input "**********"
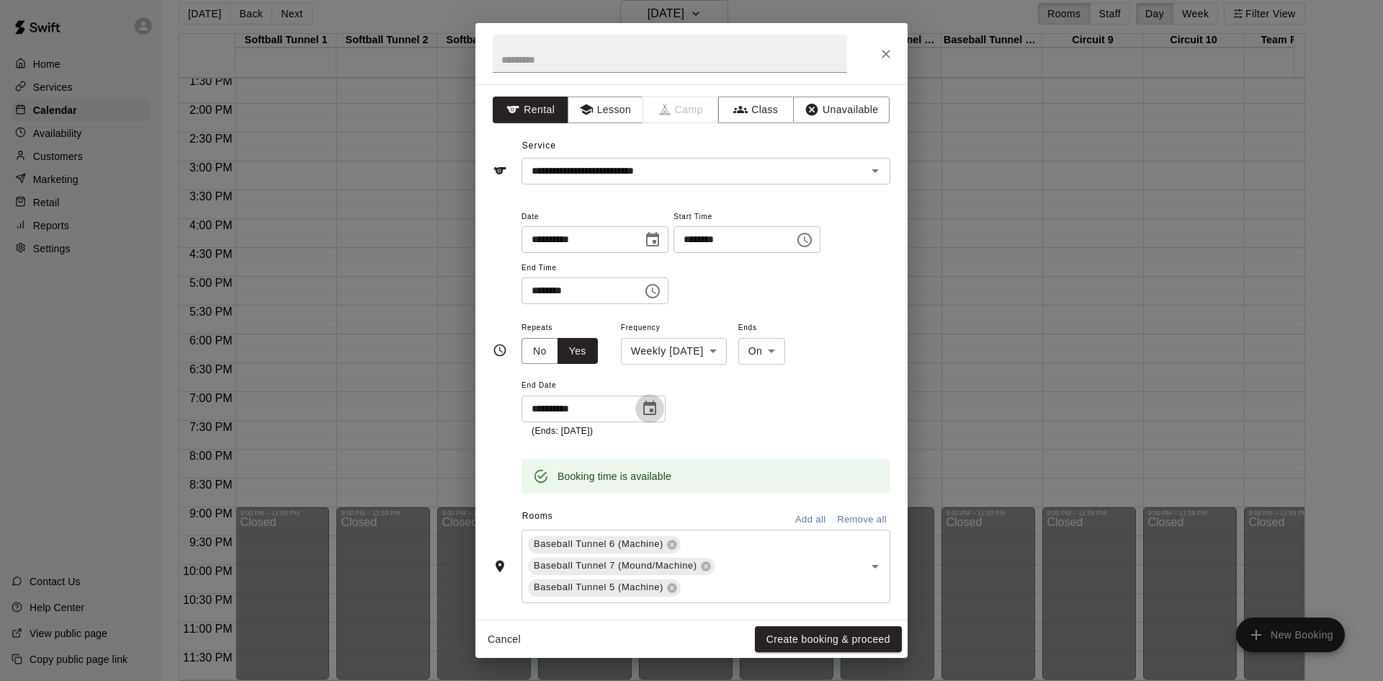
click at [643, 415] on icon "Choose date, selected date is Nov 18, 2025" at bounding box center [649, 408] width 17 height 17
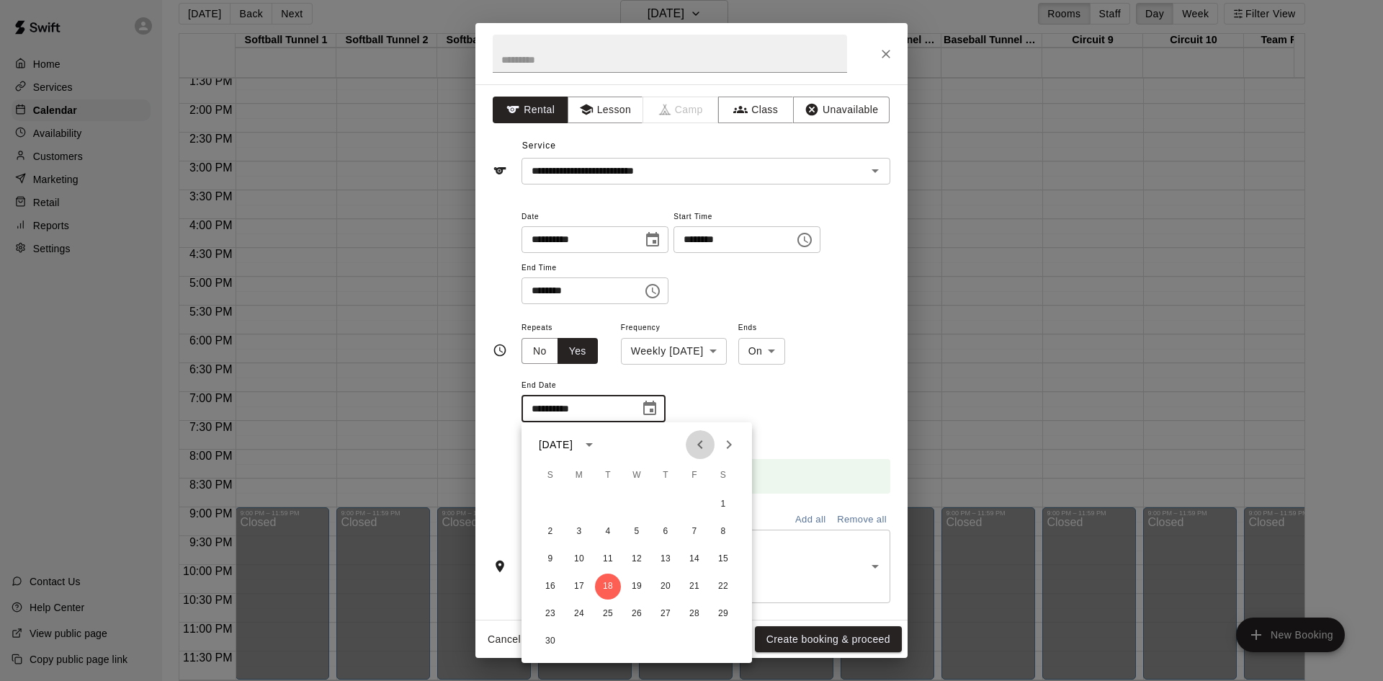
click at [704, 439] on icon "Previous month" at bounding box center [700, 444] width 17 height 17
click at [729, 443] on icon "Next month" at bounding box center [729, 444] width 5 height 9
click at [700, 441] on icon "Previous month" at bounding box center [700, 444] width 17 height 17
click at [733, 445] on icon "Next month" at bounding box center [728, 444] width 17 height 17
click at [701, 447] on icon "Previous month" at bounding box center [699, 444] width 5 height 9
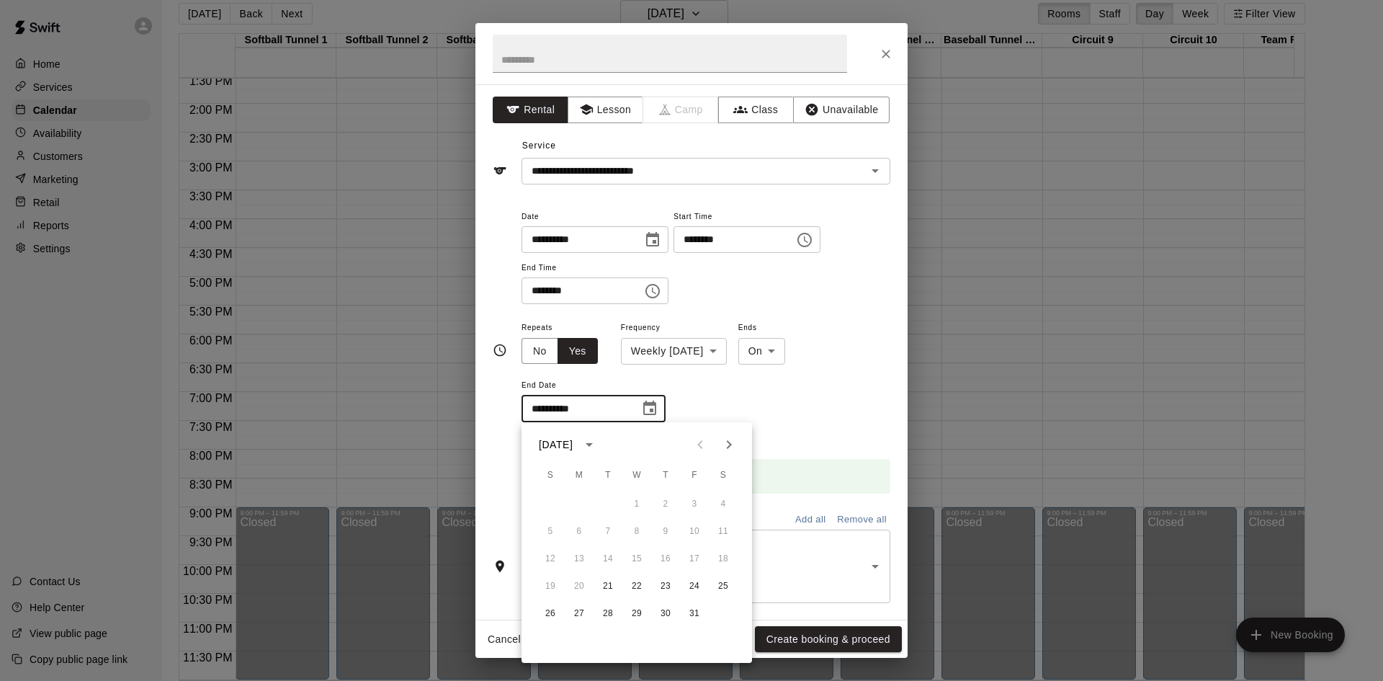
click at [727, 444] on icon "Next month" at bounding box center [728, 444] width 17 height 17
click at [700, 446] on icon "Previous month" at bounding box center [699, 444] width 5 height 9
click at [731, 444] on icon "Next month" at bounding box center [729, 444] width 5 height 9
click at [793, 390] on div "**********" at bounding box center [706, 378] width 369 height 120
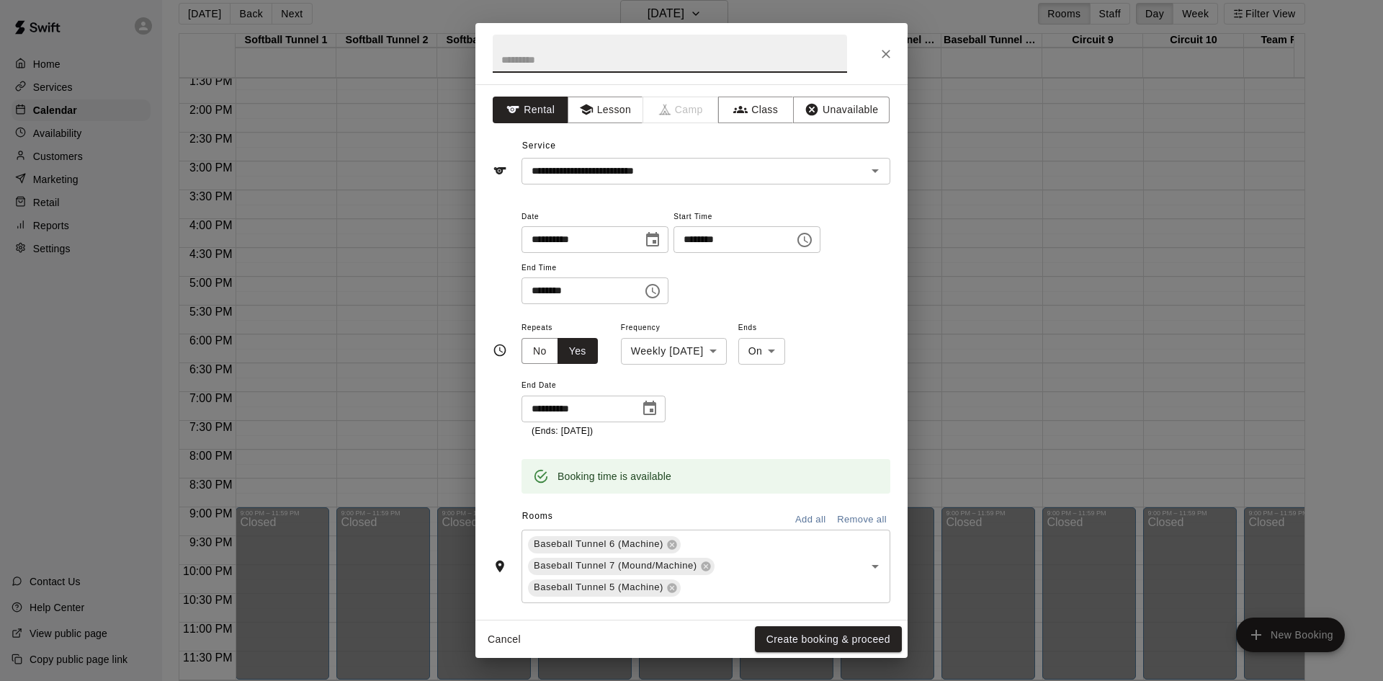
click at [520, 43] on input "text" at bounding box center [670, 54] width 354 height 38
type input "*"
type input "**********"
click at [777, 638] on button "Create booking & proceed" at bounding box center [828, 639] width 147 height 27
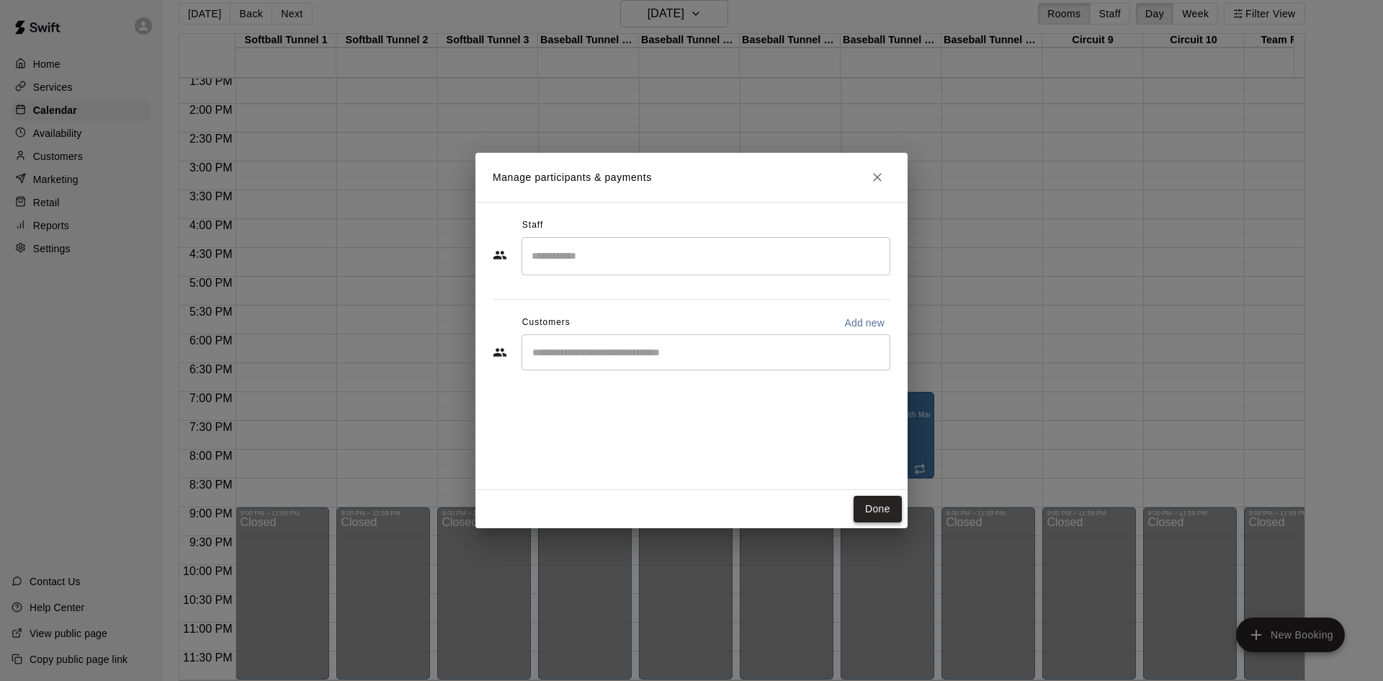
click at [880, 504] on button "Done" at bounding box center [878, 509] width 48 height 27
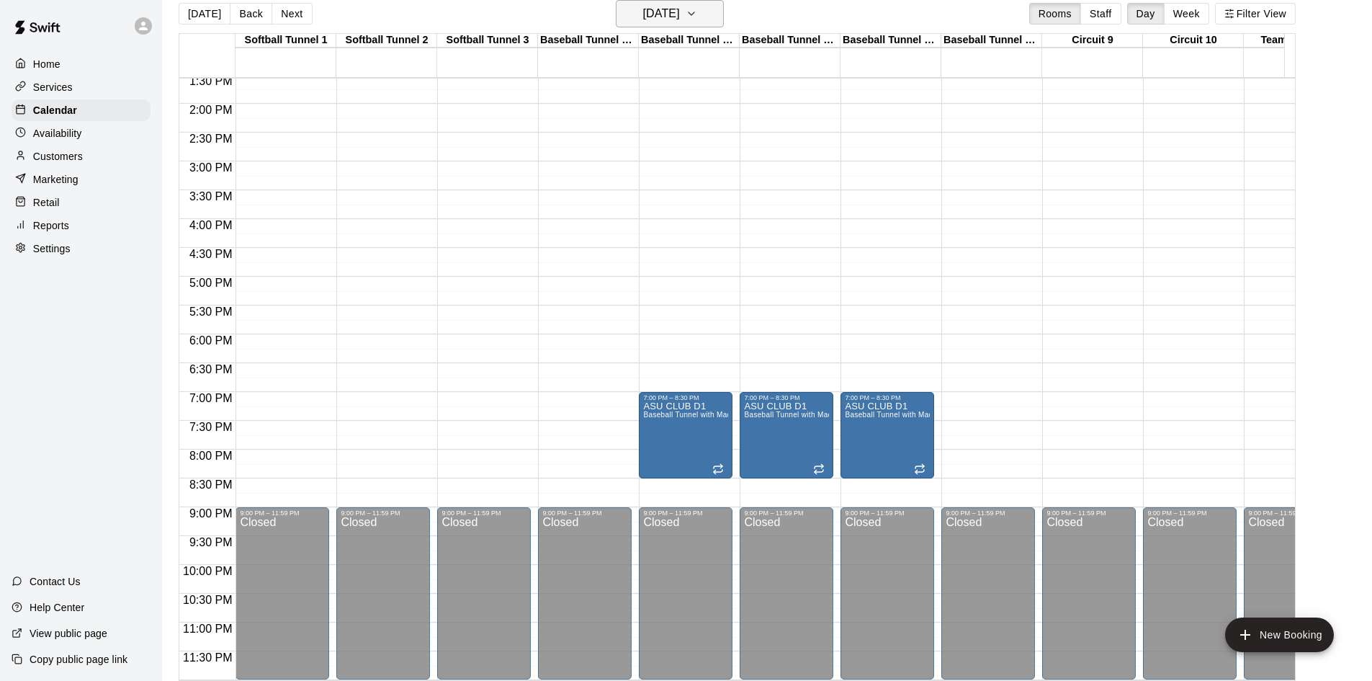
click at [707, 12] on button "[DATE]" at bounding box center [670, 13] width 108 height 27
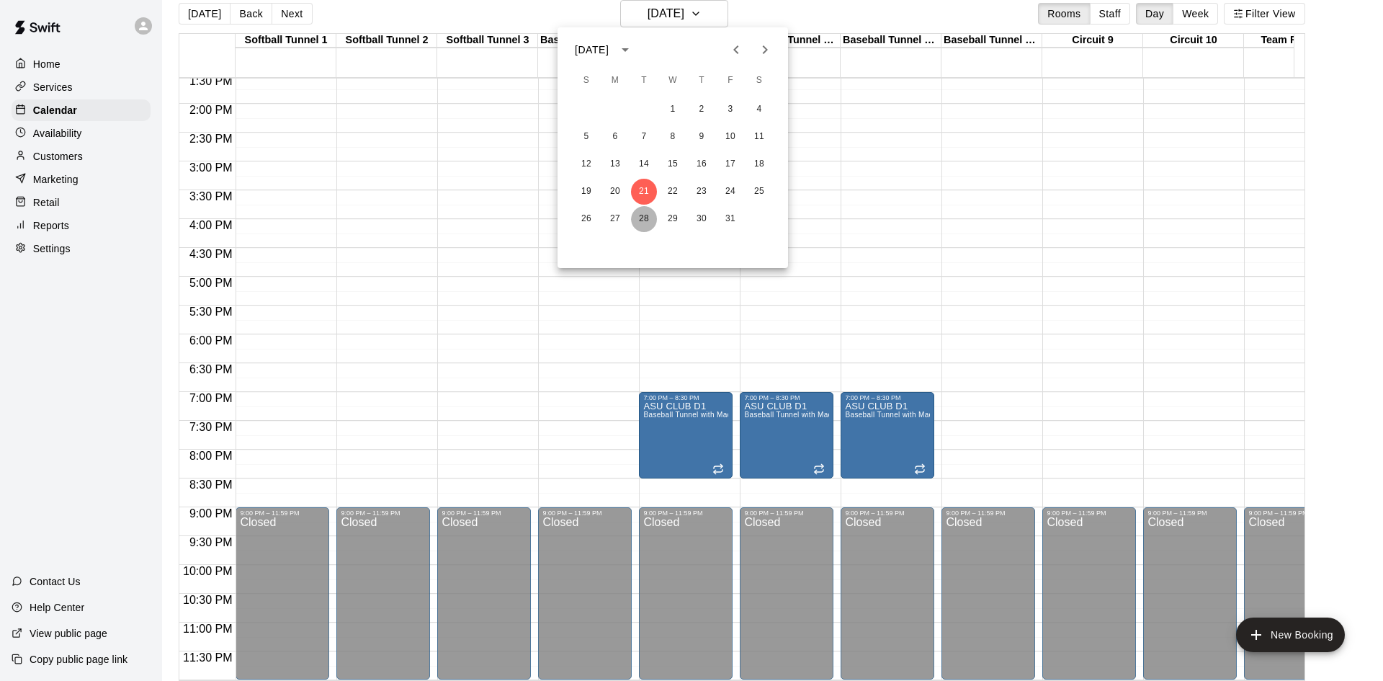
click at [649, 214] on button "28" at bounding box center [644, 219] width 26 height 26
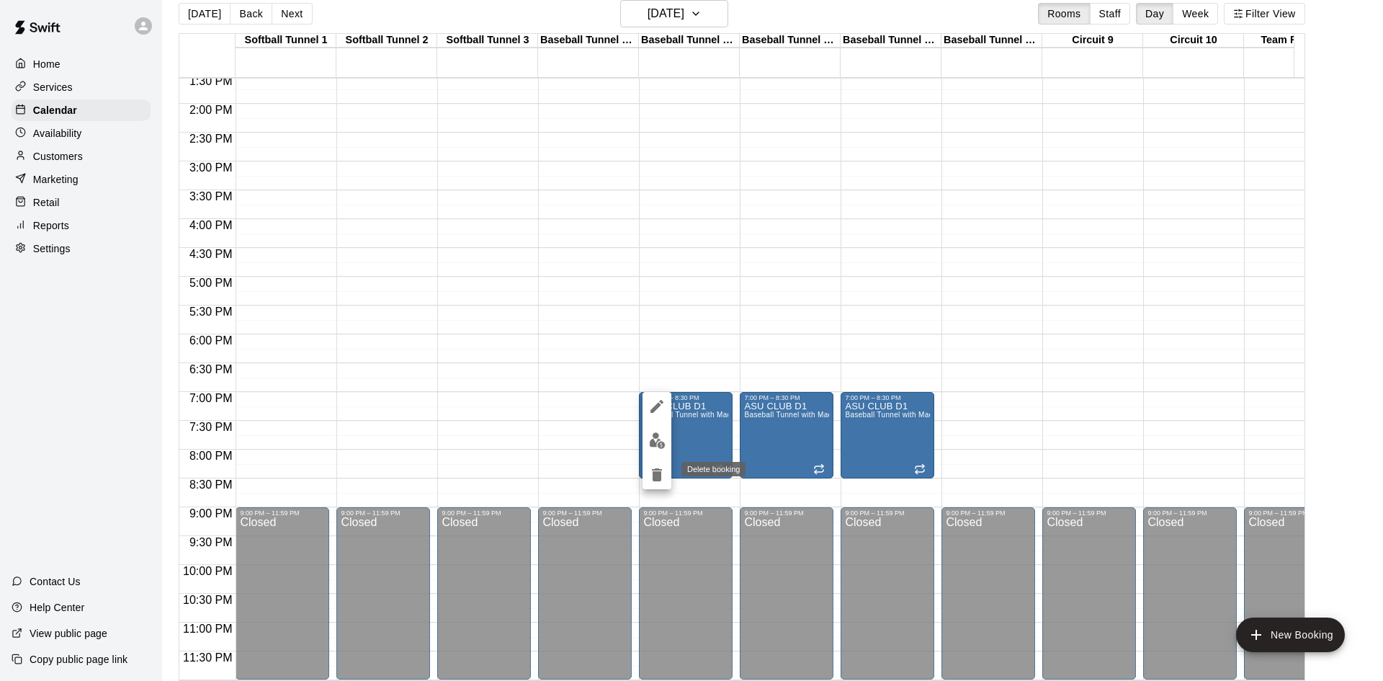
click at [658, 485] on button "delete" at bounding box center [657, 474] width 29 height 29
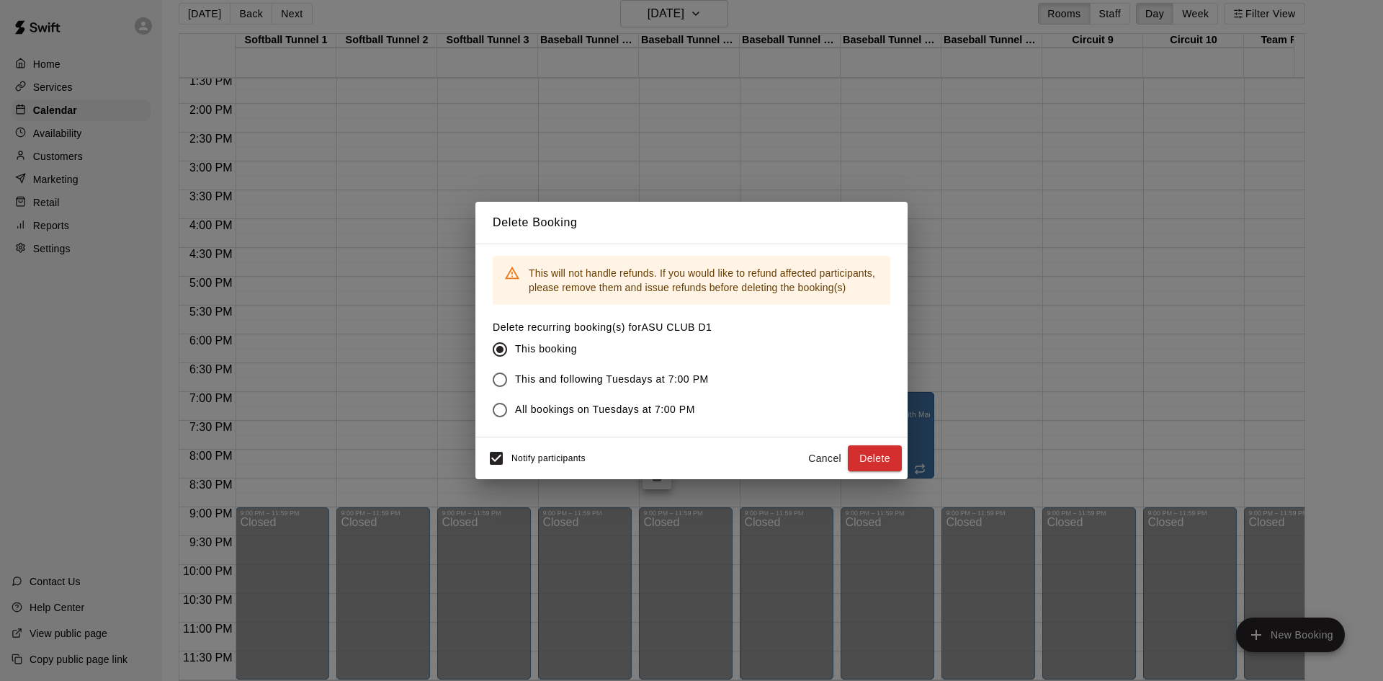
click at [380, 18] on div "Delete Booking This will not handle refunds. If you would like to refund affect…" at bounding box center [691, 340] width 1383 height 681
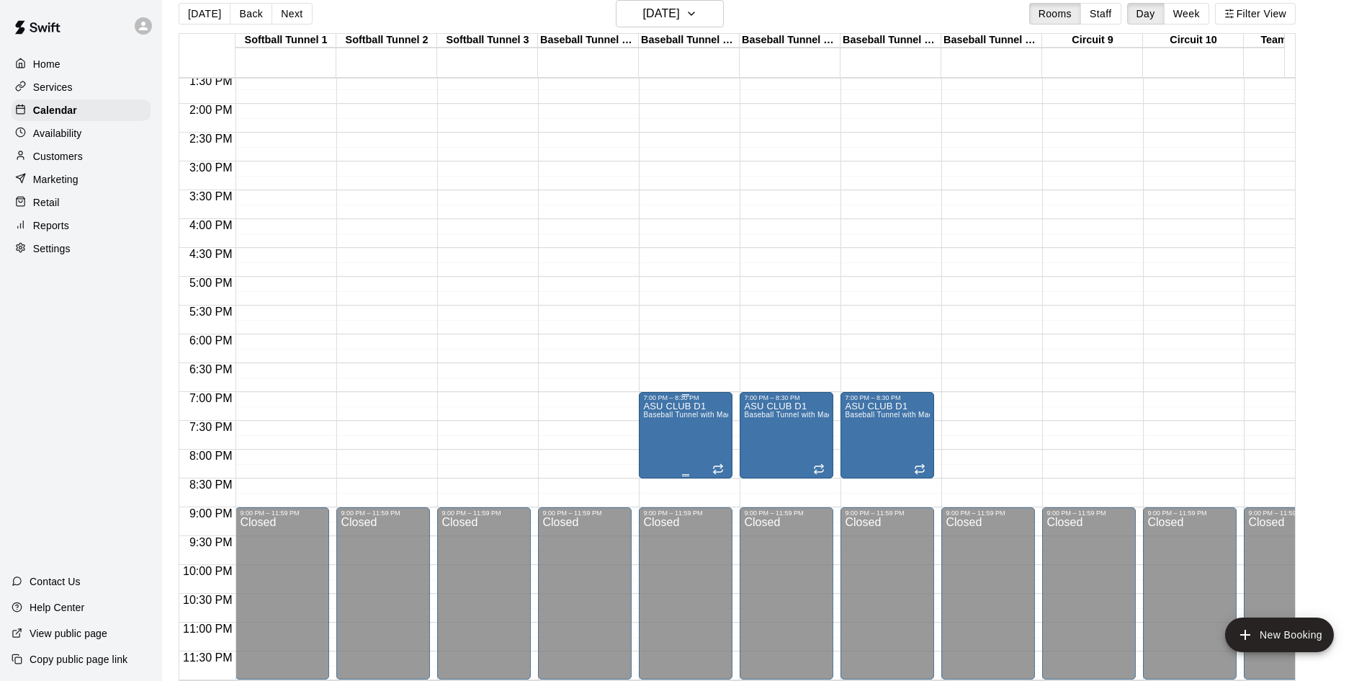
click at [679, 406] on p "ASU CLUB D1" at bounding box center [685, 406] width 85 height 0
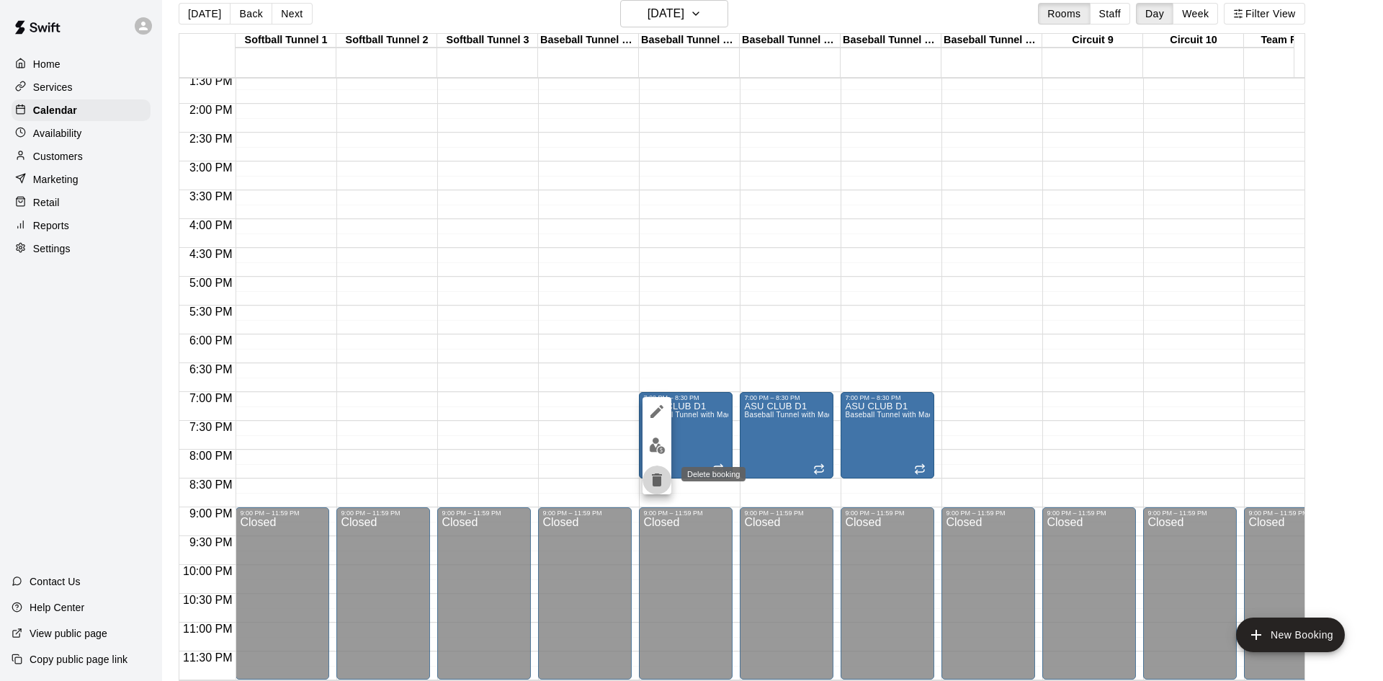
click at [659, 482] on icon "delete" at bounding box center [657, 479] width 10 height 13
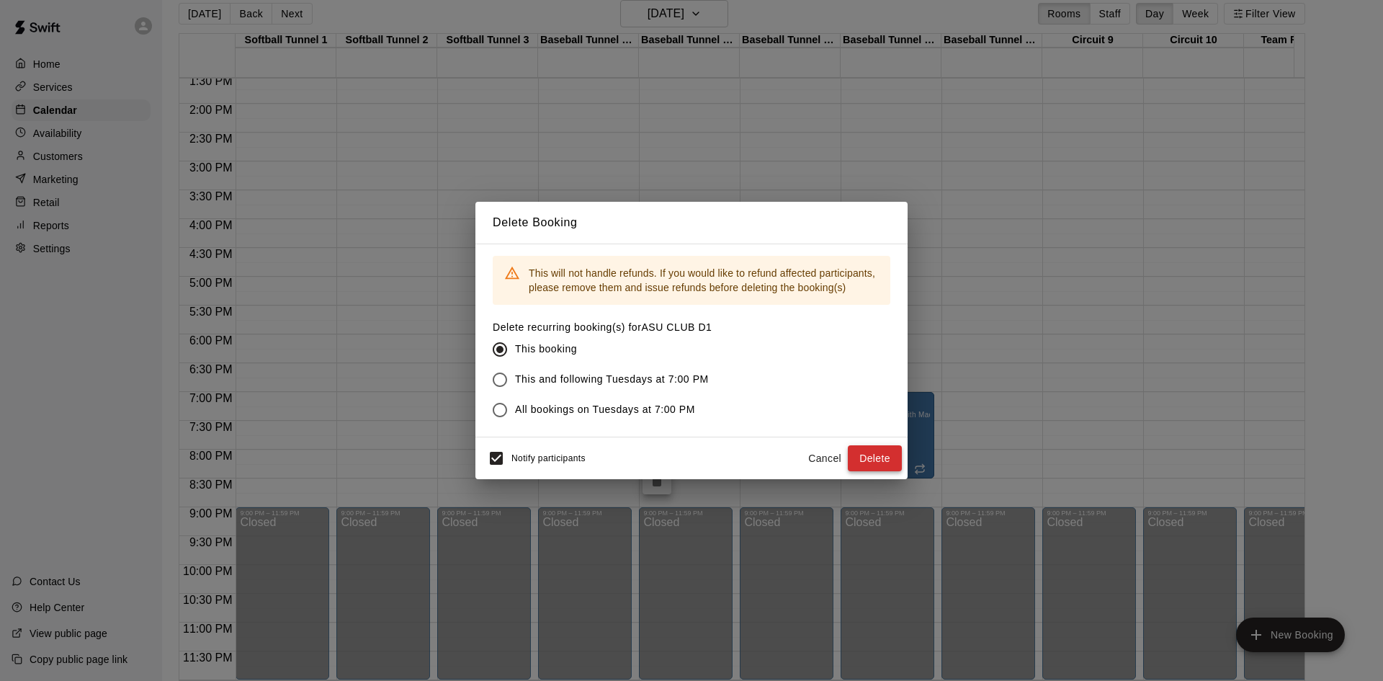
click at [882, 464] on button "Delete" at bounding box center [875, 458] width 54 height 27
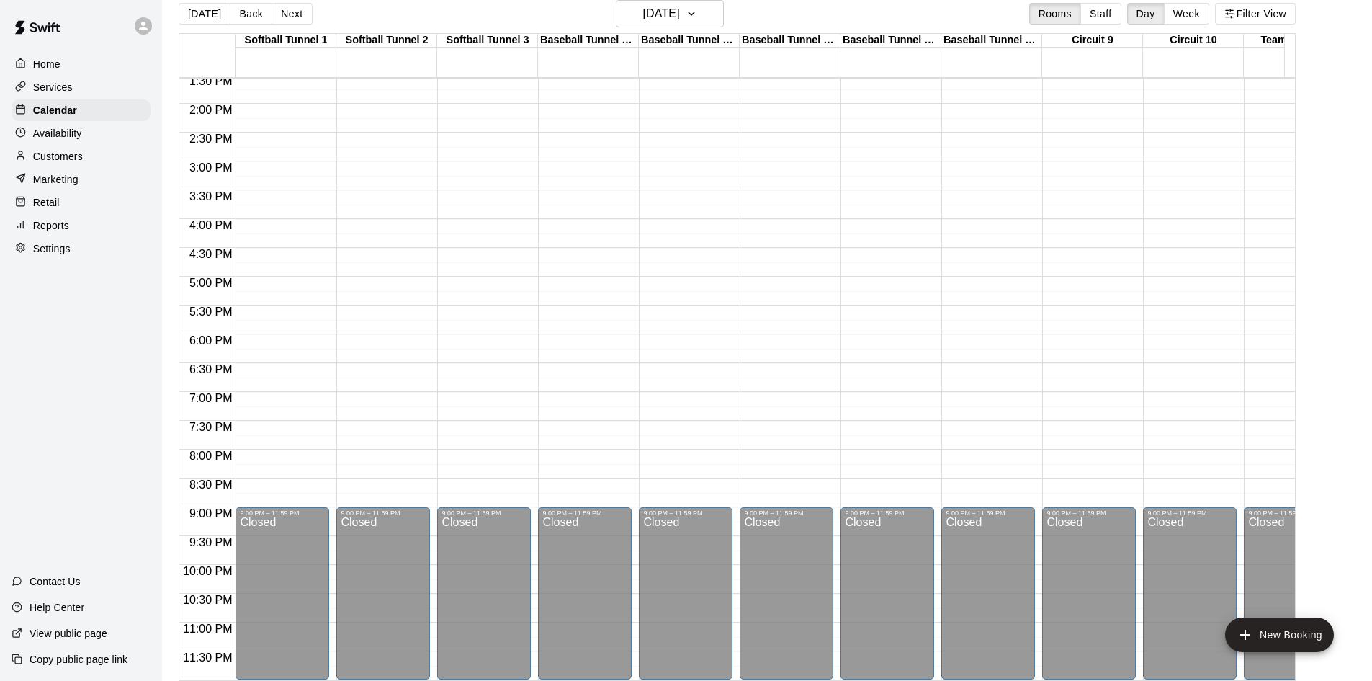
click at [546, 11] on div "[DATE] Back [DATE][DATE] Rooms Staff Day Week Filter View" at bounding box center [737, 16] width 1117 height 33
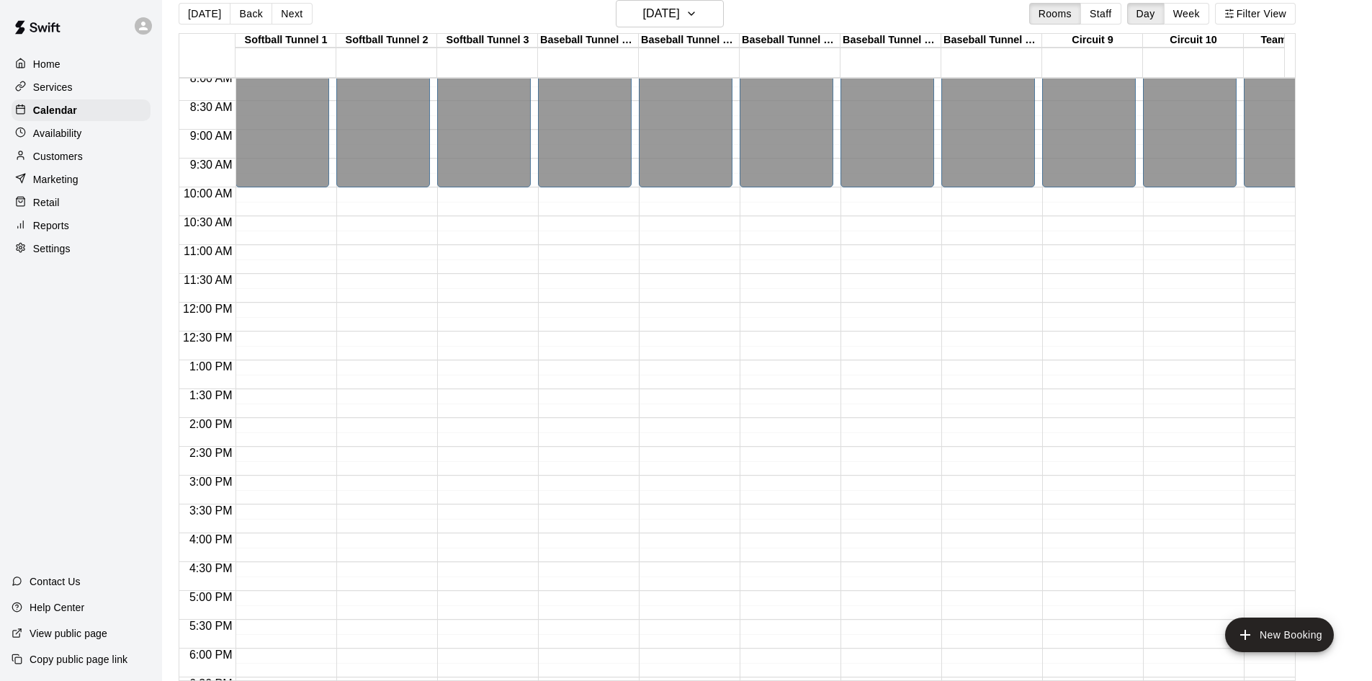
scroll to position [434, 0]
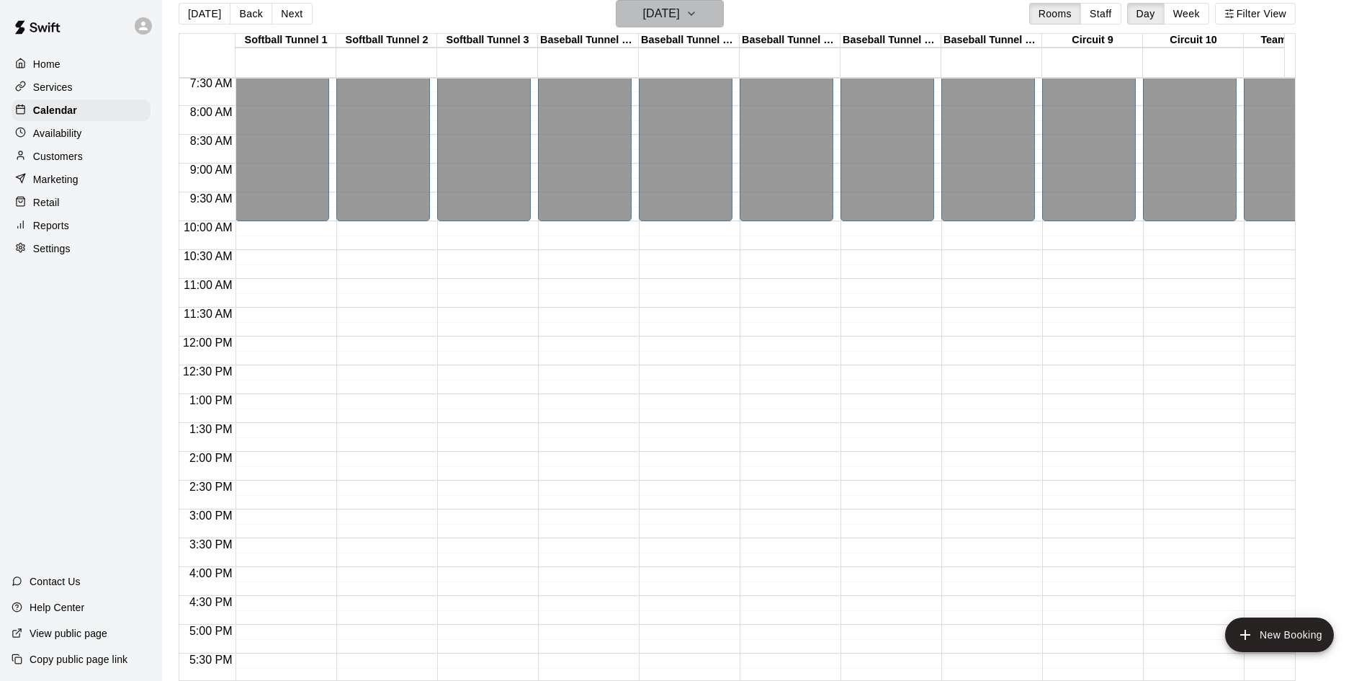
click at [704, 19] on button "[DATE]" at bounding box center [670, 13] width 108 height 27
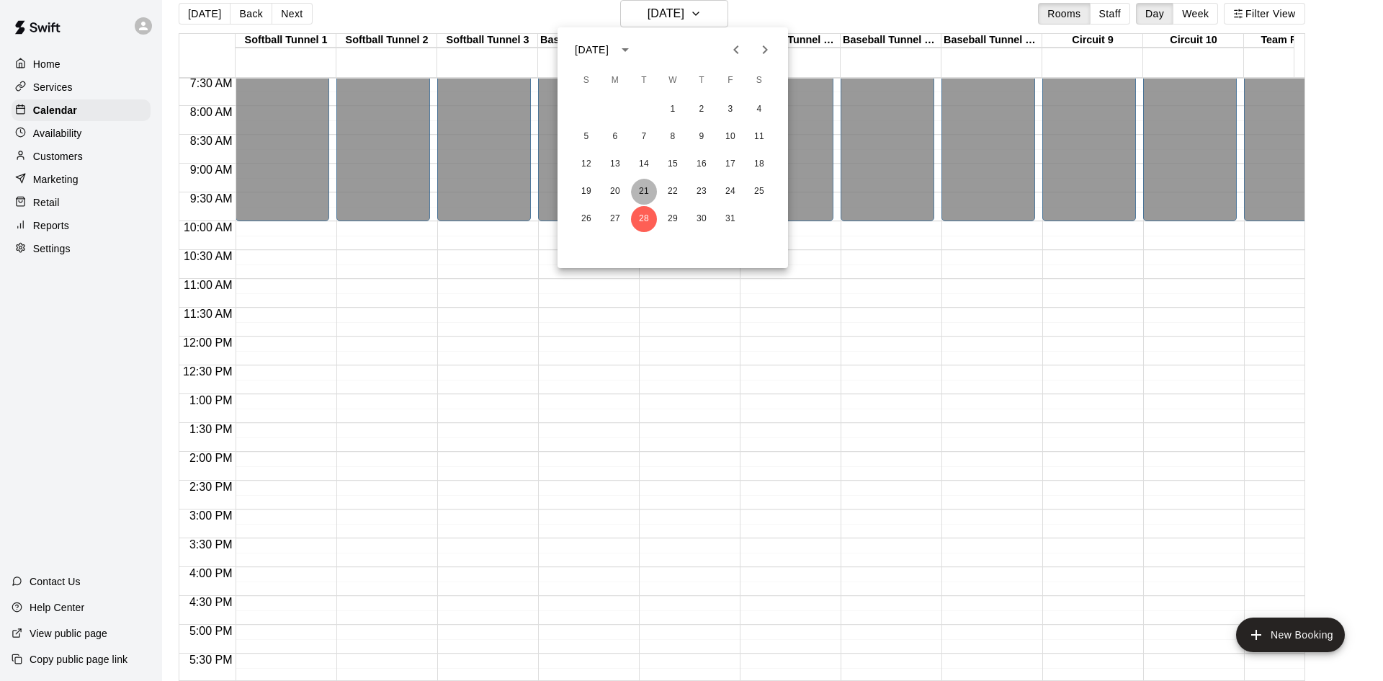
click at [645, 197] on button "21" at bounding box center [644, 192] width 26 height 26
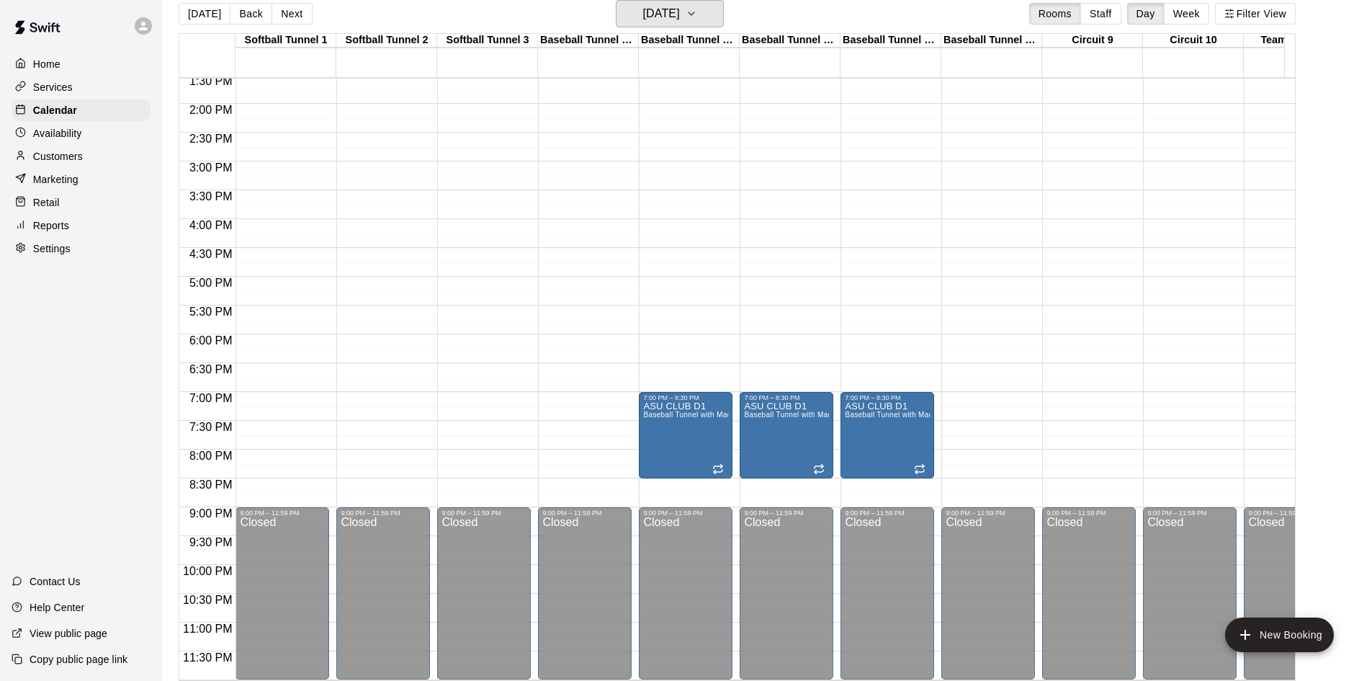
scroll to position [794, 0]
click at [697, 19] on icon "button" at bounding box center [692, 13] width 12 height 17
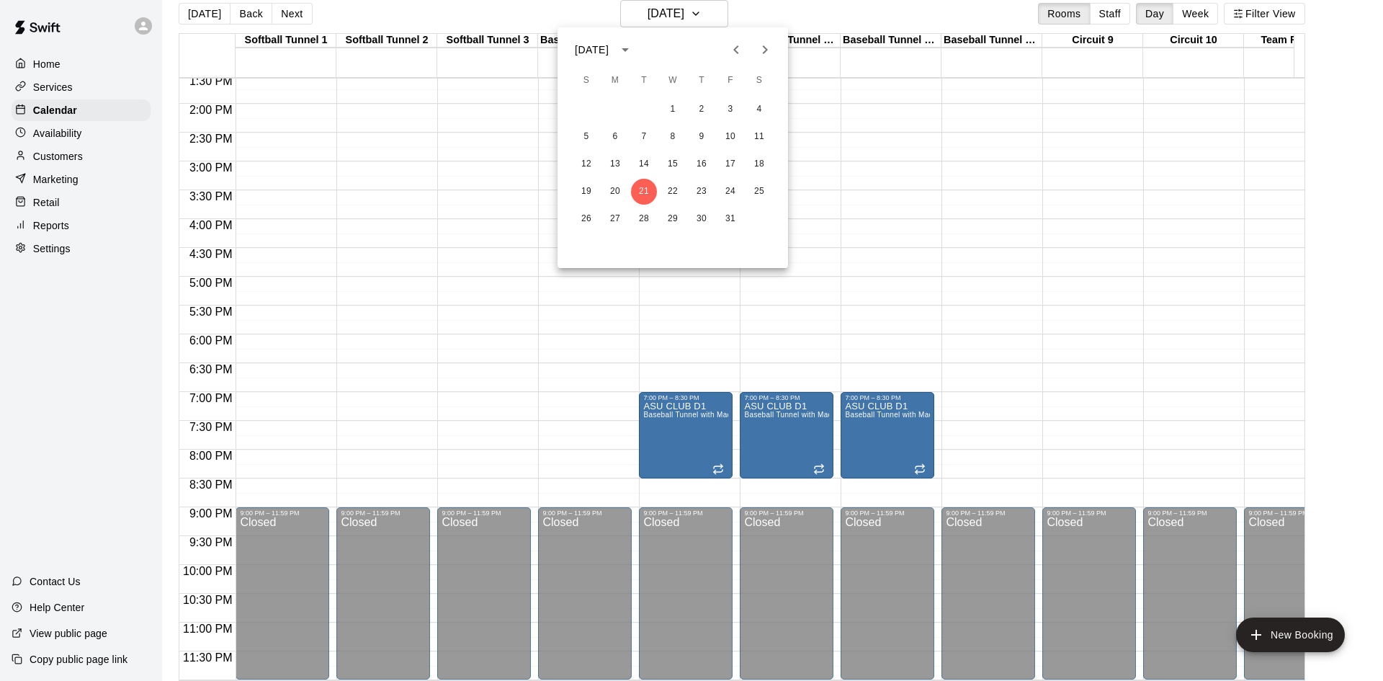
click at [830, 4] on div at bounding box center [691, 340] width 1383 height 681
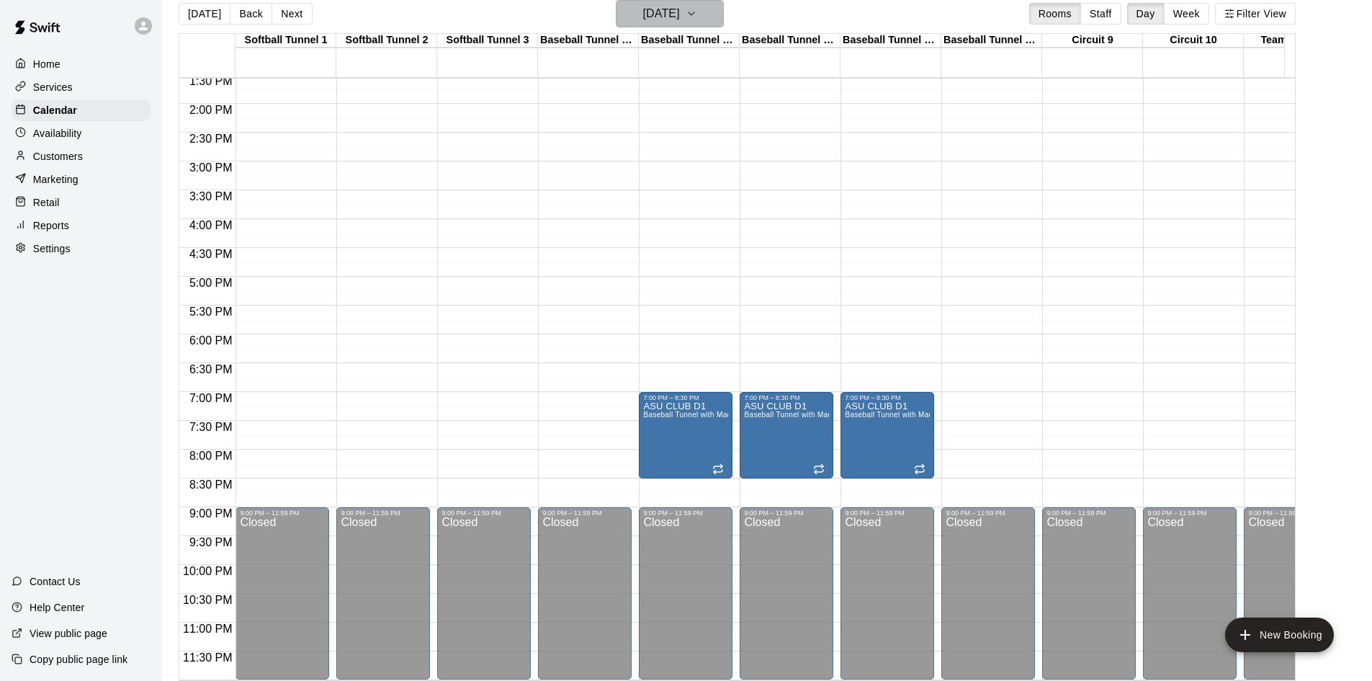
click at [680, 14] on h6 "[DATE]" at bounding box center [661, 14] width 37 height 20
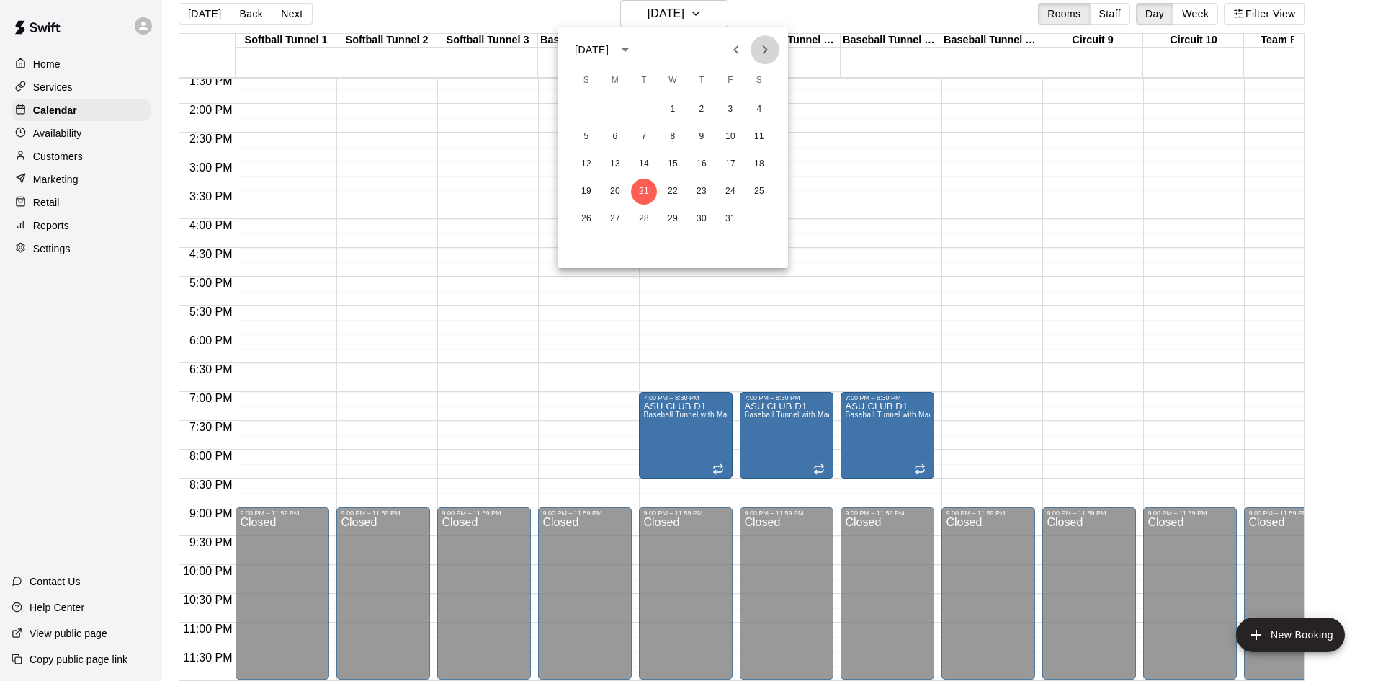
click at [764, 46] on icon "Next month" at bounding box center [765, 49] width 5 height 9
click at [647, 140] on button "4" at bounding box center [644, 137] width 26 height 26
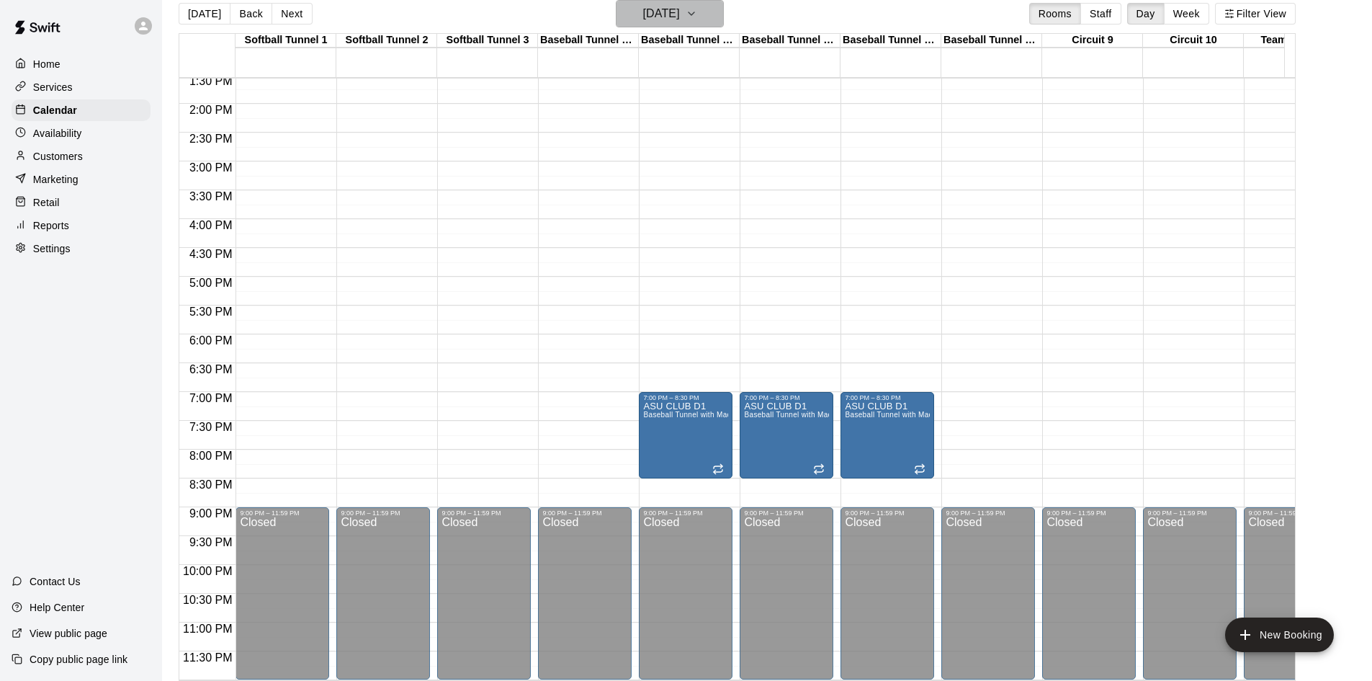
click at [680, 8] on h6 "[DATE]" at bounding box center [661, 14] width 37 height 20
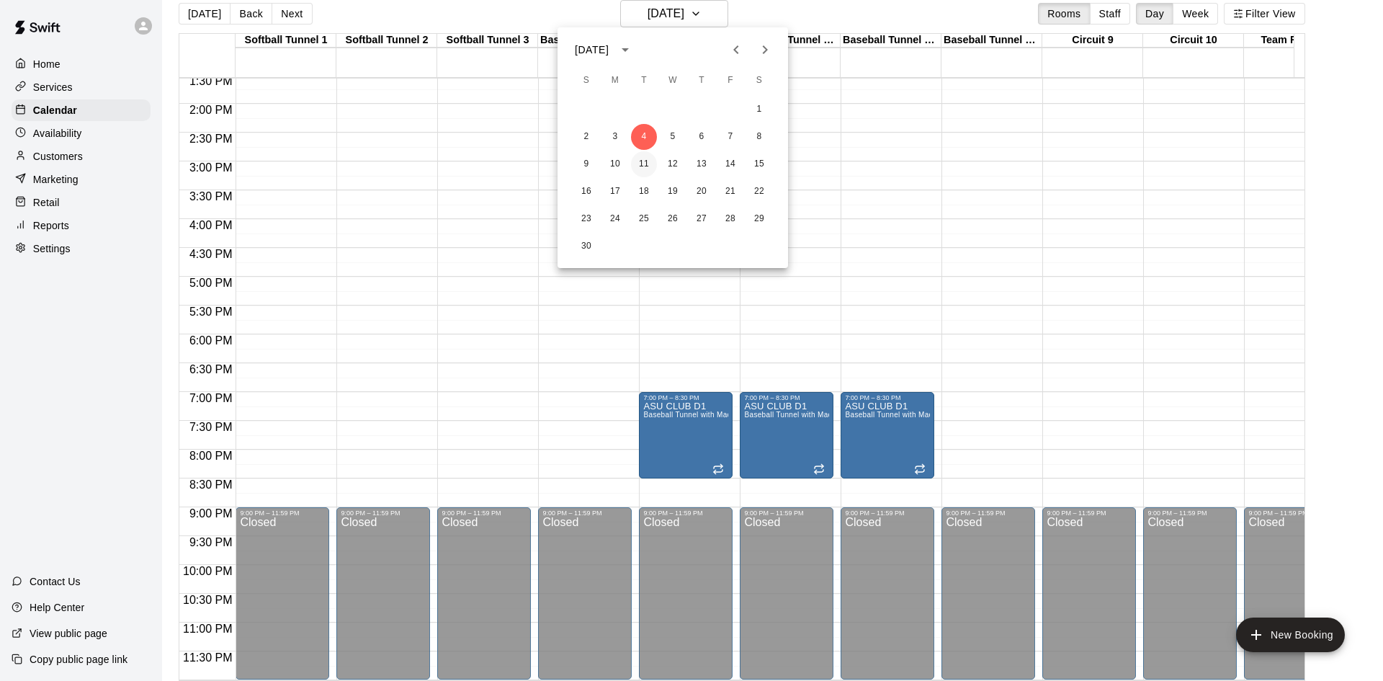
click at [645, 165] on button "11" at bounding box center [644, 164] width 26 height 26
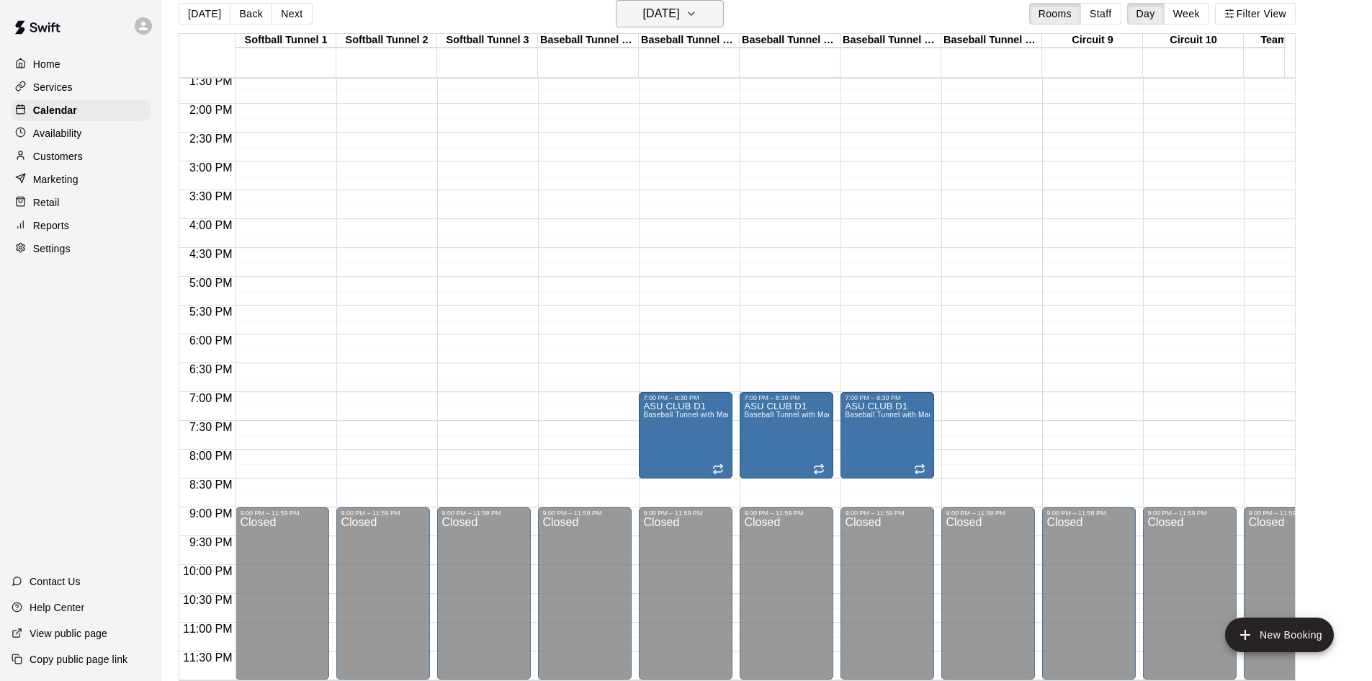
click at [680, 22] on h6 "[DATE]" at bounding box center [661, 14] width 37 height 20
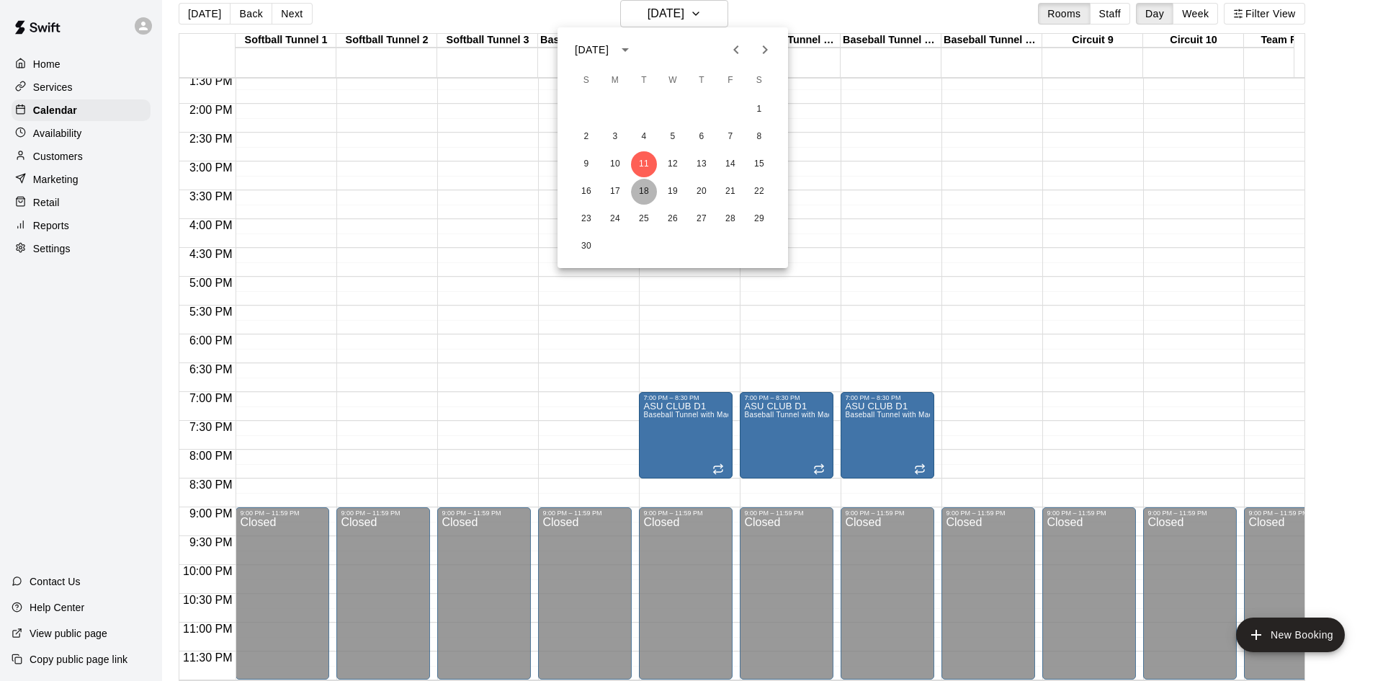
click at [647, 191] on button "18" at bounding box center [644, 192] width 26 height 26
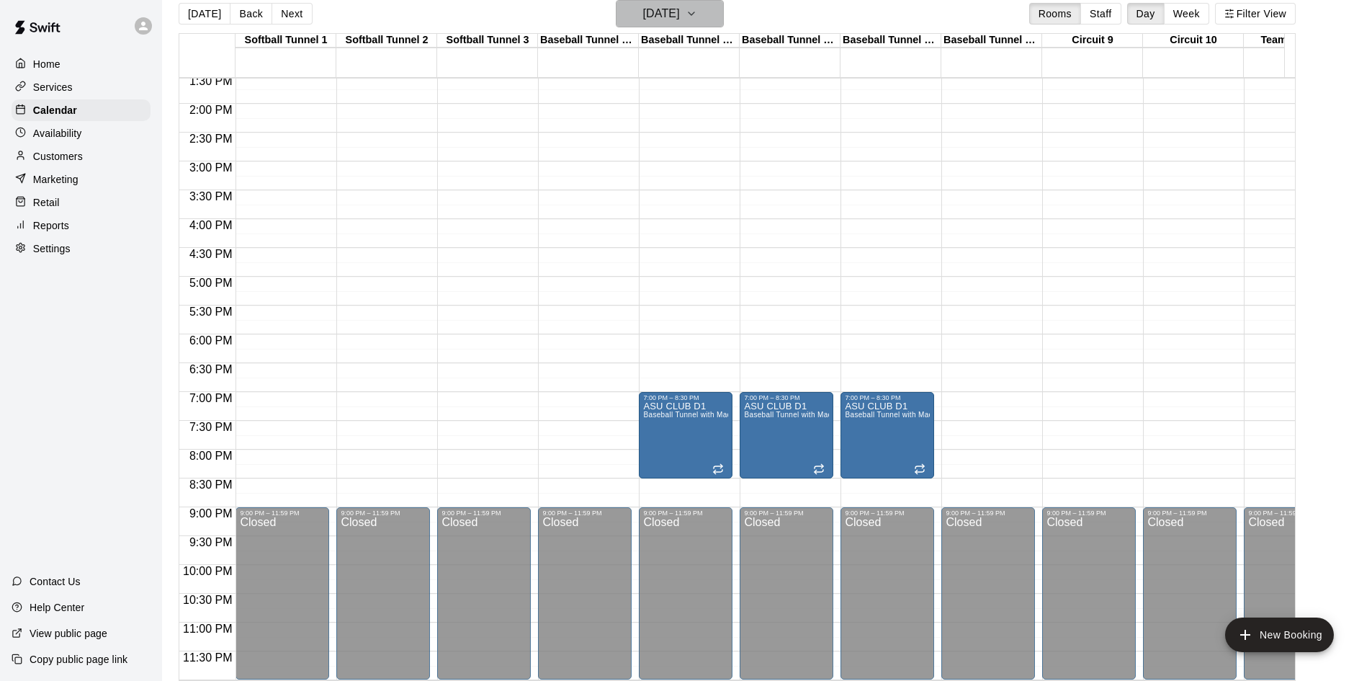
click at [677, 9] on h6 "[DATE]" at bounding box center [661, 14] width 37 height 20
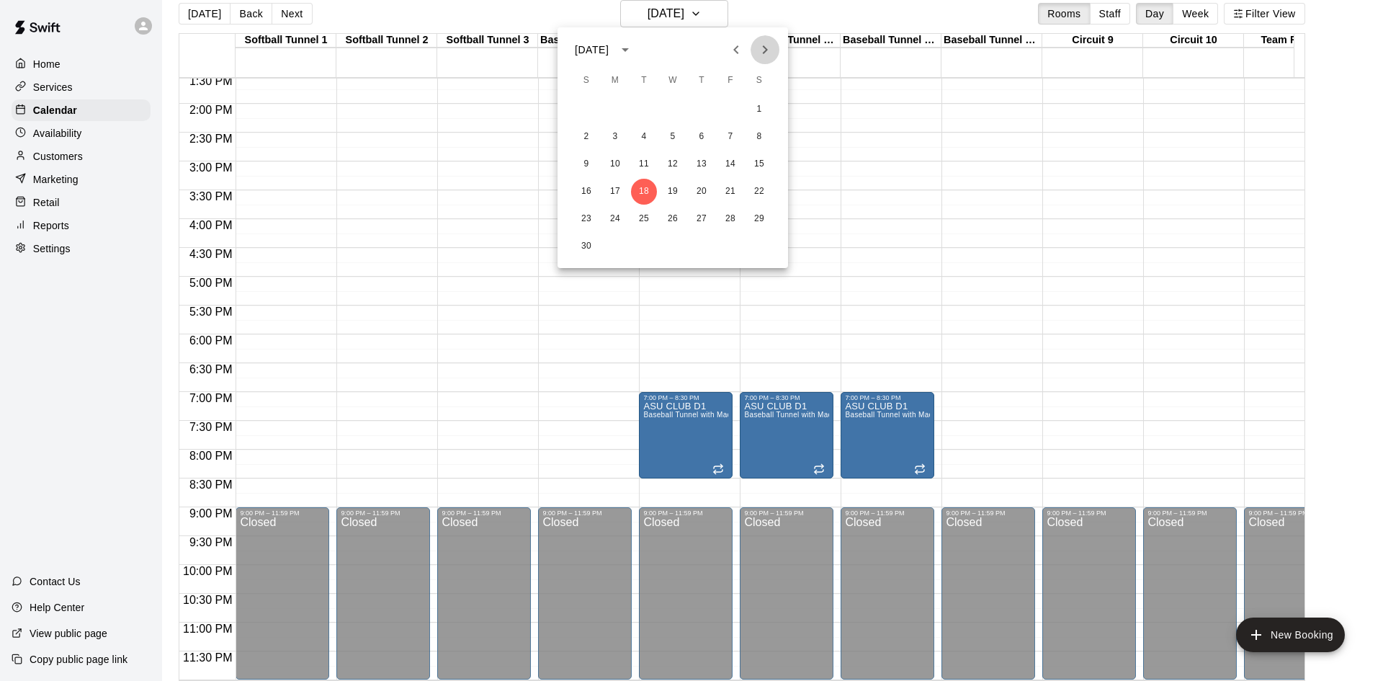
click at [764, 52] on icon "Next month" at bounding box center [764, 49] width 17 height 17
click at [642, 135] on button "9" at bounding box center [644, 137] width 26 height 26
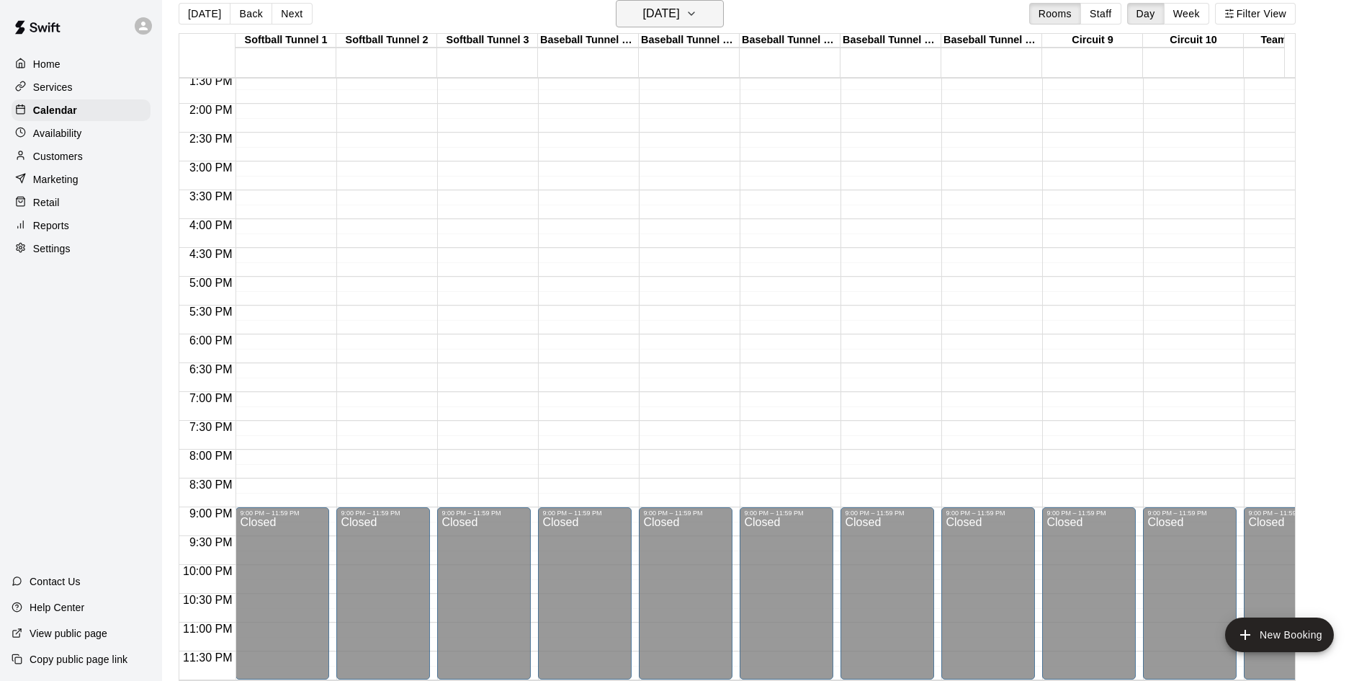
click at [663, 6] on h6 "[DATE]" at bounding box center [661, 14] width 37 height 20
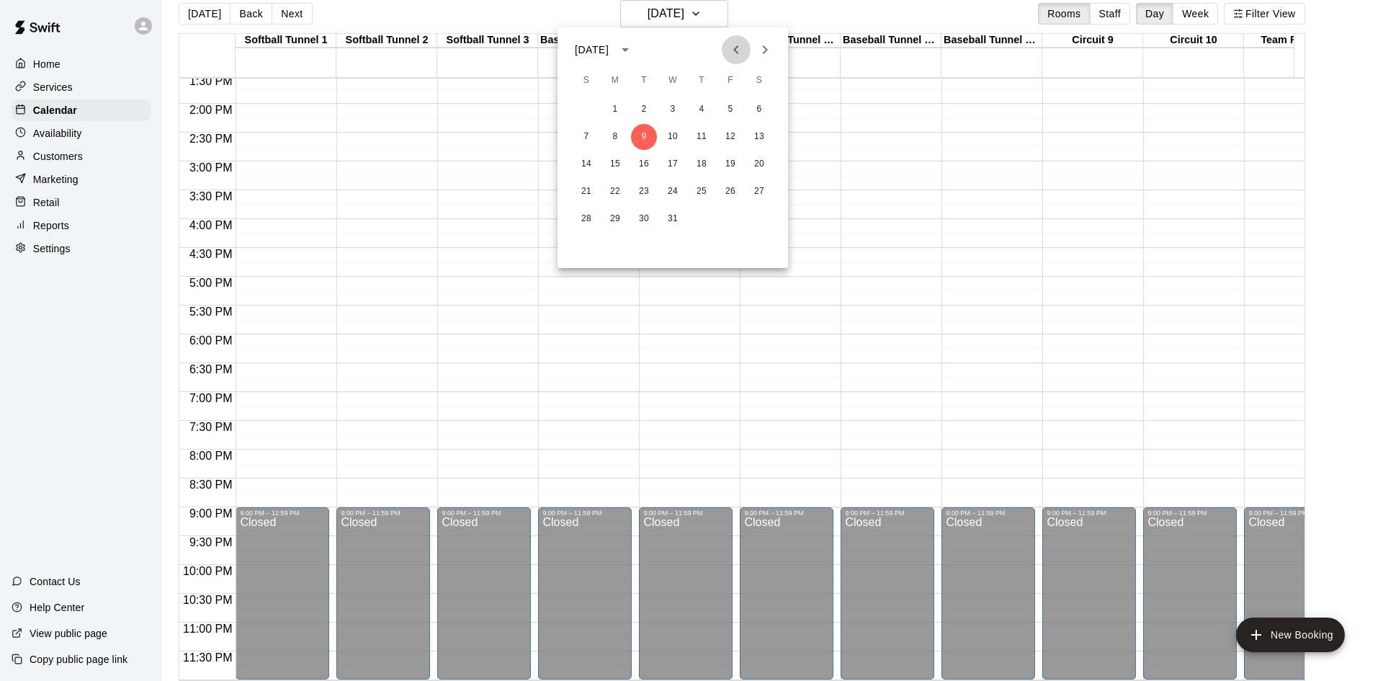
click at [738, 55] on icon "Previous month" at bounding box center [736, 49] width 17 height 17
click at [738, 52] on icon "Previous month" at bounding box center [736, 49] width 17 height 17
click at [737, 51] on icon "Previous month" at bounding box center [736, 49] width 17 height 17
click at [650, 137] on button "9" at bounding box center [644, 137] width 26 height 26
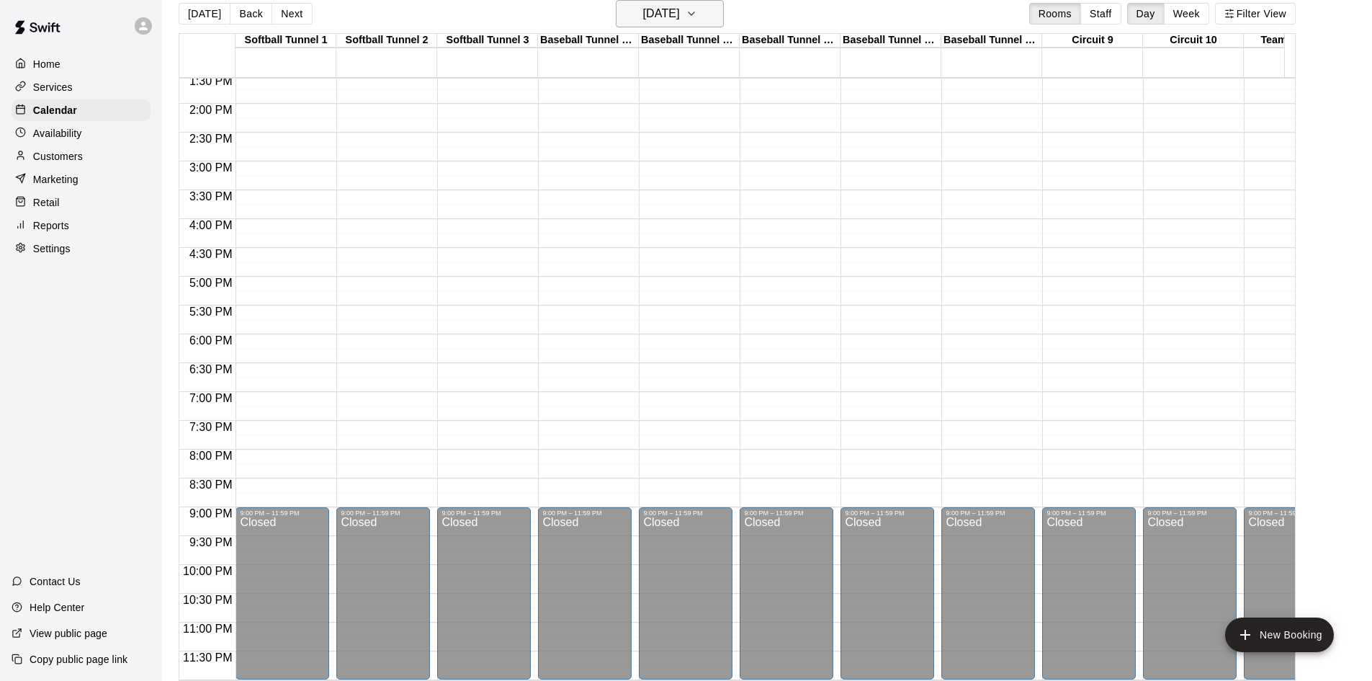
click at [646, 21] on h6 "[DATE]" at bounding box center [661, 14] width 37 height 20
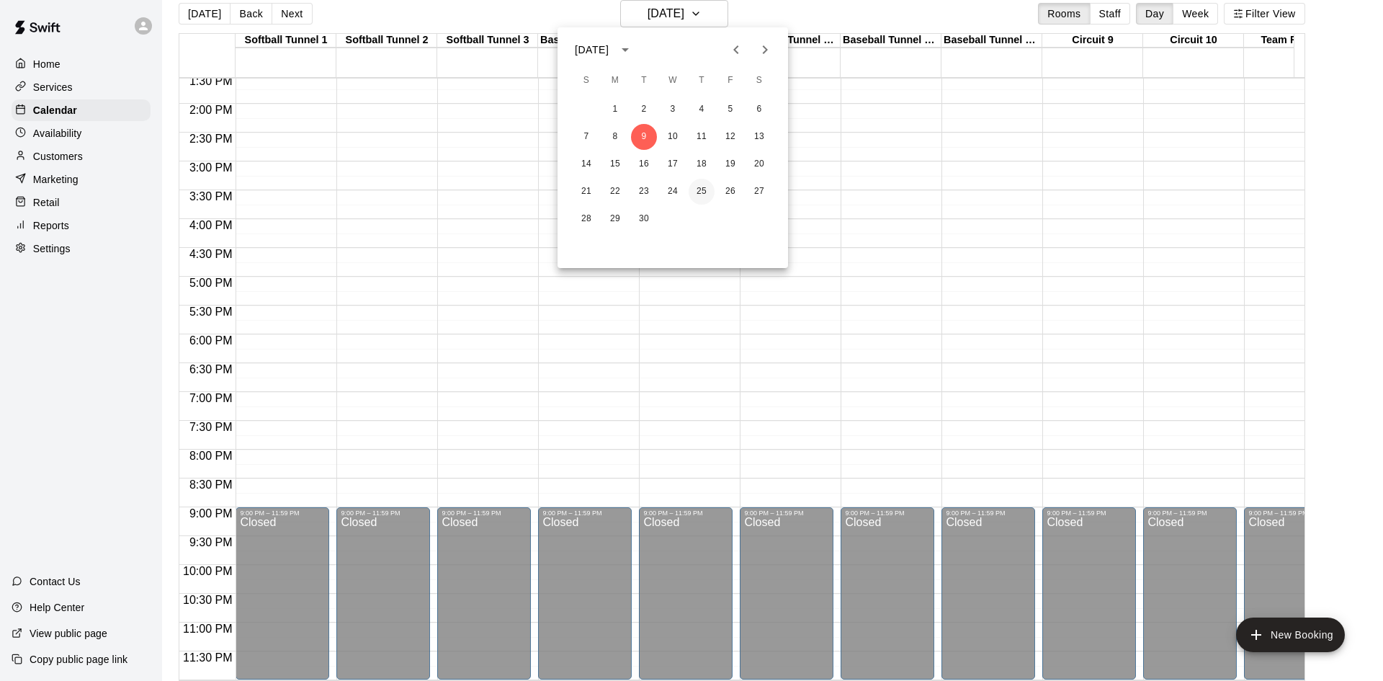
click at [704, 195] on button "25" at bounding box center [702, 192] width 26 height 26
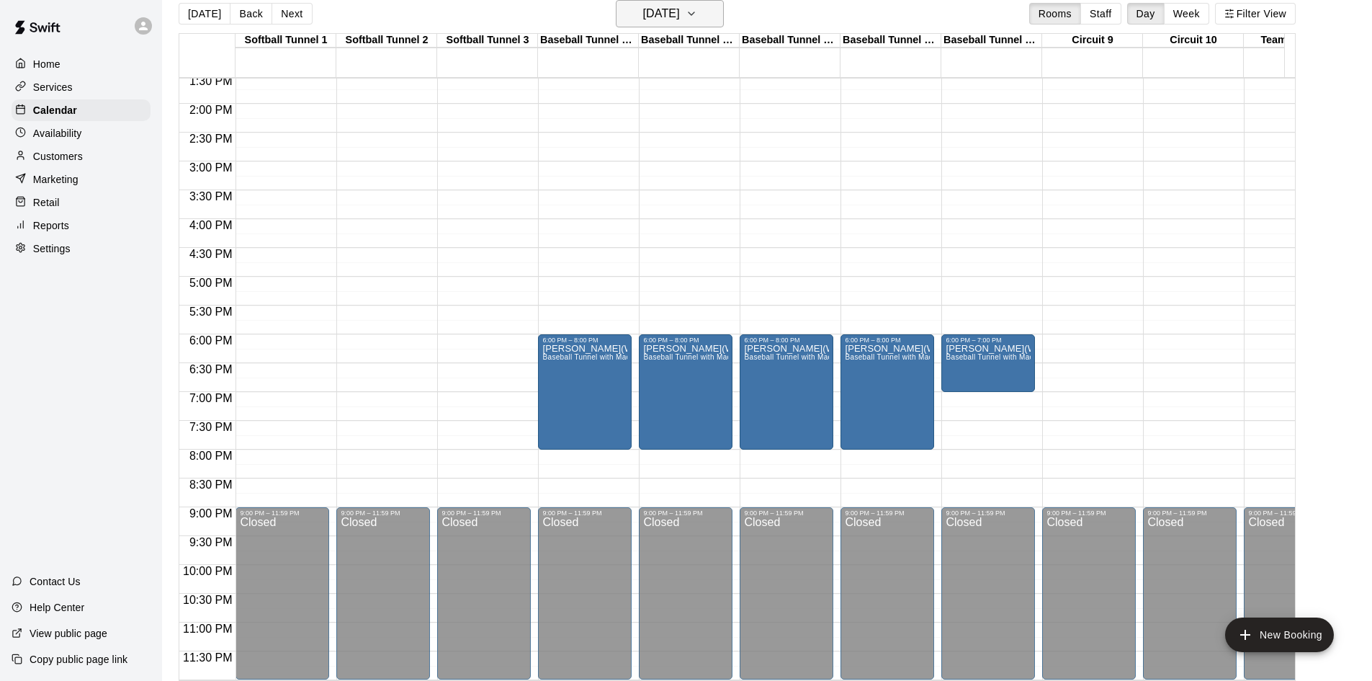
click at [679, 16] on h6 "[DATE]" at bounding box center [661, 14] width 37 height 20
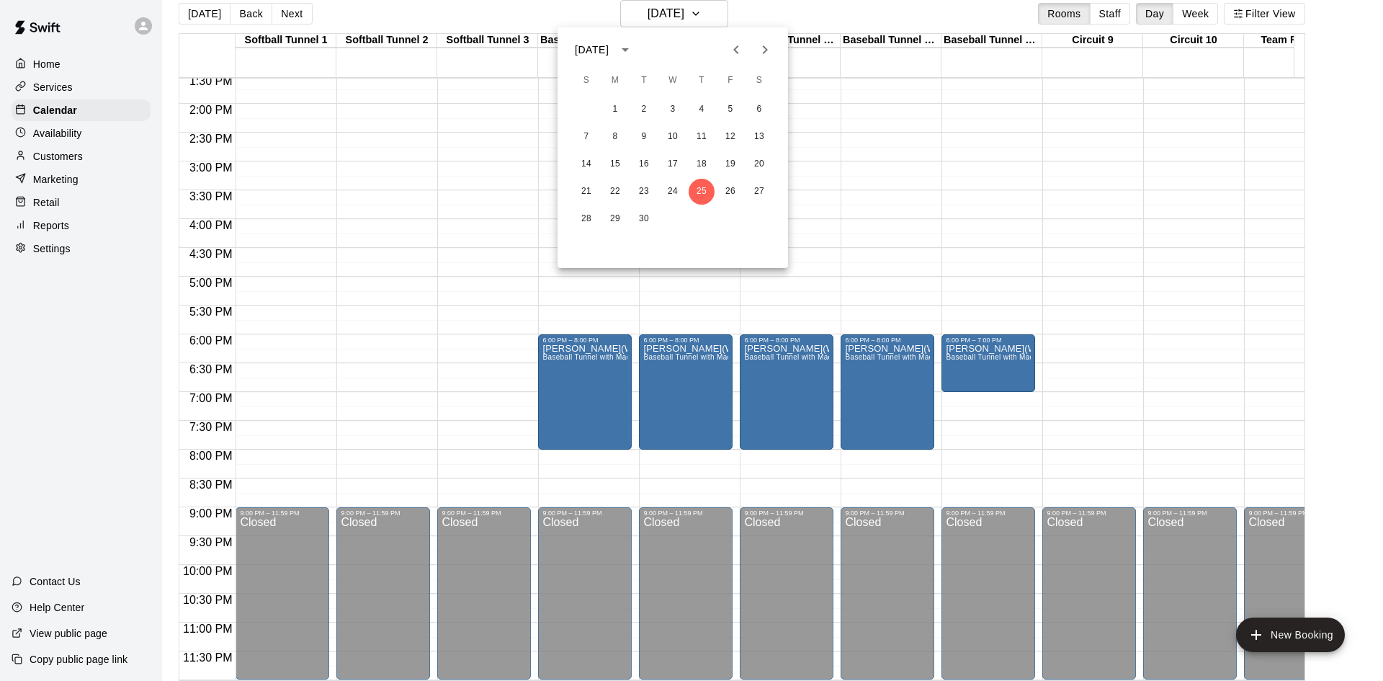
click at [836, 14] on div at bounding box center [691, 340] width 1383 height 681
